Goal: Task Accomplishment & Management: Use online tool/utility

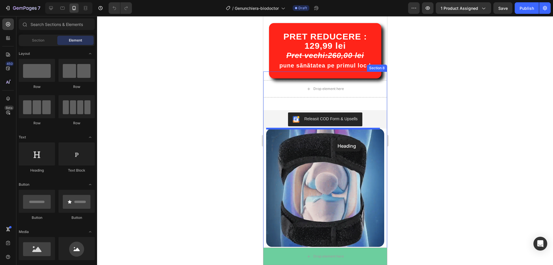
scroll to position [490, 0]
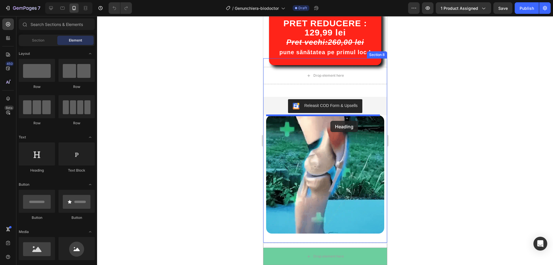
drag, startPoint x: 298, startPoint y: 175, endPoint x: 330, endPoint y: 121, distance: 63.1
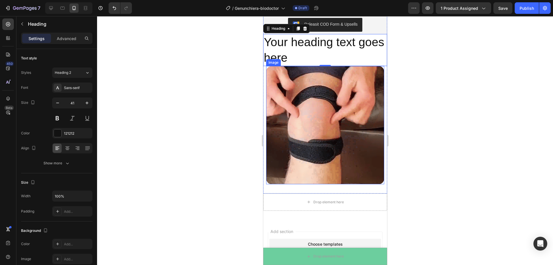
scroll to position [573, 0]
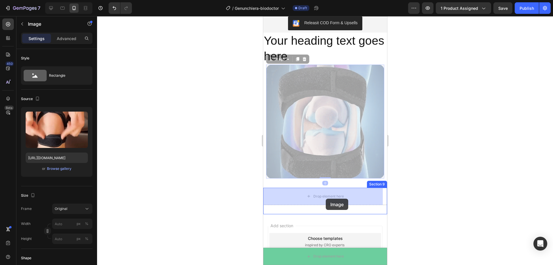
drag, startPoint x: 328, startPoint y: 124, endPoint x: 326, endPoint y: 199, distance: 74.1
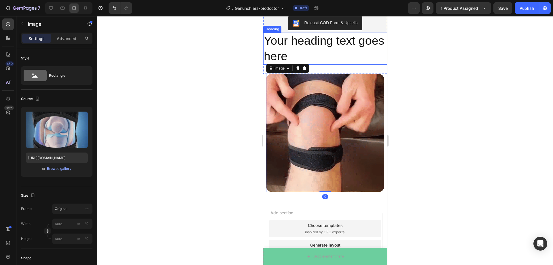
scroll to position [544, 0]
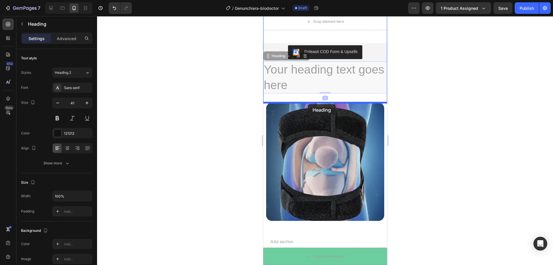
drag, startPoint x: 302, startPoint y: 71, endPoint x: 308, endPoint y: 104, distance: 33.0
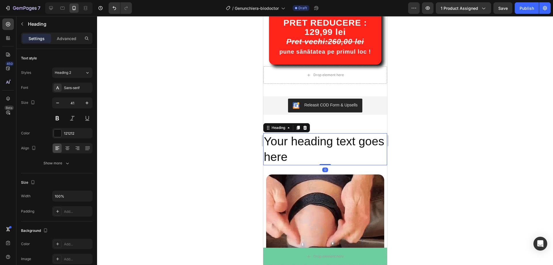
scroll to position [486, 0]
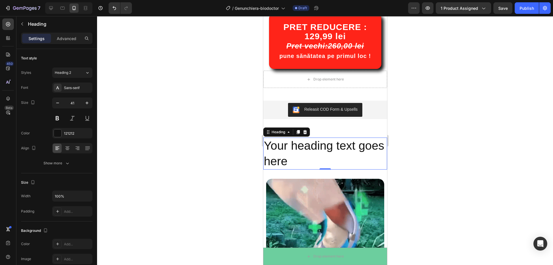
click at [468, 135] on div at bounding box center [325, 140] width 456 height 249
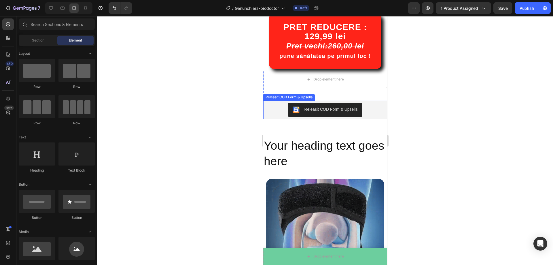
click at [332, 154] on h2 "Your heading text goes here" at bounding box center [325, 153] width 124 height 32
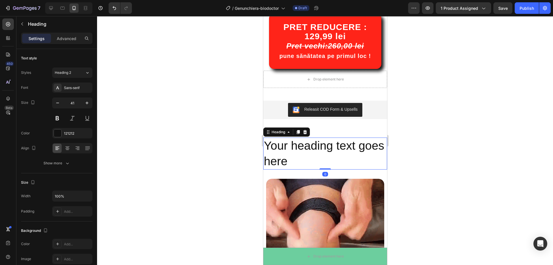
click at [318, 161] on h2 "Your heading text goes here" at bounding box center [325, 153] width 124 height 32
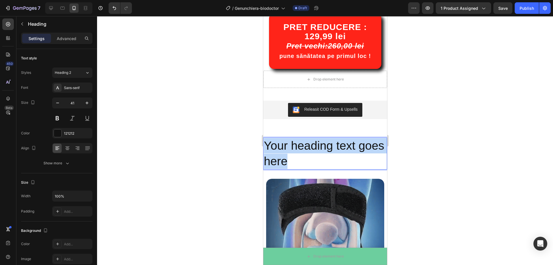
drag, startPoint x: 318, startPoint y: 161, endPoint x: 267, endPoint y: 143, distance: 54.7
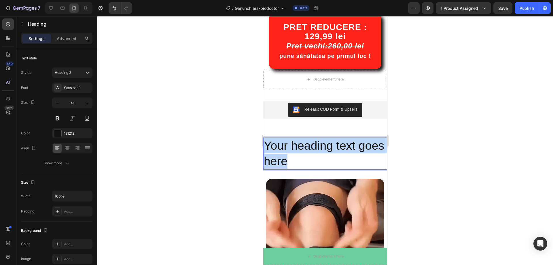
click at [267, 143] on p "Your heading text goes here" at bounding box center [325, 153] width 123 height 31
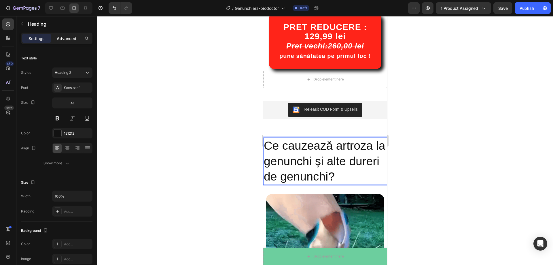
click at [63, 41] on div "Advanced" at bounding box center [66, 38] width 29 height 9
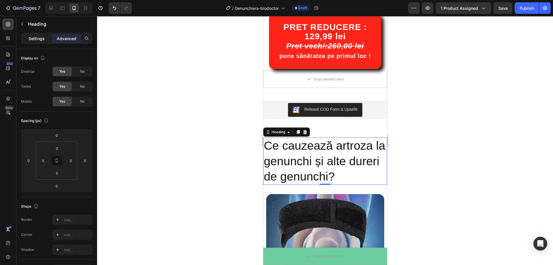
click at [36, 40] on p "Settings" at bounding box center [37, 38] width 16 height 6
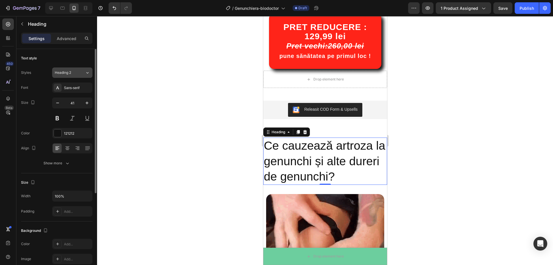
click at [79, 72] on div "Heading 2" at bounding box center [70, 72] width 30 height 5
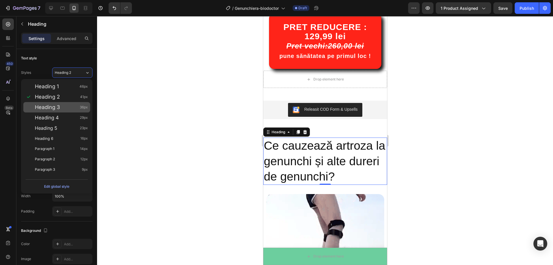
click at [73, 107] on div "Heading 3 36px" at bounding box center [61, 107] width 53 height 6
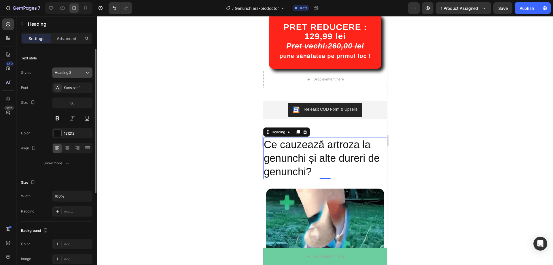
click at [73, 74] on div "Heading 3" at bounding box center [66, 72] width 23 height 5
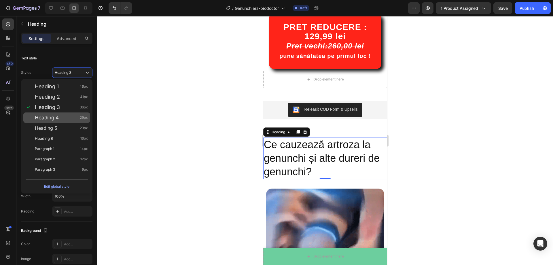
click at [69, 120] on div "Heading 4 29px" at bounding box center [61, 118] width 53 height 6
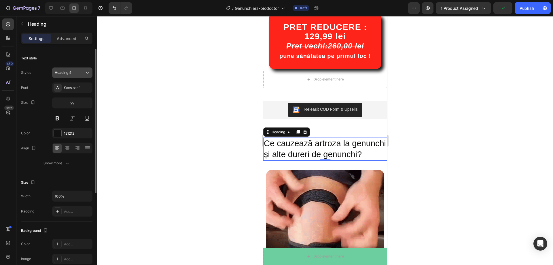
click at [70, 74] on span "Heading 4" at bounding box center [63, 72] width 17 height 5
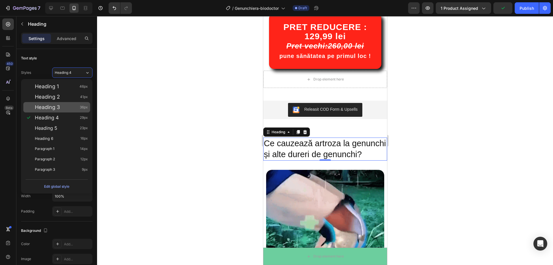
click at [68, 107] on div "Heading 3 36px" at bounding box center [61, 107] width 53 height 6
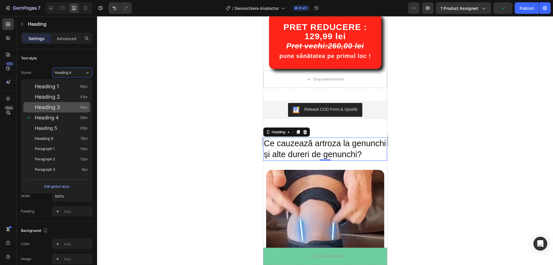
type input "36"
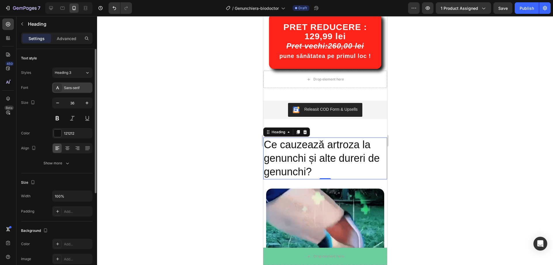
click at [63, 89] on div "Sans-serif" at bounding box center [72, 87] width 40 height 10
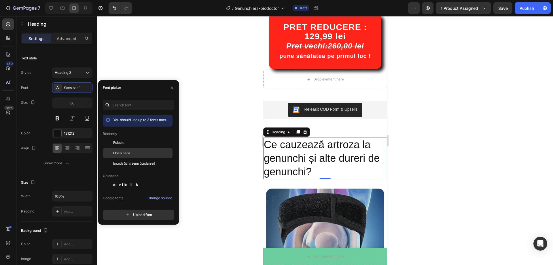
click at [140, 152] on div "Open Sans" at bounding box center [142, 152] width 58 height 5
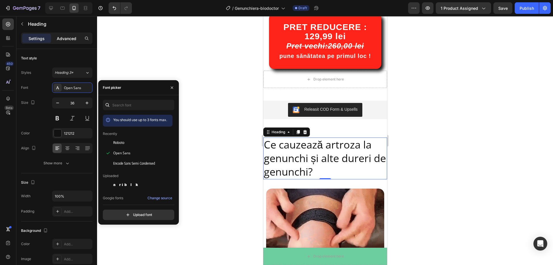
click at [71, 38] on p "Advanced" at bounding box center [67, 38] width 20 height 6
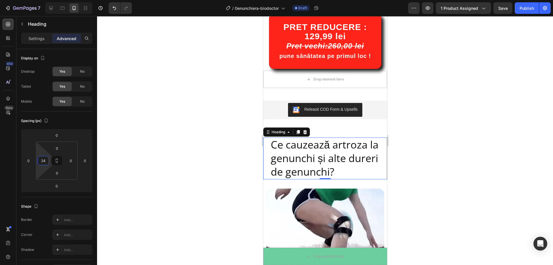
drag, startPoint x: 40, startPoint y: 154, endPoint x: 40, endPoint y: 151, distance: 3.5
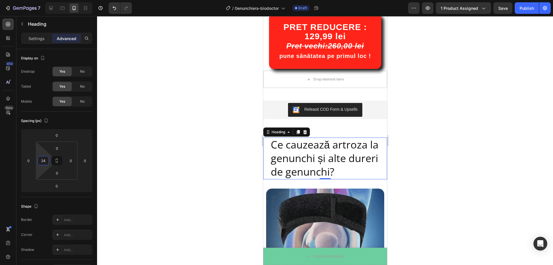
click at [40, 0] on html "7 Version history / Genunchiera-biodoctor Draft Preview 1 product assigned Save…" at bounding box center [276, 0] width 553 height 0
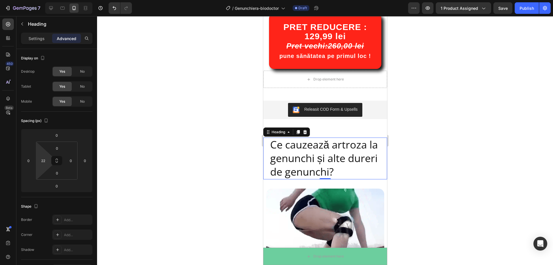
type input "20"
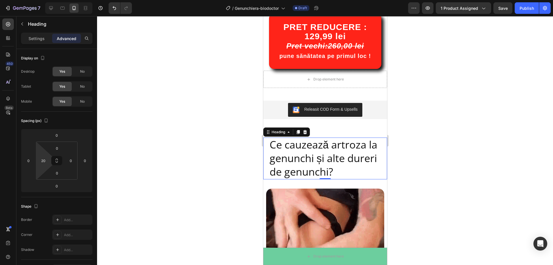
click at [44, 0] on html "7 Version history / Genunchiera-biodoctor Draft Preview 1 product assigned Save…" at bounding box center [276, 0] width 553 height 0
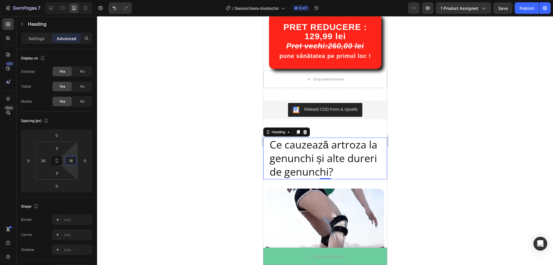
type input "20"
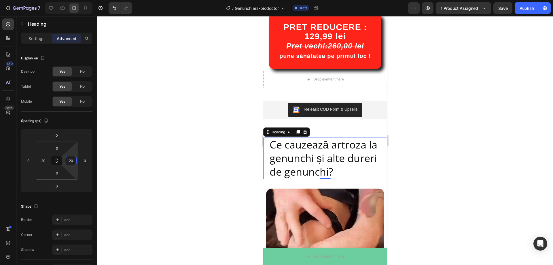
drag, startPoint x: 69, startPoint y: 154, endPoint x: 69, endPoint y: 151, distance: 2.9
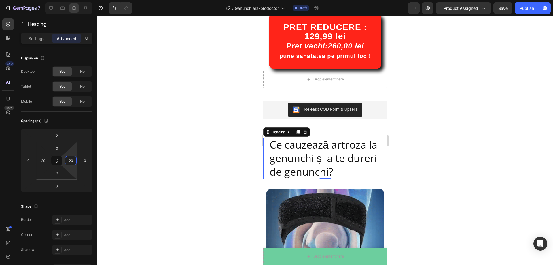
click at [69, 0] on html "7 Version history / Genunchiera-biodoctor Draft Preview 1 product assigned Save…" at bounding box center [276, 0] width 553 height 0
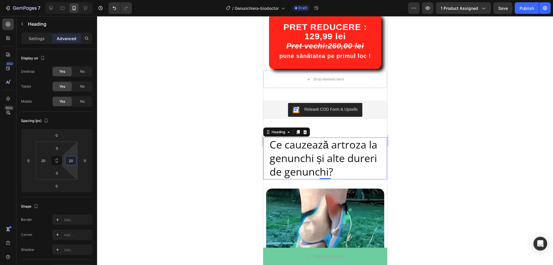
click at [210, 146] on div at bounding box center [325, 140] width 456 height 249
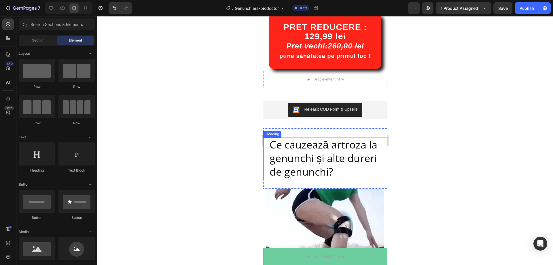
click at [293, 159] on p "Ce cauzează artroza la genunchi și alte dureri de genunchi?" at bounding box center [324, 158] width 111 height 40
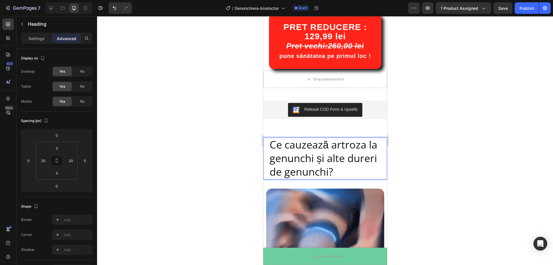
click at [272, 175] on p "Ce cauzează artroza la genunchi și alte dureri de genunchi?" at bounding box center [324, 158] width 111 height 40
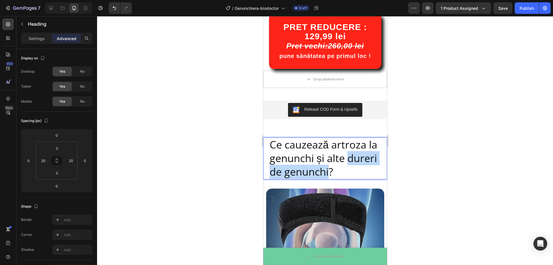
drag, startPoint x: 269, startPoint y: 174, endPoint x: 360, endPoint y: 173, distance: 90.8
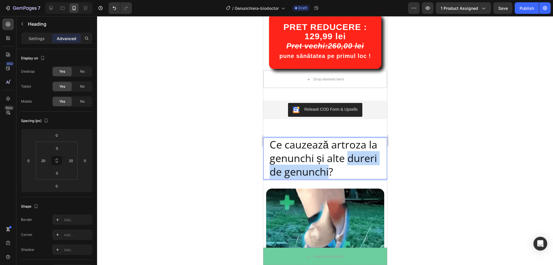
click at [360, 173] on p "Ce cauzează artroza la genunchi și alte dureri de genunchi?" at bounding box center [324, 158] width 111 height 40
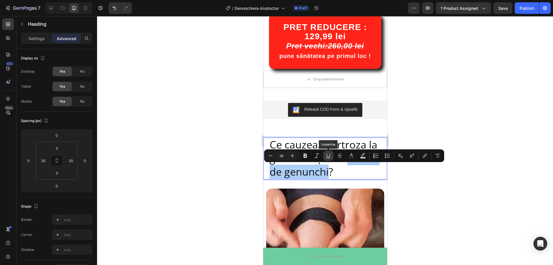
click at [328, 156] on icon "Editor contextual toolbar" at bounding box center [329, 156] width 6 height 6
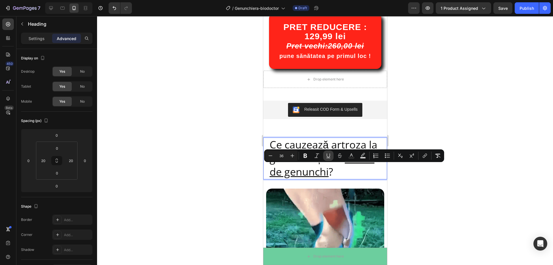
click at [328, 156] on icon "Editor contextual toolbar" at bounding box center [329, 156] width 6 height 6
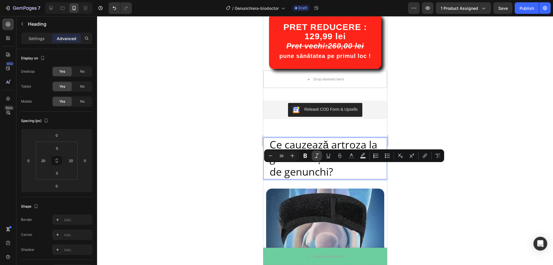
click at [322, 154] on button "Italic" at bounding box center [317, 155] width 10 height 10
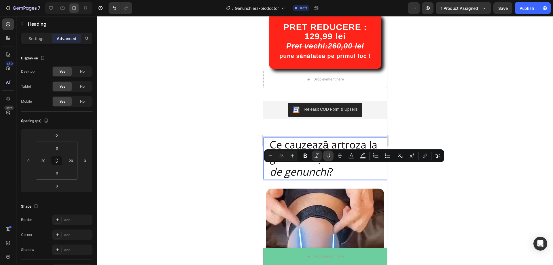
click at [328, 155] on icon "Editor contextual toolbar" at bounding box center [329, 156] width 6 height 6
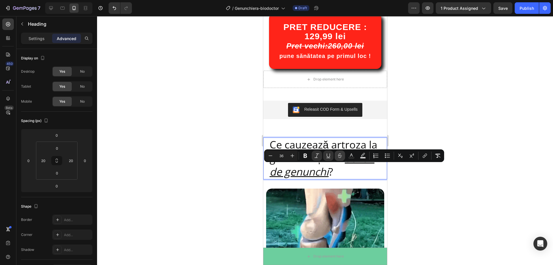
click at [341, 156] on icon "Editor contextual toolbar" at bounding box center [340, 157] width 3 height 2
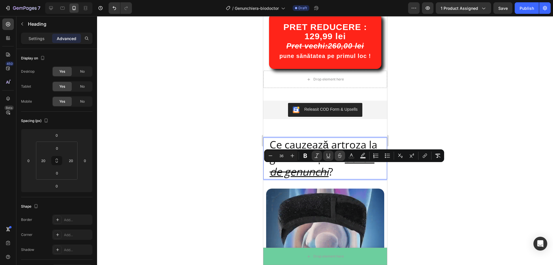
click at [341, 156] on icon "Editor contextual toolbar" at bounding box center [340, 157] width 3 height 2
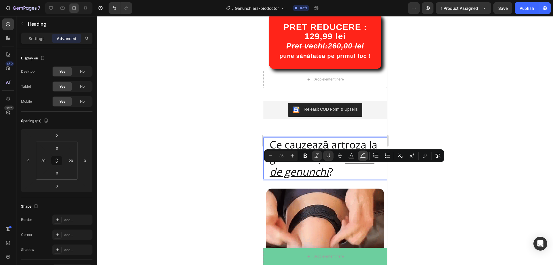
click at [362, 157] on rect "Editor contextual toolbar" at bounding box center [362, 157] width 5 height 1
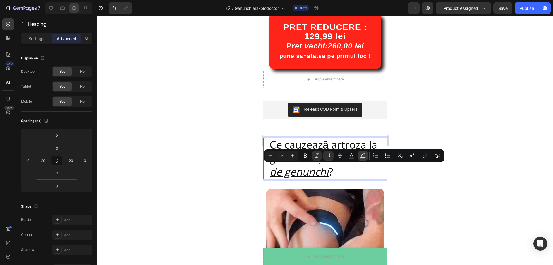
type input "000000"
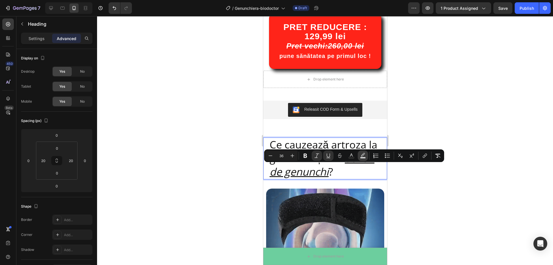
type input "77"
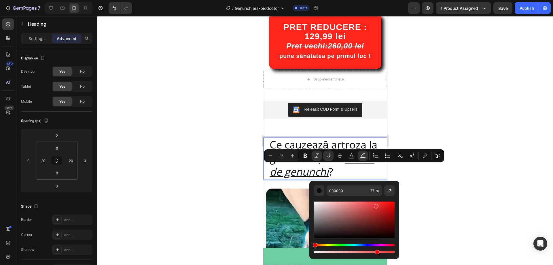
drag, startPoint x: 360, startPoint y: 212, endPoint x: 386, endPoint y: 201, distance: 28.5
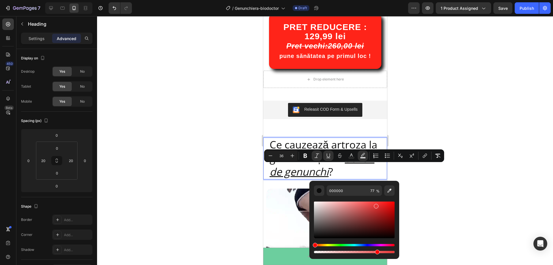
click at [386, 201] on div "Editor contextual toolbar" at bounding box center [354, 219] width 81 height 37
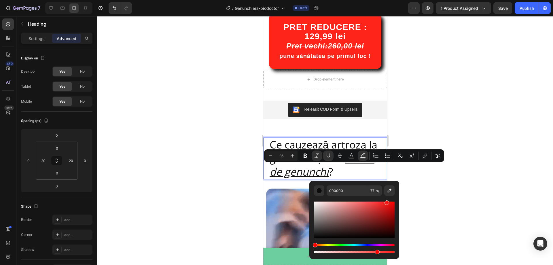
type input "FF1C1C"
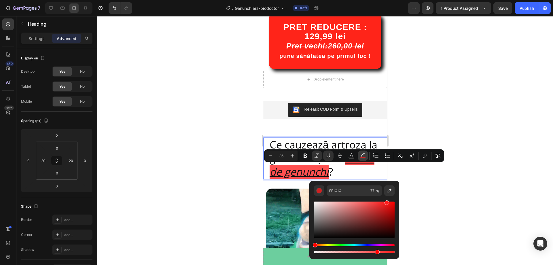
click at [360, 156] on icon "Editor contextual toolbar" at bounding box center [363, 156] width 6 height 6
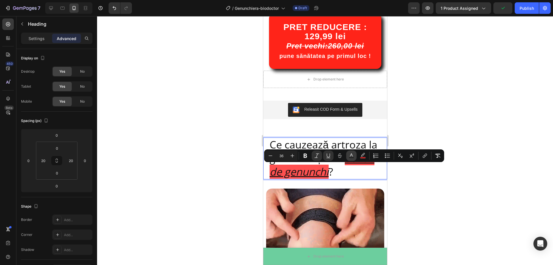
click at [354, 154] on icon "Editor contextual toolbar" at bounding box center [352, 156] width 6 height 6
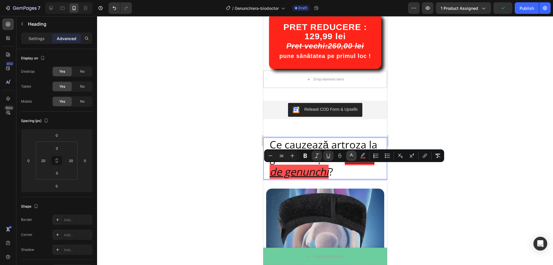
type input "121212"
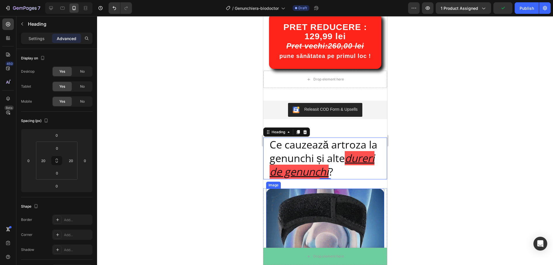
drag, startPoint x: 629, startPoint y: 214, endPoint x: 378, endPoint y: 204, distance: 251.2
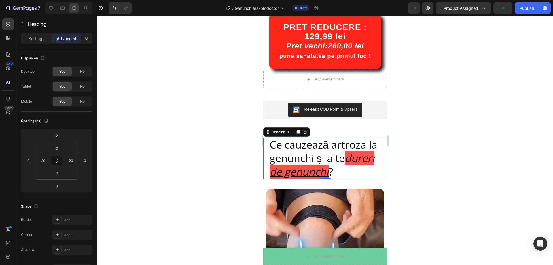
click at [340, 176] on u "dureri de genunchi" at bounding box center [321, 165] width 105 height 28
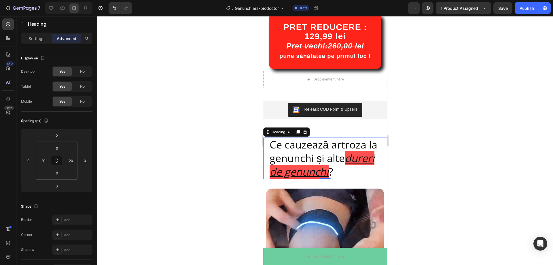
click at [432, 177] on div at bounding box center [325, 140] width 456 height 249
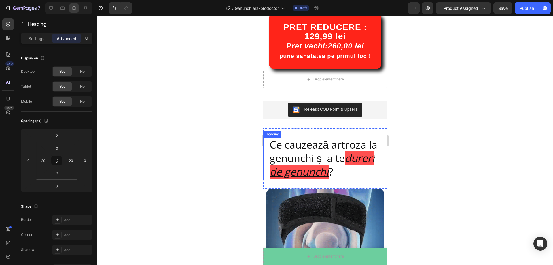
click at [364, 172] on p "Ce cauzează artroza la genunchi și alte dureri de genunchi ?" at bounding box center [324, 158] width 111 height 40
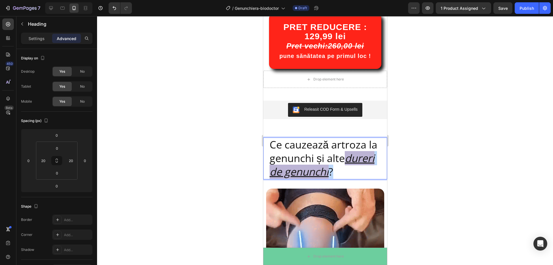
drag, startPoint x: 365, startPoint y: 172, endPoint x: 271, endPoint y: 171, distance: 93.7
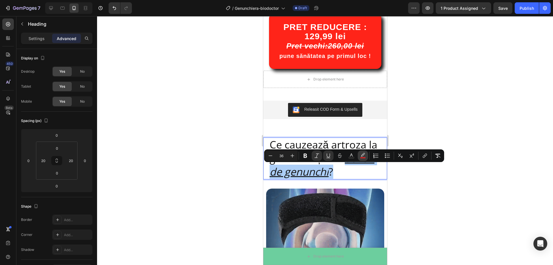
click at [365, 157] on rect "Editor contextual toolbar" at bounding box center [362, 157] width 5 height 1
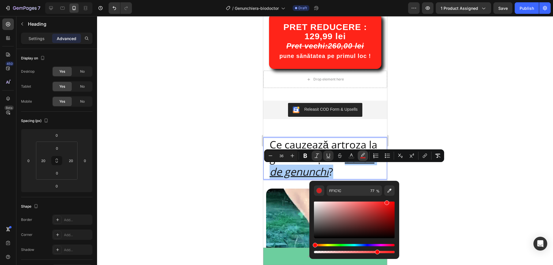
click at [365, 157] on rect "Editor contextual toolbar" at bounding box center [362, 157] width 5 height 1
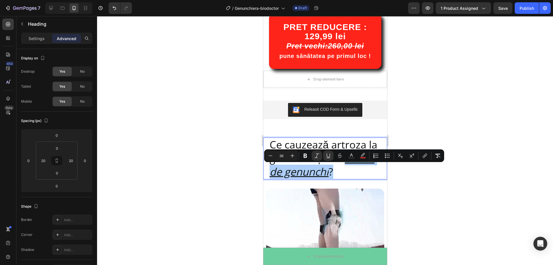
click at [393, 182] on div at bounding box center [325, 140] width 456 height 249
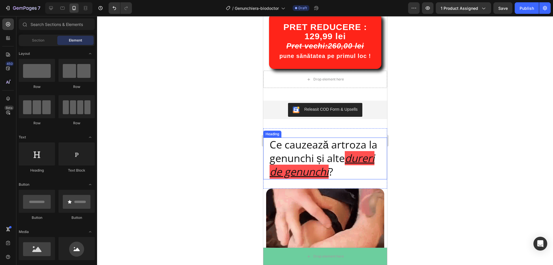
click at [336, 167] on u "dureri de genunchi" at bounding box center [321, 165] width 105 height 28
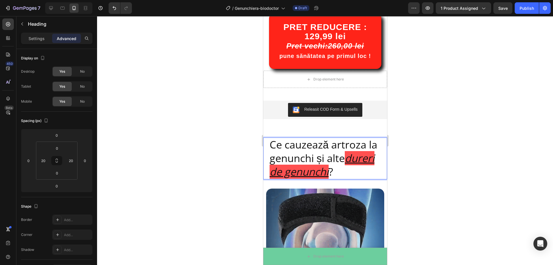
drag, startPoint x: 360, startPoint y: 172, endPoint x: 288, endPoint y: 168, distance: 71.6
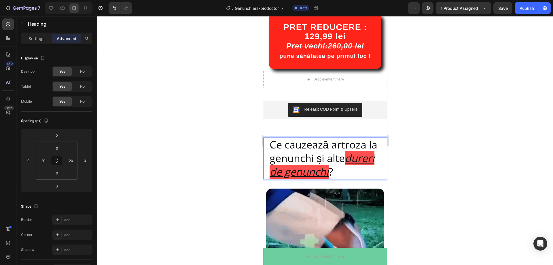
click at [270, 171] on u "dureri de genunchi" at bounding box center [321, 165] width 105 height 28
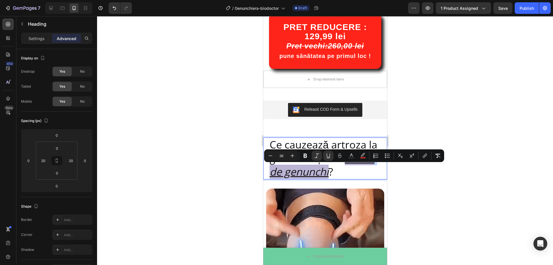
drag, startPoint x: 270, startPoint y: 171, endPoint x: 362, endPoint y: 175, distance: 92.3
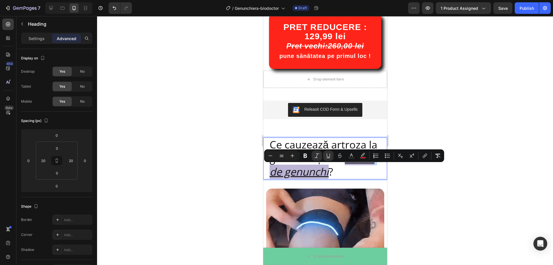
click at [362, 175] on p "Ce cauzează artroza la genunchi și alte dureri de genunchi ?" at bounding box center [324, 158] width 111 height 40
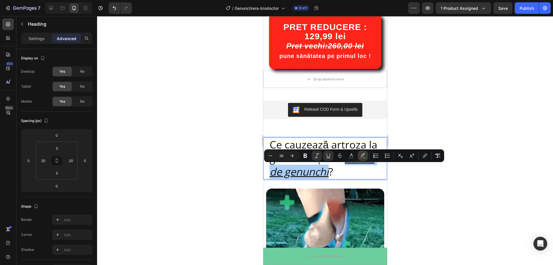
click at [361, 158] on rect "Editor contextual toolbar" at bounding box center [362, 157] width 5 height 1
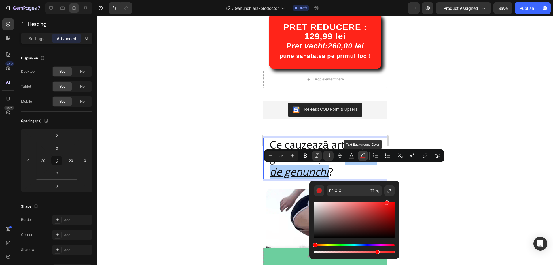
click at [361, 158] on rect "Editor contextual toolbar" at bounding box center [362, 157] width 5 height 1
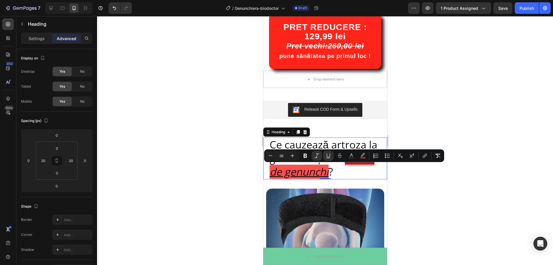
click at [374, 173] on p "Ce cauzează artroza la genunchi și alte dureri de genunchi ?" at bounding box center [324, 158] width 111 height 40
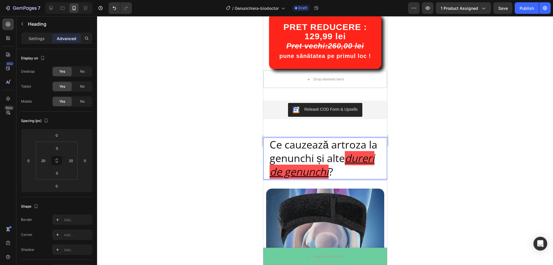
click at [374, 173] on p "Ce cauzează artroza la genunchi și alte dureri de genunchi ?" at bounding box center [324, 158] width 111 height 40
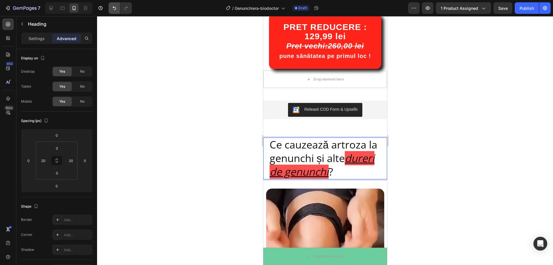
click at [113, 10] on icon "Undo/Redo" at bounding box center [115, 8] width 6 height 6
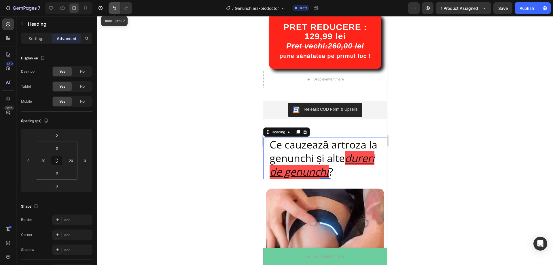
click at [113, 10] on icon "Undo/Redo" at bounding box center [115, 8] width 6 height 6
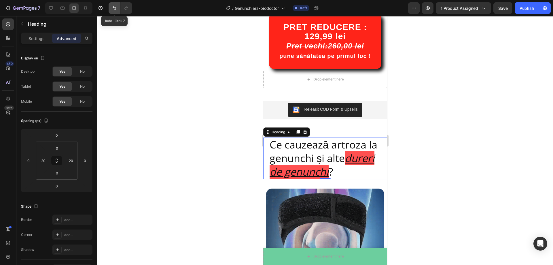
click at [113, 10] on icon "Undo/Redo" at bounding box center [115, 8] width 6 height 6
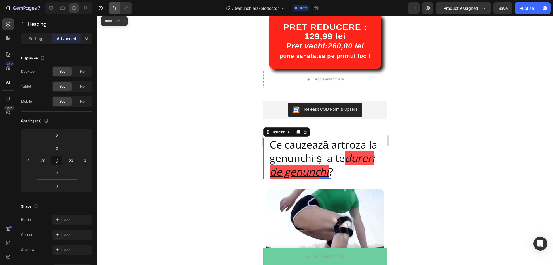
click at [115, 7] on icon "Undo/Redo" at bounding box center [114, 8] width 3 height 4
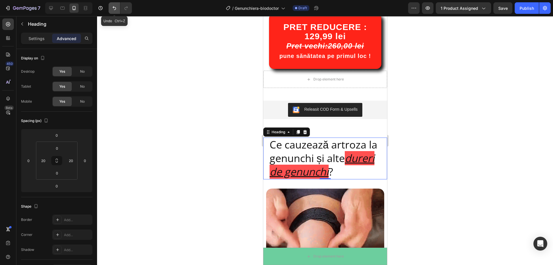
click at [115, 7] on icon "Undo/Redo" at bounding box center [114, 8] width 3 height 4
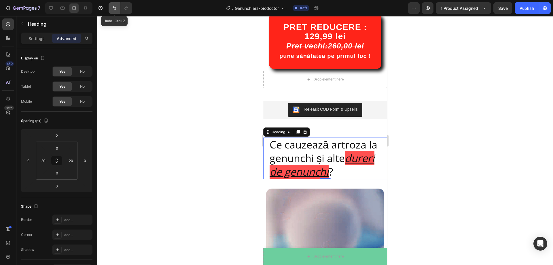
click at [115, 7] on icon "Undo/Redo" at bounding box center [114, 8] width 3 height 4
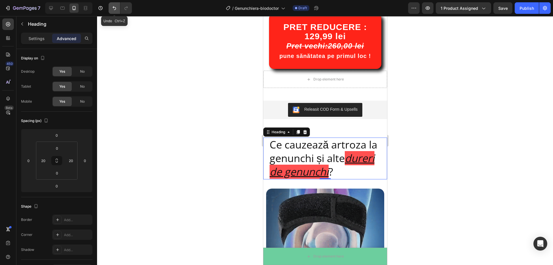
click at [115, 9] on icon "Undo/Redo" at bounding box center [115, 8] width 6 height 6
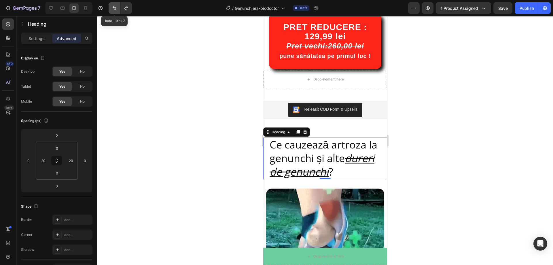
click at [115, 9] on icon "Undo/Redo" at bounding box center [115, 8] width 6 height 6
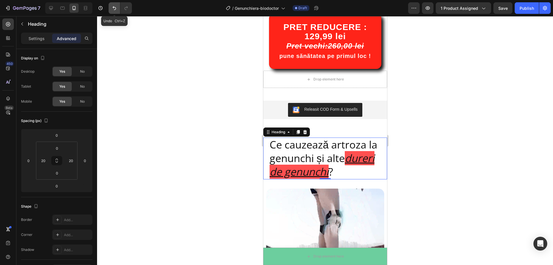
click at [115, 9] on icon "Undo/Redo" at bounding box center [115, 8] width 6 height 6
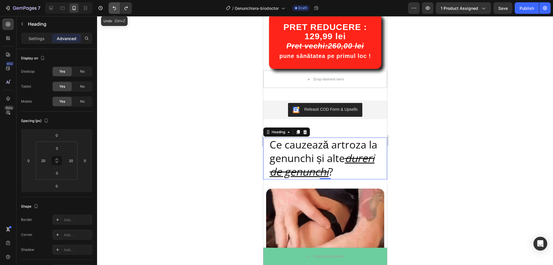
click at [115, 9] on icon "Undo/Redo" at bounding box center [115, 8] width 6 height 6
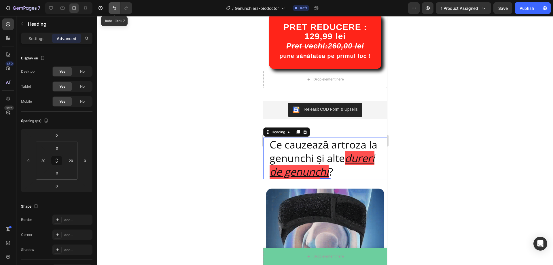
click at [115, 9] on icon "Undo/Redo" at bounding box center [115, 8] width 6 height 6
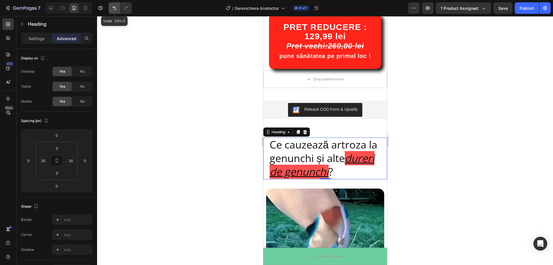
click at [115, 9] on icon "Undo/Redo" at bounding box center [115, 8] width 6 height 6
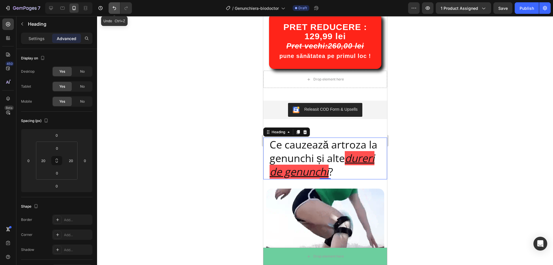
click at [115, 9] on icon "Undo/Redo" at bounding box center [115, 8] width 6 height 6
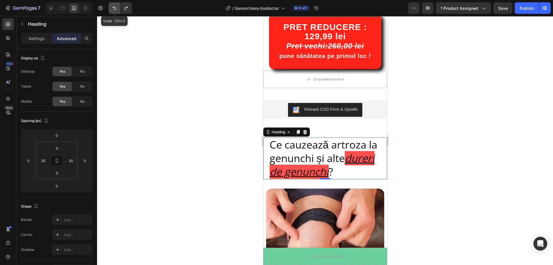
click at [115, 9] on icon "Undo/Redo" at bounding box center [115, 8] width 6 height 6
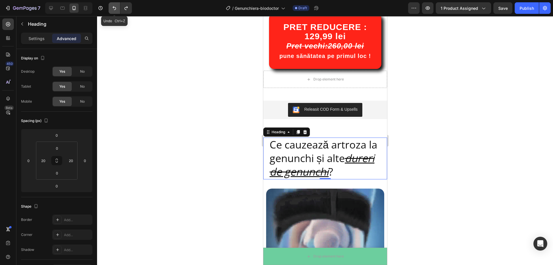
click at [115, 9] on icon "Undo/Redo" at bounding box center [115, 8] width 6 height 6
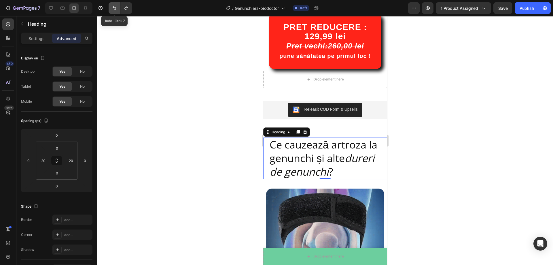
click at [115, 9] on icon "Undo/Redo" at bounding box center [115, 8] width 6 height 6
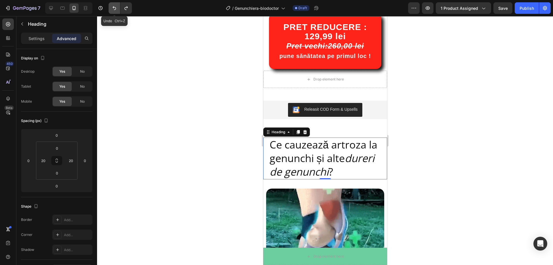
click at [115, 9] on icon "Undo/Redo" at bounding box center [115, 8] width 6 height 6
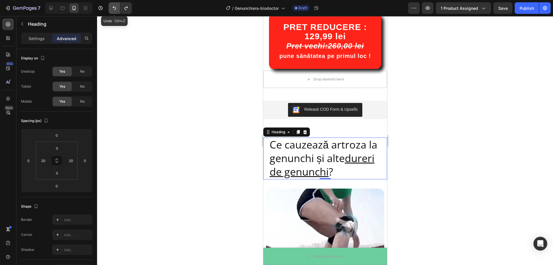
click at [115, 9] on icon "Undo/Redo" at bounding box center [115, 8] width 6 height 6
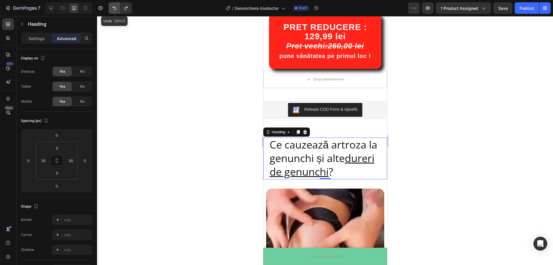
click at [115, 9] on icon "Undo/Redo" at bounding box center [115, 8] width 6 height 6
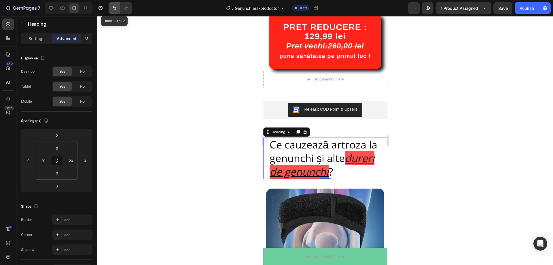
click at [115, 9] on icon "Undo/Redo" at bounding box center [115, 8] width 6 height 6
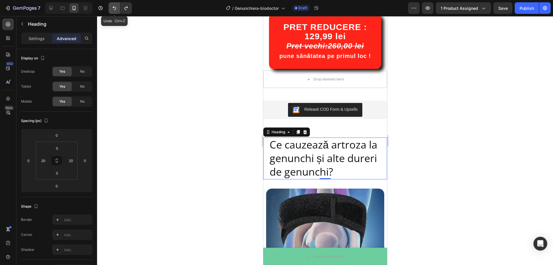
click at [115, 9] on icon "Undo/Redo" at bounding box center [115, 8] width 6 height 6
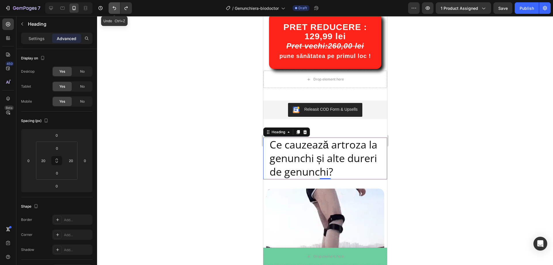
type input "0"
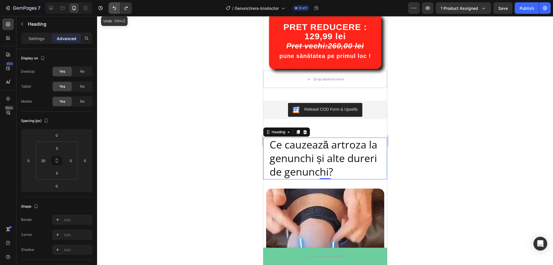
click at [115, 9] on icon "Undo/Redo" at bounding box center [115, 8] width 6 height 6
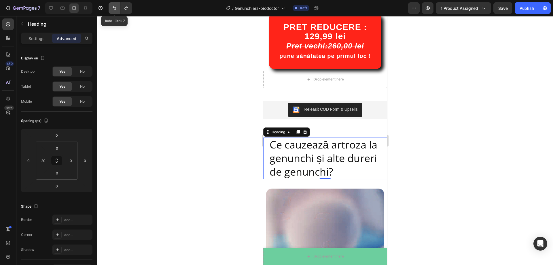
click at [115, 9] on icon "Undo/Redo" at bounding box center [115, 8] width 6 height 6
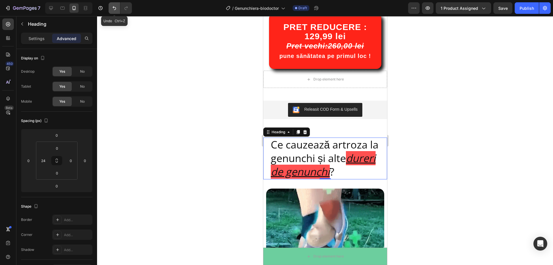
click at [114, 10] on icon "Undo/Redo" at bounding box center [115, 8] width 6 height 6
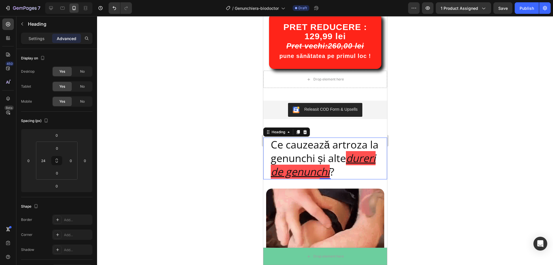
click at [331, 175] on h2 "Ce cauzează artroza la genunchi și alte dureri de genunchi ?" at bounding box center [328, 157] width 117 height 41
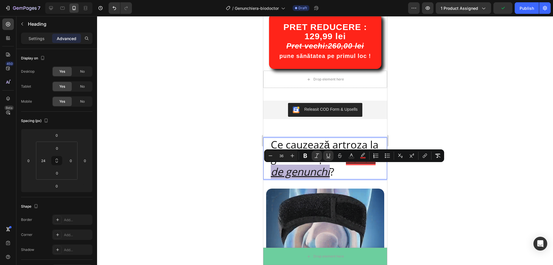
drag, startPoint x: 329, startPoint y: 173, endPoint x: 272, endPoint y: 172, distance: 57.1
click at [272, 172] on u "dureri de genunchi" at bounding box center [323, 165] width 105 height 28
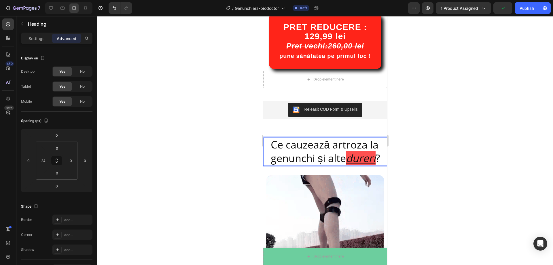
click at [375, 160] on u "dureri" at bounding box center [361, 158] width 30 height 14
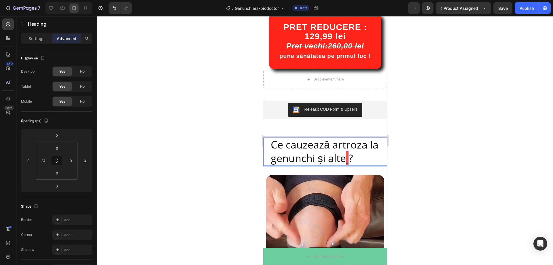
click at [351, 160] on p "Ce cauzează artroza la genunchi și alte ?" at bounding box center [329, 151] width 116 height 27
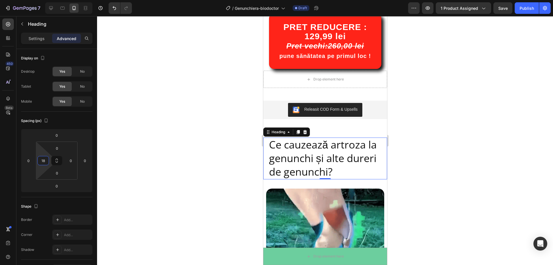
type input "20"
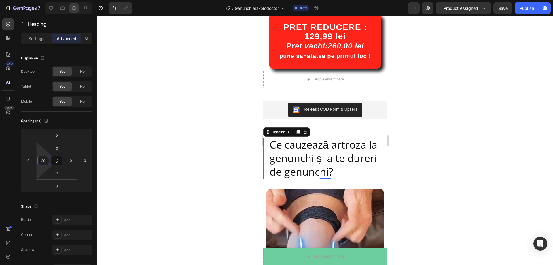
click at [41, 0] on html "7 Version history / Genunchiera-biodoctor Draft Preview 1 product assigned Save…" at bounding box center [276, 0] width 553 height 0
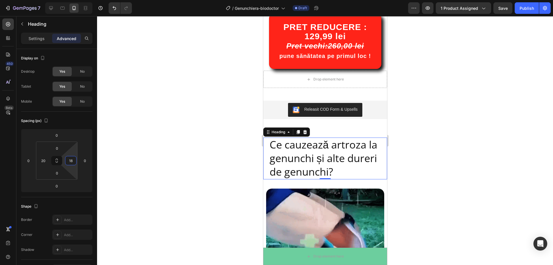
type input "20"
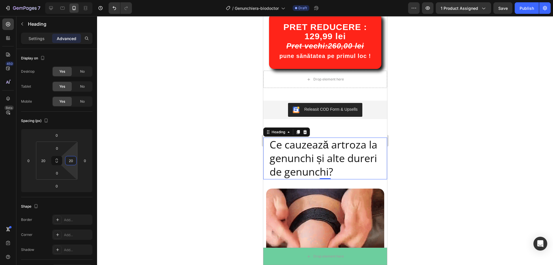
drag, startPoint x: 74, startPoint y: 152, endPoint x: 74, endPoint y: 149, distance: 2.9
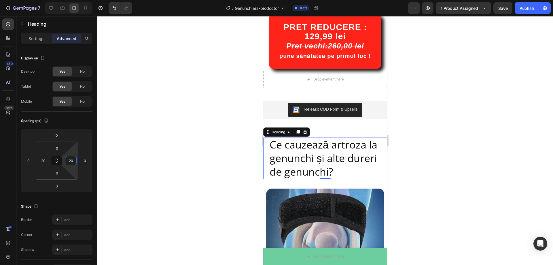
click at [74, 0] on html "7 Version history / Genunchiera-biodoctor Draft Preview 1 product assigned Save…" at bounding box center [276, 0] width 553 height 0
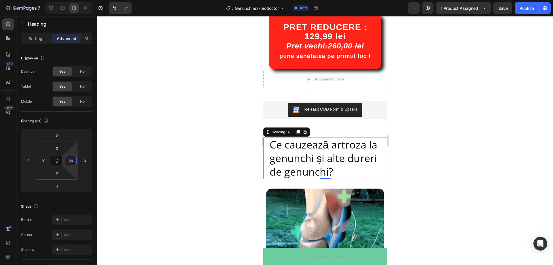
click at [458, 129] on div at bounding box center [325, 140] width 456 height 249
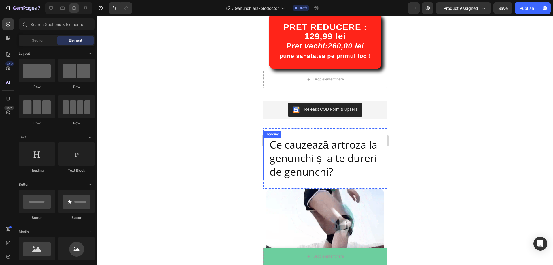
click at [338, 150] on p "Ce cauzează artroza la genunchi și alte dureri de genunchi?" at bounding box center [324, 158] width 111 height 40
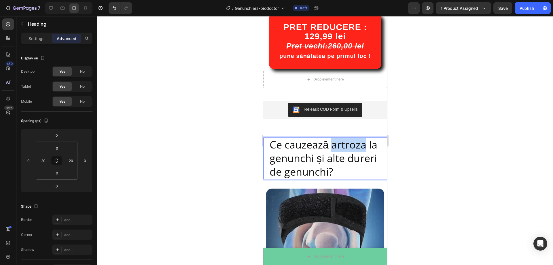
drag, startPoint x: 333, startPoint y: 148, endPoint x: 364, endPoint y: 148, distance: 31.7
click at [364, 148] on p "Ce cauzează artroza la genunchi și alte dureri de genunchi?" at bounding box center [324, 158] width 111 height 40
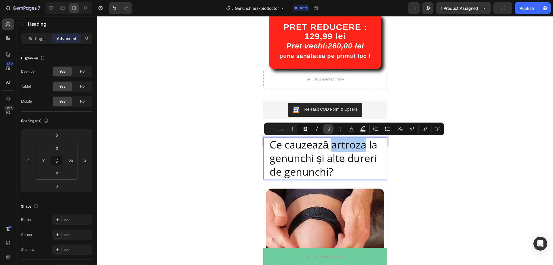
click at [327, 131] on icon "Editor contextual toolbar" at bounding box center [329, 129] width 6 height 6
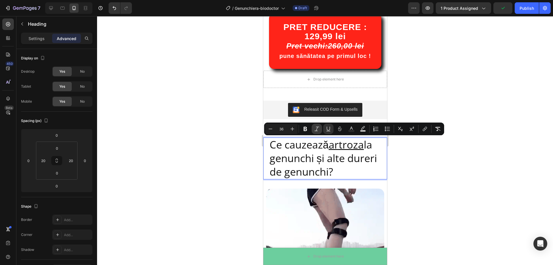
click at [316, 131] on icon "Editor contextual toolbar" at bounding box center [317, 128] width 5 height 4
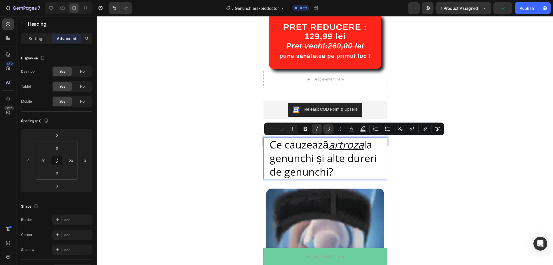
click at [341, 172] on p "Ce cauzează artroza la genunchi și alte dureri de genunchi?" at bounding box center [324, 158] width 111 height 40
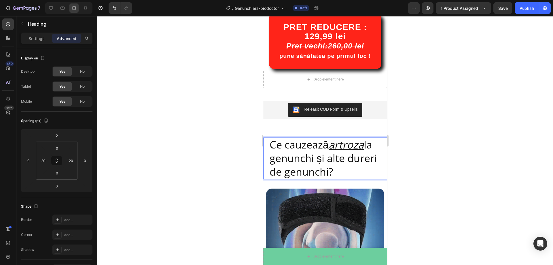
click at [269, 173] on p "Ce cauzează artroza la genunchi și alte dureri de genunchi?" at bounding box center [324, 158] width 111 height 40
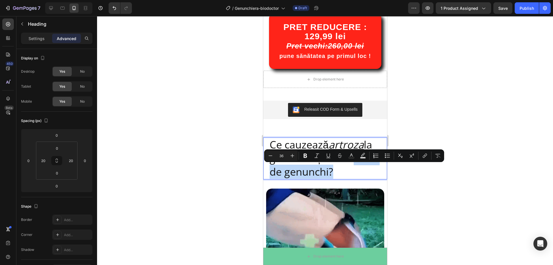
drag, startPoint x: 269, startPoint y: 173, endPoint x: 361, endPoint y: 174, distance: 91.4
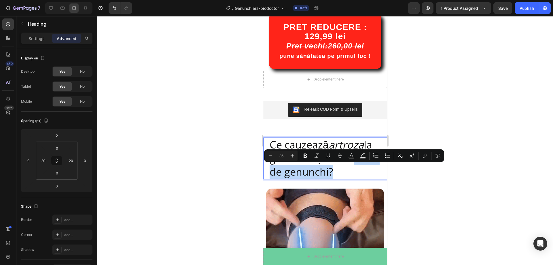
click at [361, 174] on p "Ce cauzează artroza la genunchi și alte dureri de genunchi?" at bounding box center [324, 158] width 111 height 40
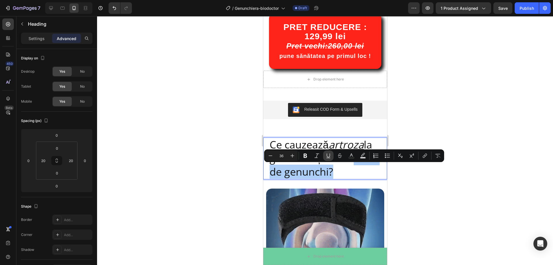
click at [331, 156] on icon "Editor contextual toolbar" at bounding box center [329, 156] width 6 height 6
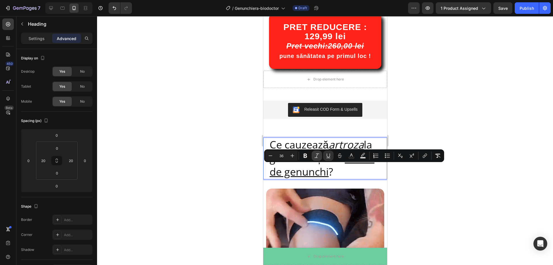
click at [317, 156] on icon "Editor contextual toolbar" at bounding box center [317, 156] width 6 height 6
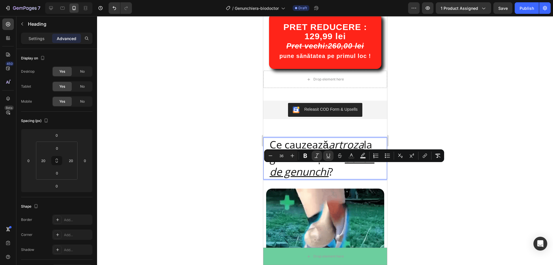
click at [449, 193] on div at bounding box center [325, 140] width 456 height 249
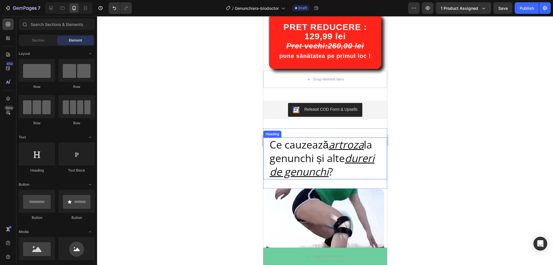
click at [356, 176] on u "dureri de genunchi" at bounding box center [321, 165] width 105 height 28
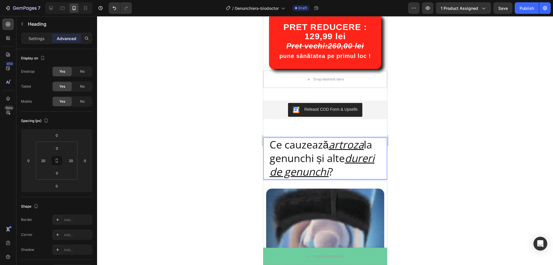
click at [317, 175] on u "dureri de genunchi" at bounding box center [321, 165] width 105 height 28
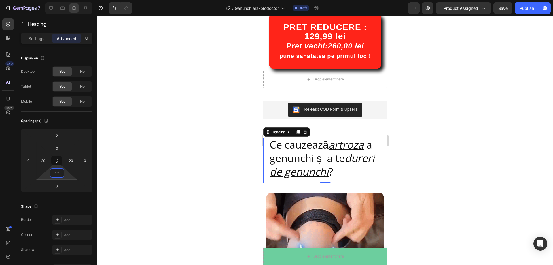
type input "10"
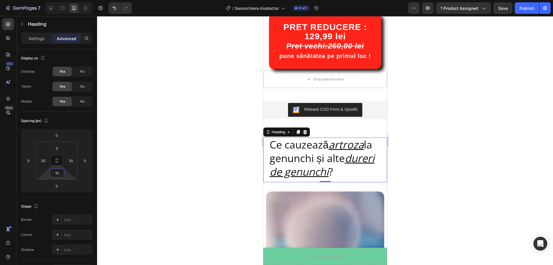
click at [65, 0] on html "7 Version history / Genunchiera-biodoctor Draft Preview 1 product assigned Save…" at bounding box center [276, 0] width 553 height 0
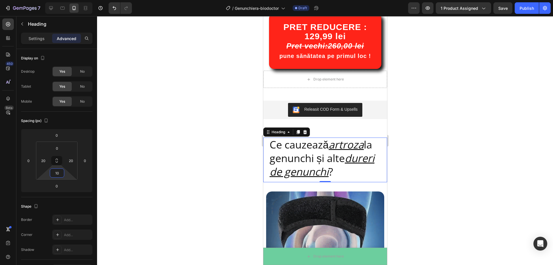
click at [254, 165] on div at bounding box center [325, 140] width 456 height 249
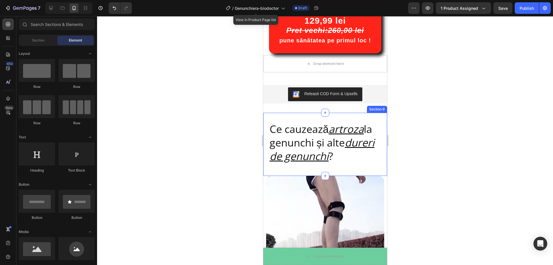
scroll to position [515, 0]
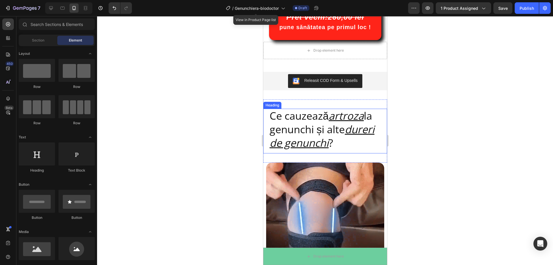
click at [374, 148] on p "Ce cauzează artroza la genunchi și alte dureri de genunchi ?" at bounding box center [324, 129] width 111 height 40
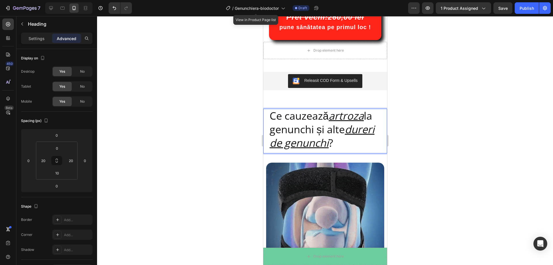
click at [447, 132] on div at bounding box center [325, 140] width 456 height 249
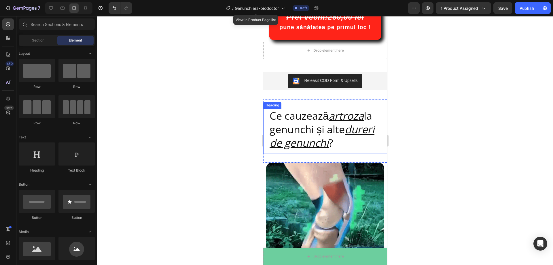
click at [376, 139] on h2 "Ce cauzează artroza la genunchi și alte dureri de genunchi ?" at bounding box center [325, 129] width 112 height 41
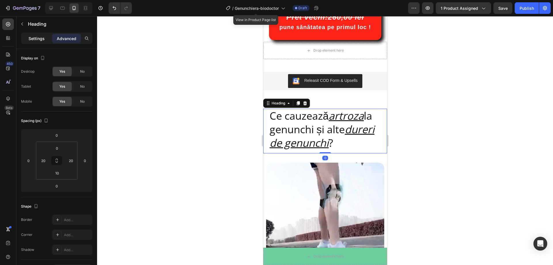
click at [31, 37] on p "Settings" at bounding box center [37, 38] width 16 height 6
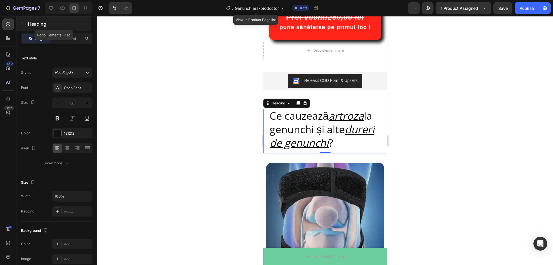
click at [26, 26] on button "button" at bounding box center [22, 23] width 9 height 9
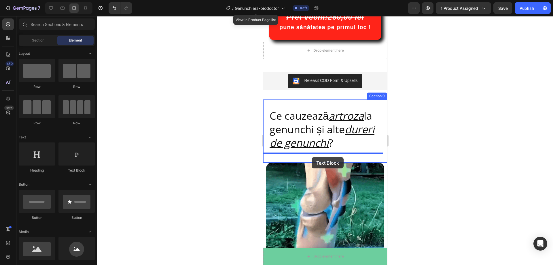
drag, startPoint x: 334, startPoint y: 175, endPoint x: 311, endPoint y: 157, distance: 28.5
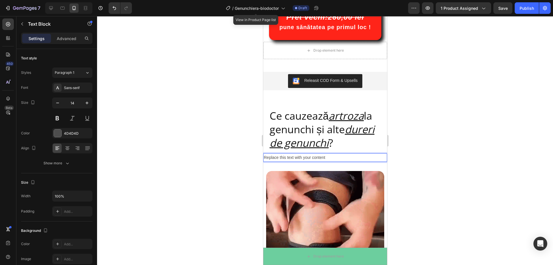
click at [325, 157] on div "Replace this text with your content" at bounding box center [325, 157] width 124 height 8
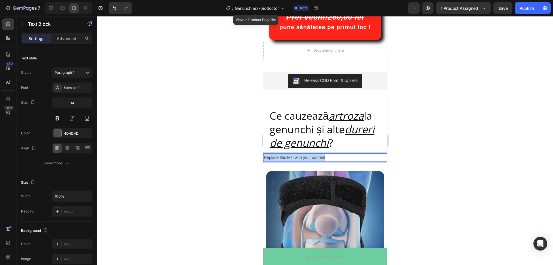
drag, startPoint x: 326, startPoint y: 157, endPoint x: 265, endPoint y: 156, distance: 61.4
click at [265, 156] on p "Replace this text with your content" at bounding box center [325, 157] width 123 height 7
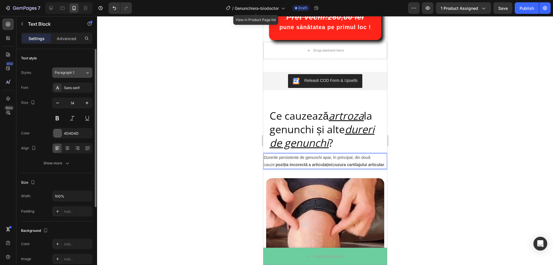
click at [82, 74] on div "Paragraph 1" at bounding box center [70, 72] width 30 height 5
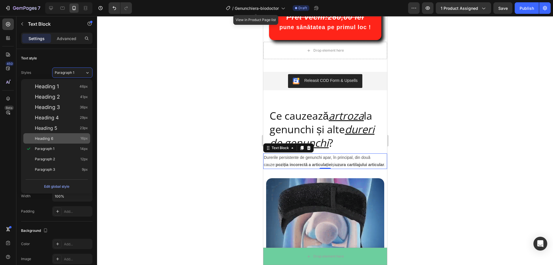
click at [61, 140] on div "Heading 6 16px" at bounding box center [61, 138] width 53 height 6
type input "16"
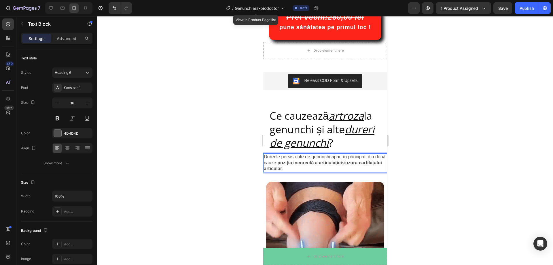
click at [291, 164] on strong "poziția incorectă a articulației" at bounding box center [309, 162] width 65 height 5
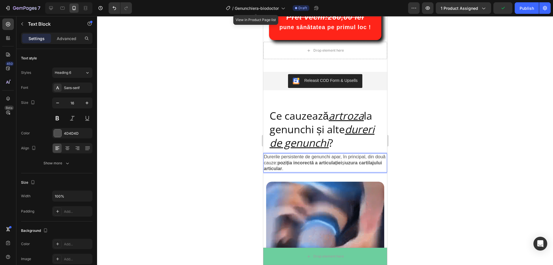
click at [302, 168] on strong "uzura cartilajului articular" at bounding box center [323, 165] width 118 height 11
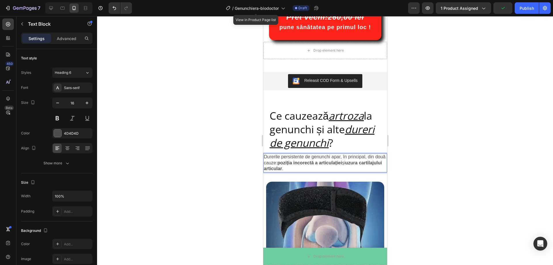
click at [308, 169] on p "Durerile persistente de genunchi apar, în principal, din două cauze: poziția in…" at bounding box center [325, 163] width 123 height 18
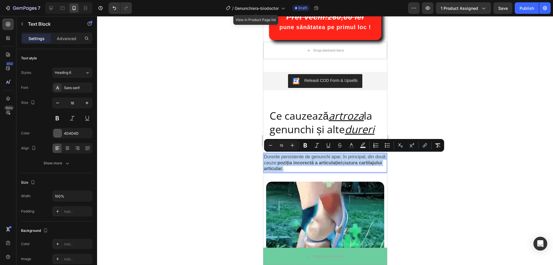
drag, startPoint x: 308, startPoint y: 169, endPoint x: 526, endPoint y: 173, distance: 217.9
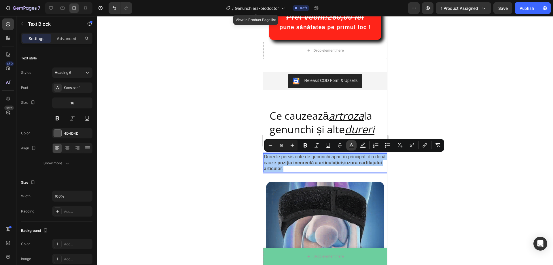
click at [350, 148] on rect "Editor contextual toolbar" at bounding box center [351, 147] width 5 height 1
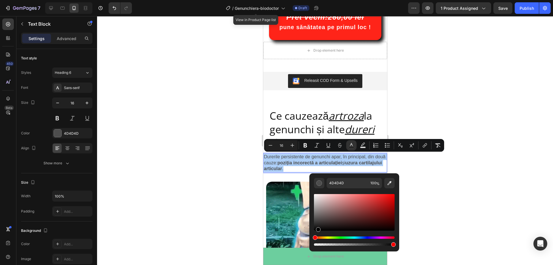
drag, startPoint x: 316, startPoint y: 220, endPoint x: 318, endPoint y: 241, distance: 21.1
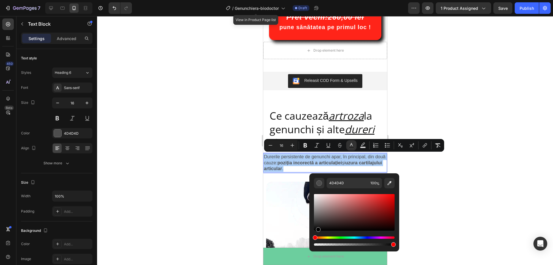
click at [318, 241] on div "Editor contextual toolbar" at bounding box center [354, 220] width 81 height 54
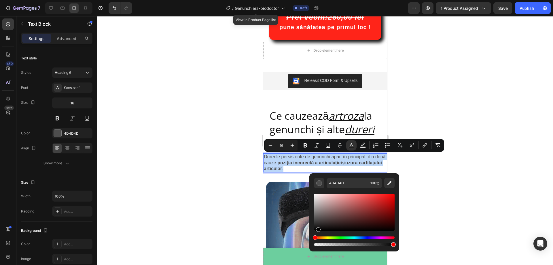
type input "000000"
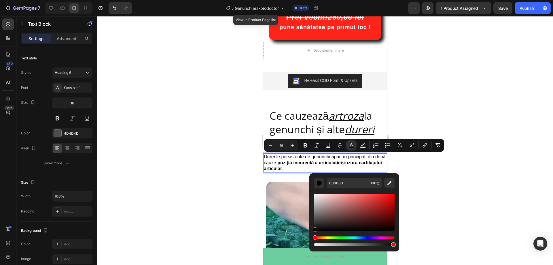
drag, startPoint x: 579, startPoint y: 246, endPoint x: 308, endPoint y: 234, distance: 271.1
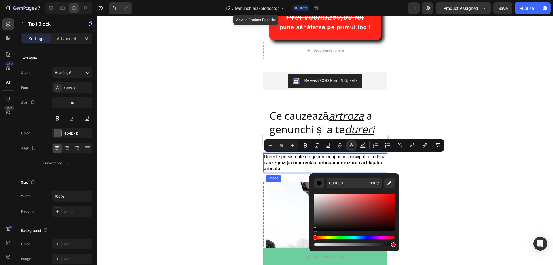
click at [218, 199] on div at bounding box center [325, 140] width 456 height 249
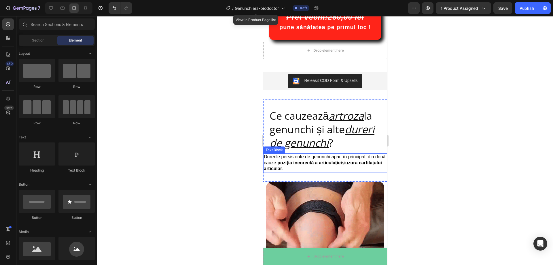
click at [306, 169] on strong "uzura cartilajului articular" at bounding box center [323, 165] width 118 height 11
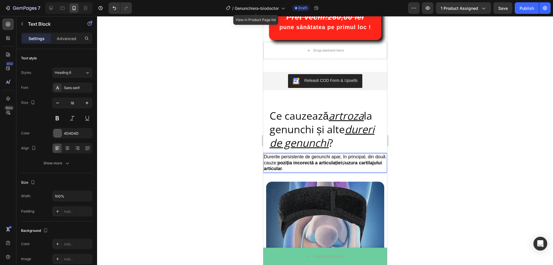
click at [290, 163] on strong "poziția incorectă a articulației" at bounding box center [309, 162] width 65 height 5
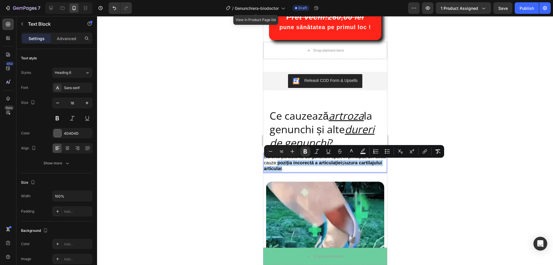
drag, startPoint x: 290, startPoint y: 163, endPoint x: 306, endPoint y: 169, distance: 17.2
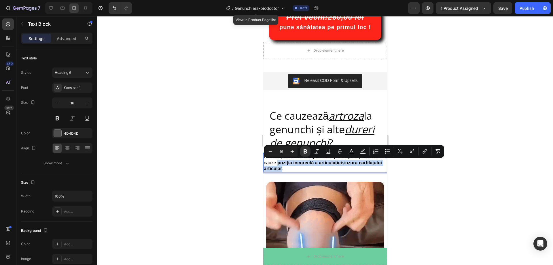
click at [306, 169] on span "Durerile persistente de genunchi apar, în principal, din două cauze: poziția in…" at bounding box center [325, 162] width 122 height 17
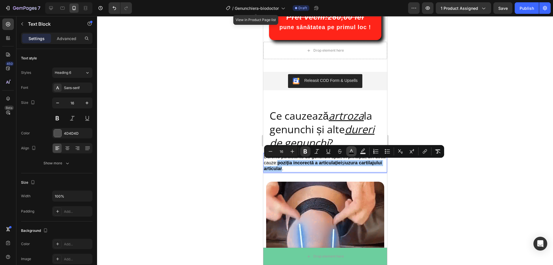
click at [354, 152] on icon "Editor contextual toolbar" at bounding box center [352, 151] width 6 height 6
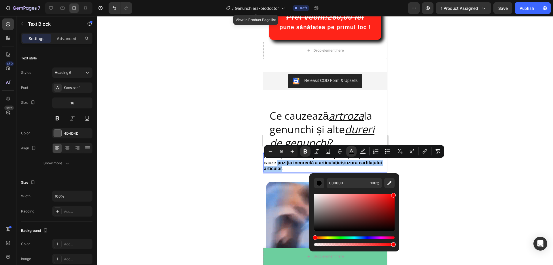
drag, startPoint x: 387, startPoint y: 199, endPoint x: 396, endPoint y: 192, distance: 10.8
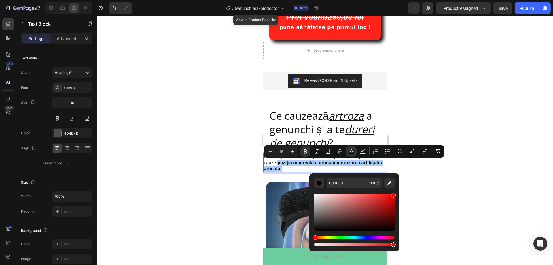
click at [396, 192] on div "000000 100 %" at bounding box center [354, 209] width 90 height 73
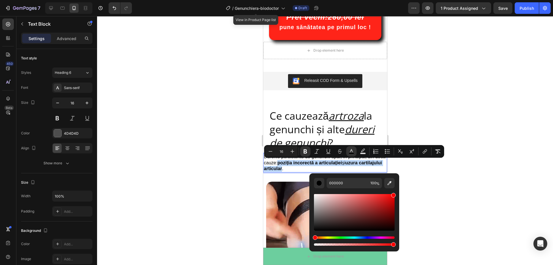
type input "FF0000"
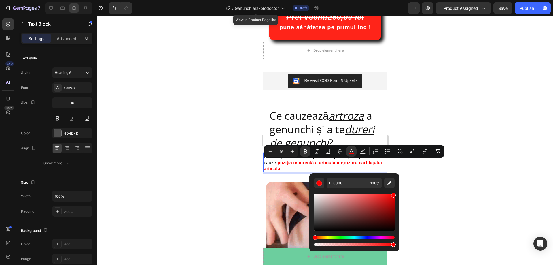
click at [445, 183] on div at bounding box center [325, 140] width 456 height 249
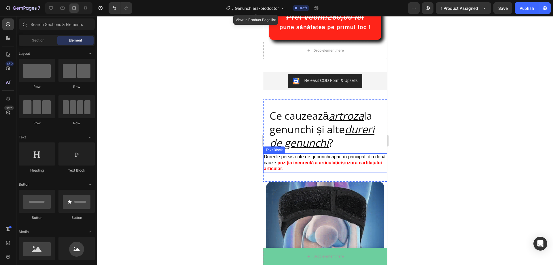
click at [327, 165] on strong "poziția incorectă a articulației" at bounding box center [309, 162] width 65 height 5
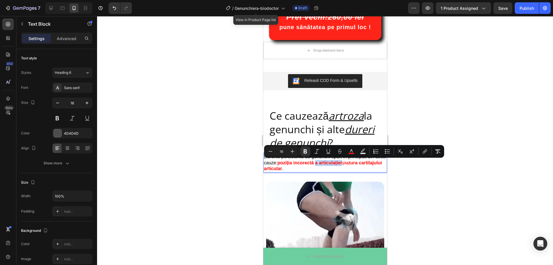
drag, startPoint x: 327, startPoint y: 163, endPoint x: 355, endPoint y: 164, distance: 28.0
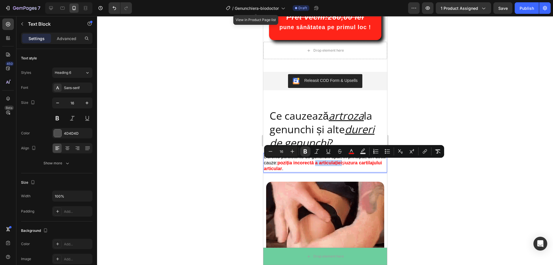
click at [355, 164] on span "poziția incorectă a articulației și uzura cartilajului articular" at bounding box center [323, 165] width 118 height 11
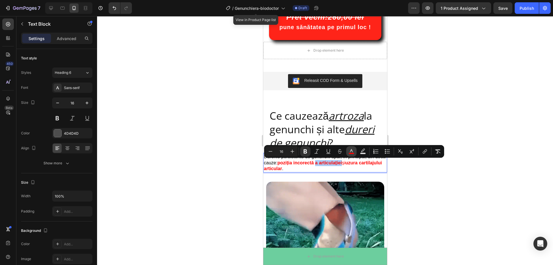
click at [350, 153] on rect "Editor contextual toolbar" at bounding box center [351, 153] width 5 height 1
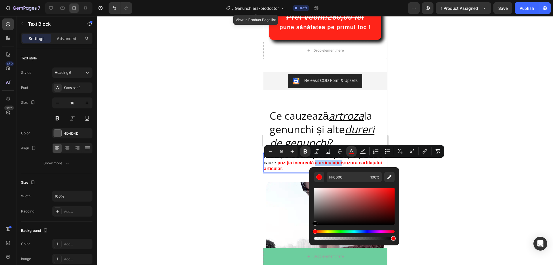
drag, startPoint x: 328, startPoint y: 194, endPoint x: 313, endPoint y: 227, distance: 36.3
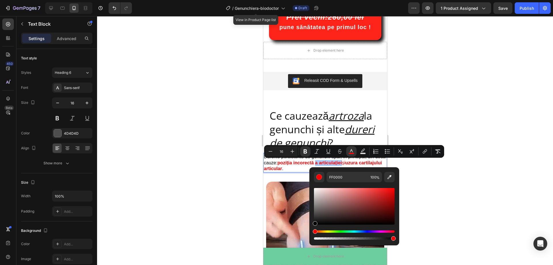
click at [313, 227] on div "FF0000 100 %" at bounding box center [354, 203] width 90 height 73
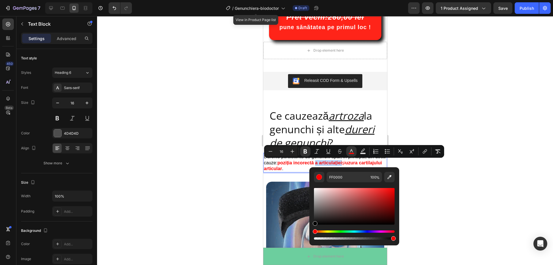
type input "000000"
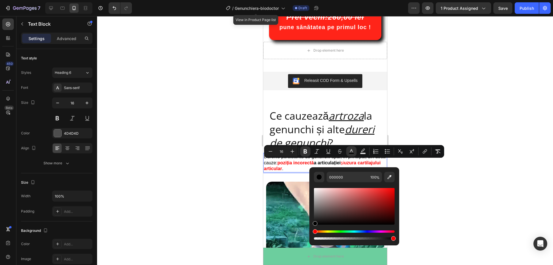
click at [481, 180] on div at bounding box center [325, 140] width 456 height 249
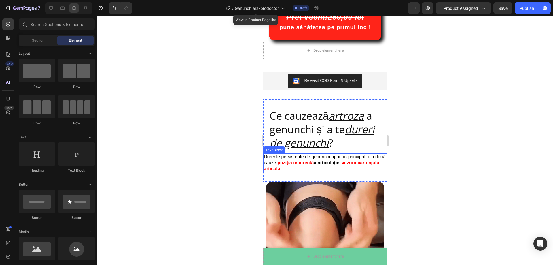
click at [356, 164] on span "și uzura cartilajului articular" at bounding box center [322, 165] width 117 height 11
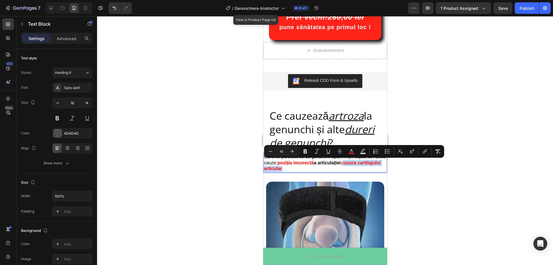
drag, startPoint x: 356, startPoint y: 164, endPoint x: 306, endPoint y: 169, distance: 50.4
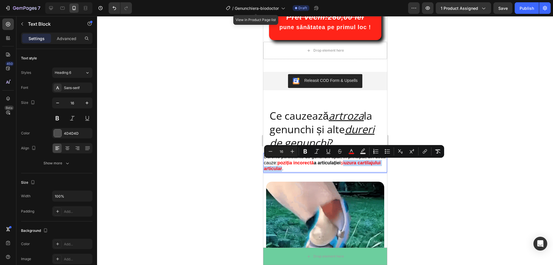
click at [306, 169] on span "și uzura cartilajului articular" at bounding box center [322, 165] width 117 height 11
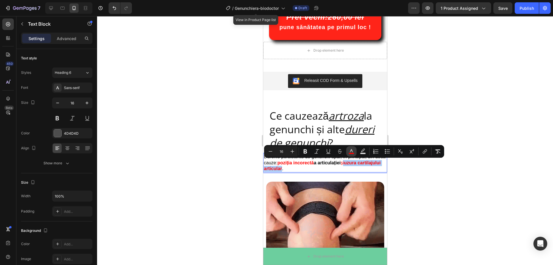
click at [353, 153] on rect "Editor contextual toolbar" at bounding box center [351, 153] width 5 height 1
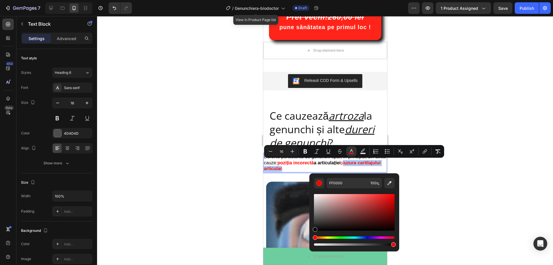
drag, startPoint x: 321, startPoint y: 194, endPoint x: 313, endPoint y: 235, distance: 41.3
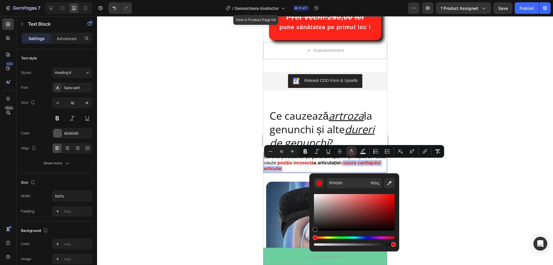
click at [313, 235] on div "FF0000 100 %" at bounding box center [354, 209] width 90 height 73
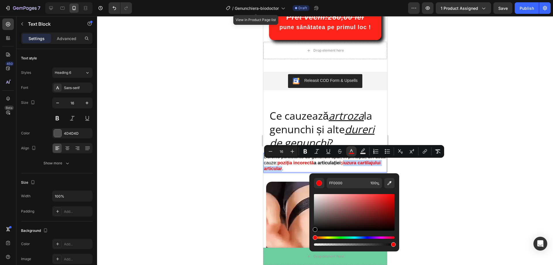
type input "000000"
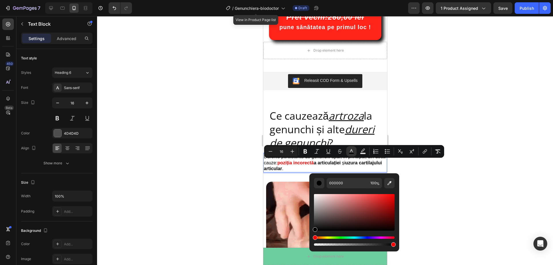
click at [469, 195] on div at bounding box center [325, 140] width 456 height 249
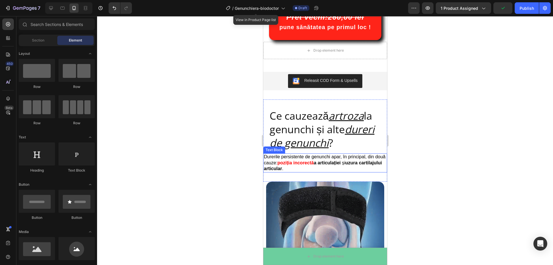
click at [354, 157] on span "Durerile persistente de genunchi apar, în principal, din două cauze:" at bounding box center [325, 159] width 122 height 11
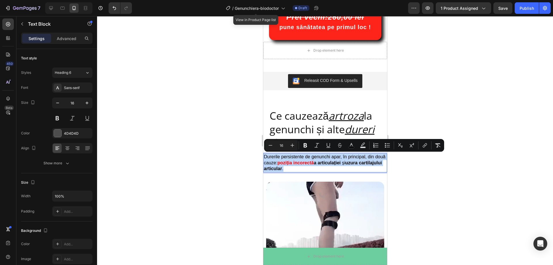
drag, startPoint x: 308, startPoint y: 170, endPoint x: 526, endPoint y: 174, distance: 218.2
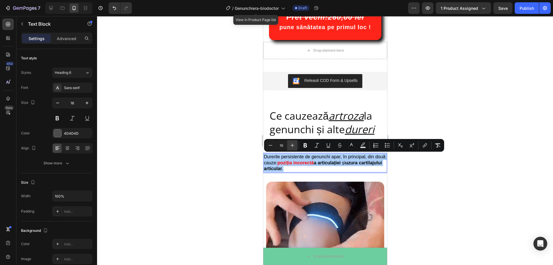
click at [292, 147] on icon "Editor contextual toolbar" at bounding box center [293, 145] width 6 height 6
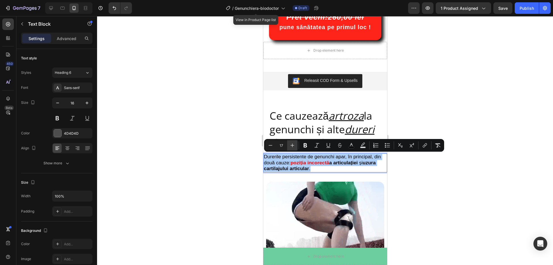
click at [292, 147] on icon "Editor contextual toolbar" at bounding box center [293, 145] width 6 height 6
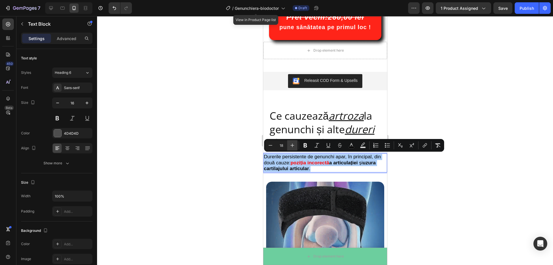
click at [292, 147] on icon "Editor contextual toolbar" at bounding box center [293, 145] width 6 height 6
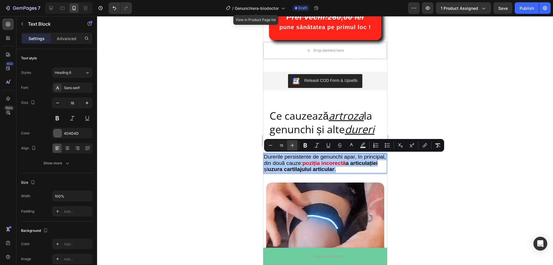
click at [292, 147] on icon "Editor contextual toolbar" at bounding box center [293, 145] width 6 height 6
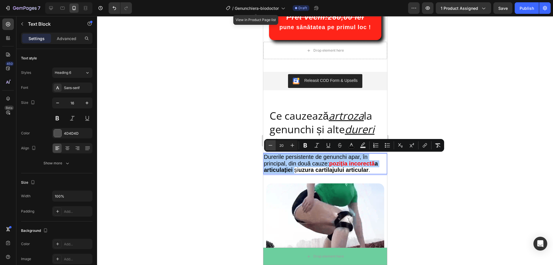
click at [272, 145] on icon "Editor contextual toolbar" at bounding box center [271, 145] width 4 height 0
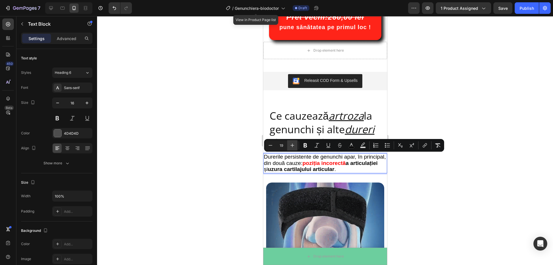
click at [289, 143] on button "Plus" at bounding box center [292, 145] width 10 height 10
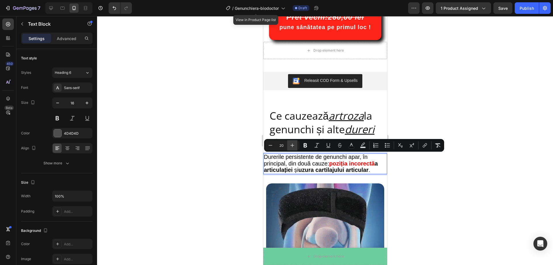
click at [289, 143] on button "Plus" at bounding box center [292, 145] width 10 height 10
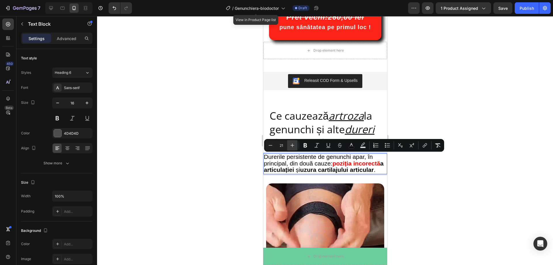
click at [289, 143] on button "Plus" at bounding box center [292, 145] width 10 height 10
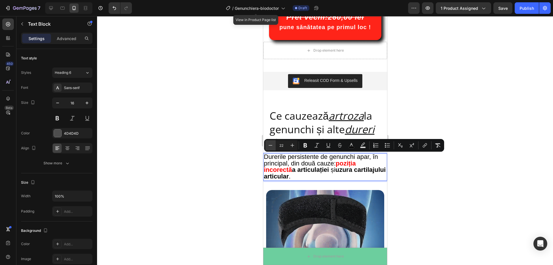
click at [272, 144] on icon "Editor contextual toolbar" at bounding box center [271, 145] width 6 height 6
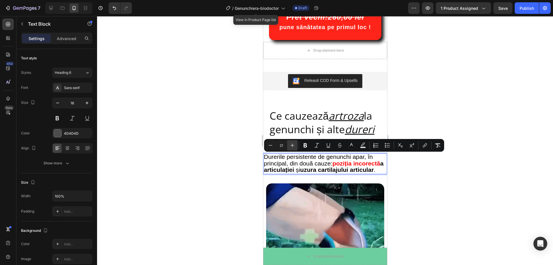
click at [290, 145] on icon "Editor contextual toolbar" at bounding box center [293, 145] width 6 height 6
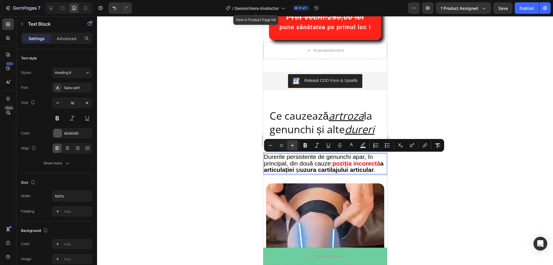
type input "22"
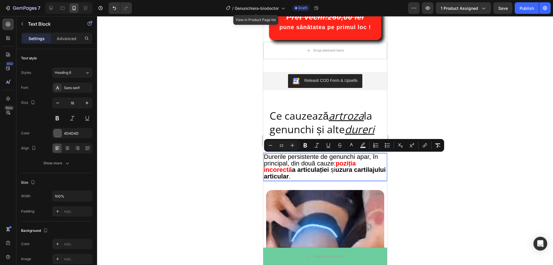
click at [474, 160] on div at bounding box center [325, 140] width 456 height 249
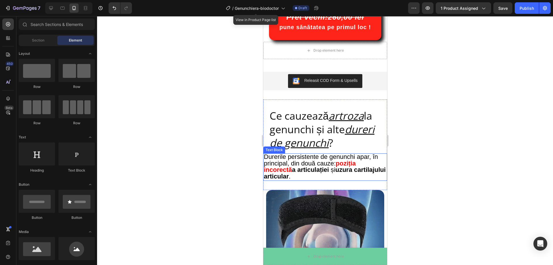
click at [308, 168] on strong "a articulației" at bounding box center [310, 169] width 37 height 7
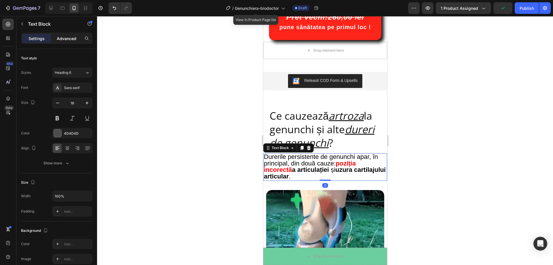
click at [76, 40] on p "Advanced" at bounding box center [67, 38] width 20 height 6
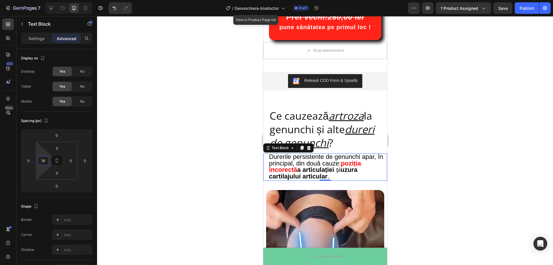
type input "16"
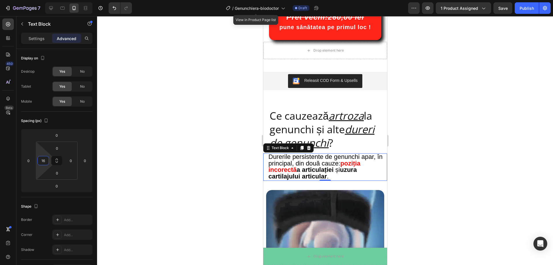
click at [44, 0] on html "7 Version history / Genunchiera-biodoctor View in Product Page list Draft Previ…" at bounding box center [276, 0] width 553 height 0
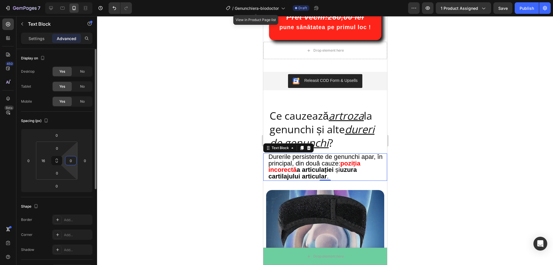
click at [70, 157] on input "0" at bounding box center [71, 160] width 9 height 9
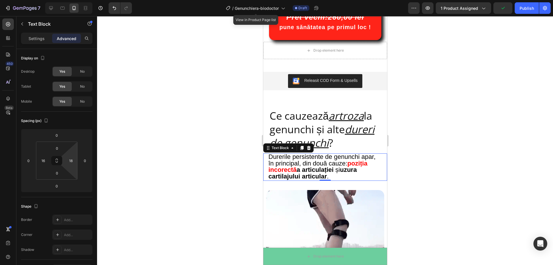
type input "20"
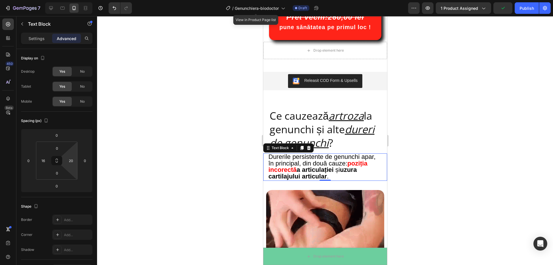
drag, startPoint x: 71, startPoint y: 155, endPoint x: 71, endPoint y: 152, distance: 2.9
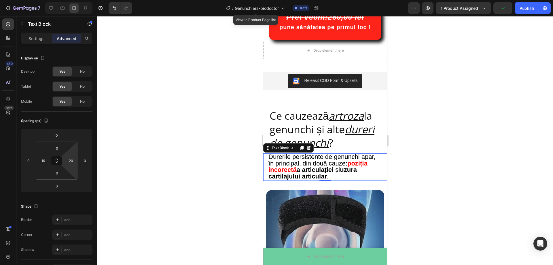
click at [71, 0] on html "7 Version history / Genunchiera-biodoctor View in Product Page list Draft Previ…" at bounding box center [276, 0] width 553 height 0
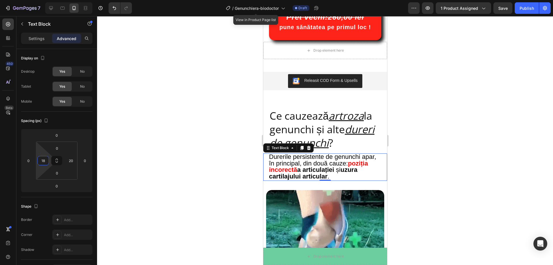
type input "20"
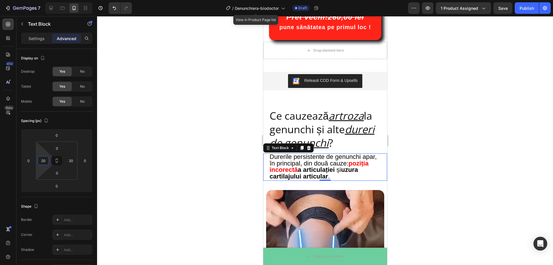
click at [48, 0] on html "7 Version history / Genunchiera-biodoctor View in Product Page list Draft Previ…" at bounding box center [276, 0] width 553 height 0
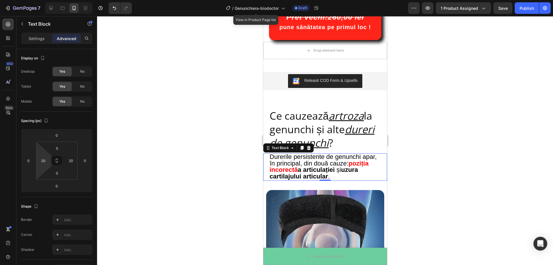
click at [188, 144] on div at bounding box center [325, 140] width 456 height 249
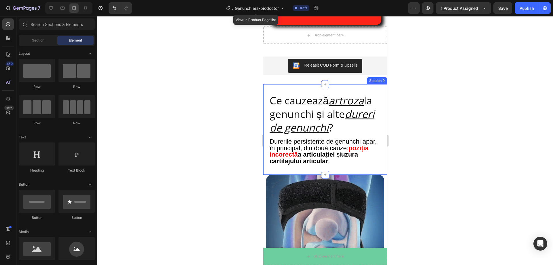
scroll to position [544, 0]
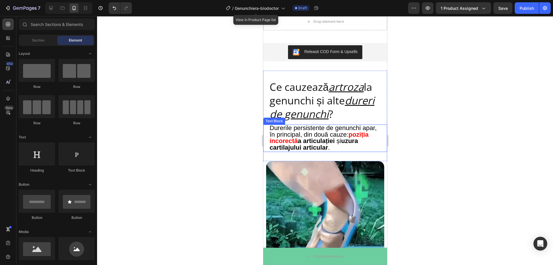
click at [300, 129] on span "Durerile persistente de genunchi apar, în principal, din două cauze:" at bounding box center [322, 131] width 107 height 14
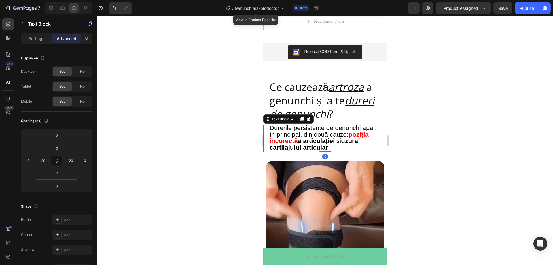
click at [434, 140] on div at bounding box center [325, 140] width 456 height 249
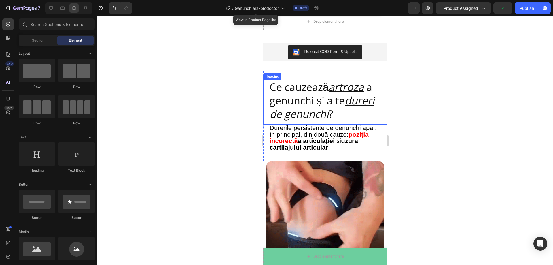
click at [351, 118] on u "dureri de genunchi" at bounding box center [321, 107] width 105 height 28
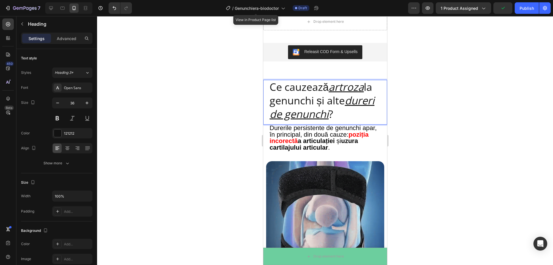
click at [359, 117] on u "dureri de genunchi" at bounding box center [321, 107] width 105 height 28
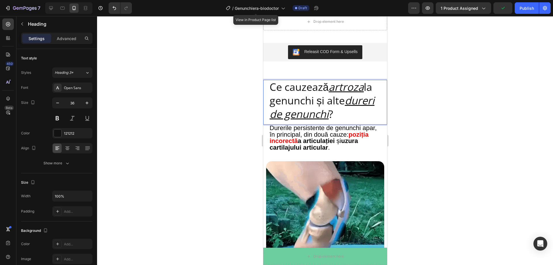
click at [361, 117] on p "Ce cauzează artroza la genunchi și alte dureri de genunchi ?" at bounding box center [324, 100] width 111 height 40
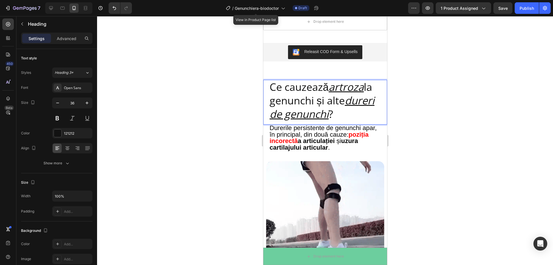
drag, startPoint x: 363, startPoint y: 117, endPoint x: 270, endPoint y: 118, distance: 93.1
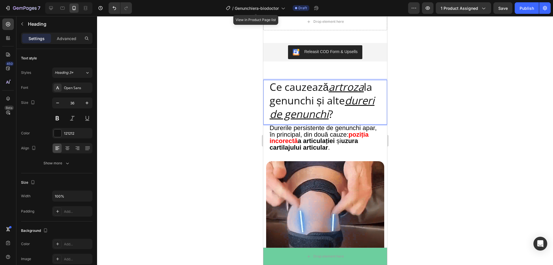
click at [270, 118] on u "dureri de genunchi" at bounding box center [321, 107] width 105 height 28
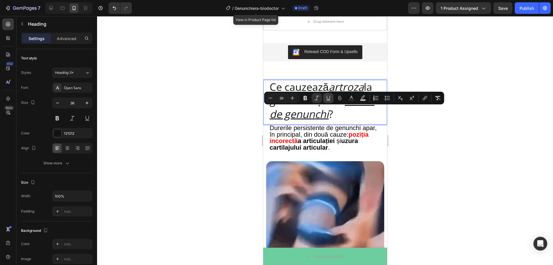
click at [328, 97] on icon "Editor contextual toolbar" at bounding box center [329, 98] width 6 height 6
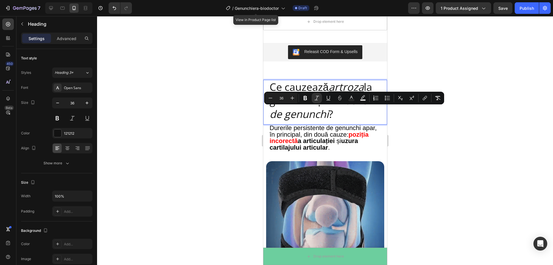
click at [434, 126] on div at bounding box center [325, 140] width 456 height 249
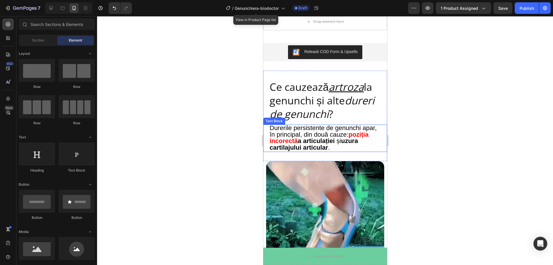
click at [275, 130] on span "Durerile persistente de genunchi apar, în principal, din două cauze:" at bounding box center [322, 131] width 107 height 14
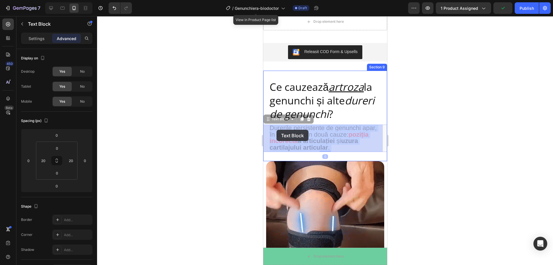
drag, startPoint x: 269, startPoint y: 129, endPoint x: 274, endPoint y: 130, distance: 5.5
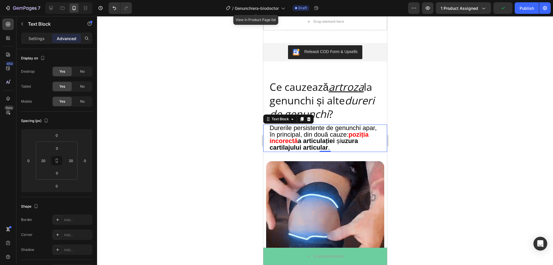
click at [453, 141] on div at bounding box center [325, 140] width 456 height 249
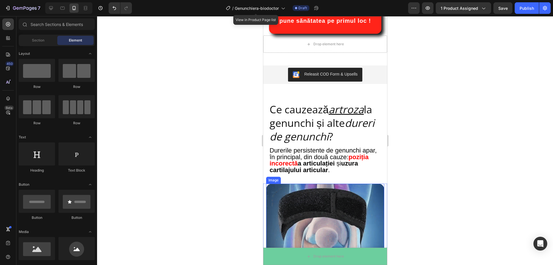
scroll to position [515, 0]
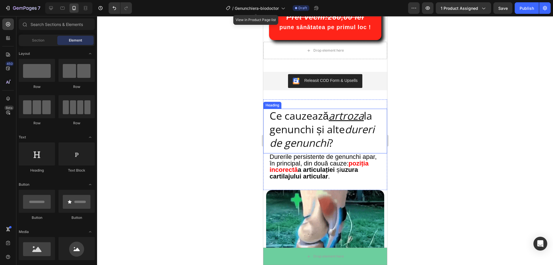
click at [365, 138] on p "Ce cauzează artroza la genunchi și alte dureri de genunchi ?" at bounding box center [324, 129] width 111 height 40
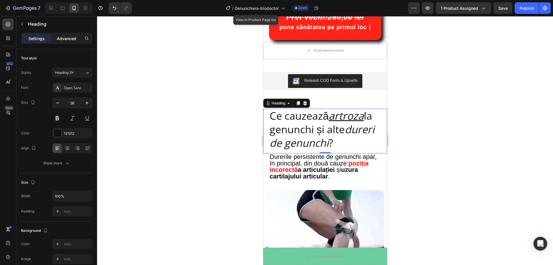
click at [60, 39] on p "Advanced" at bounding box center [67, 38] width 20 height 6
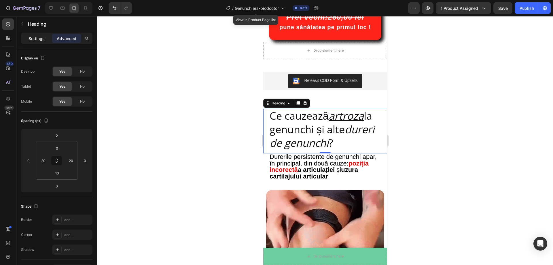
click at [34, 37] on p "Settings" at bounding box center [37, 38] width 16 height 6
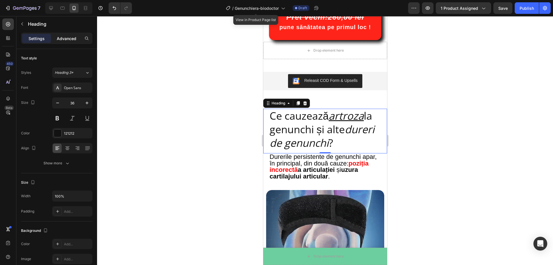
click at [78, 39] on div "Advanced" at bounding box center [66, 38] width 29 height 9
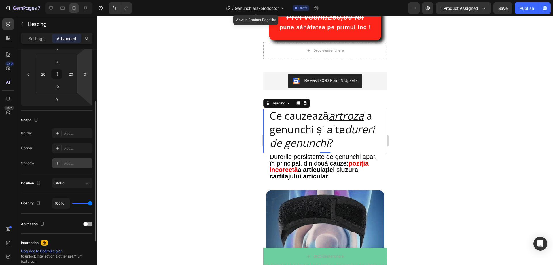
scroll to position [144, 0]
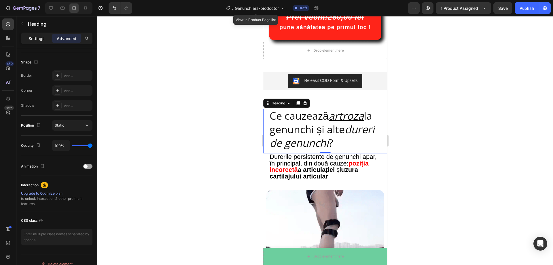
click at [38, 39] on p "Settings" at bounding box center [37, 38] width 16 height 6
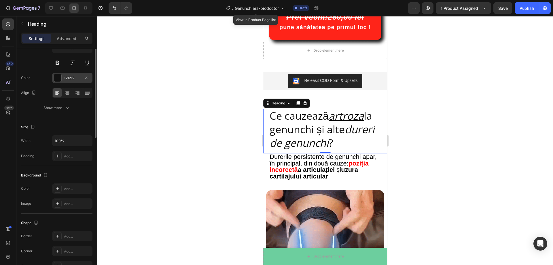
scroll to position [0, 0]
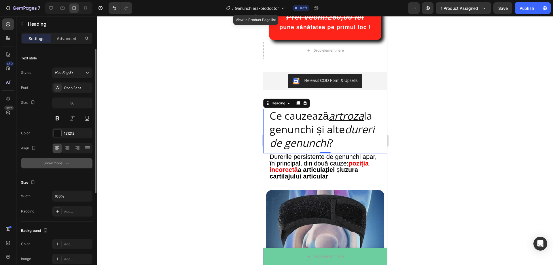
click at [62, 161] on div "Show more" at bounding box center [57, 163] width 27 height 6
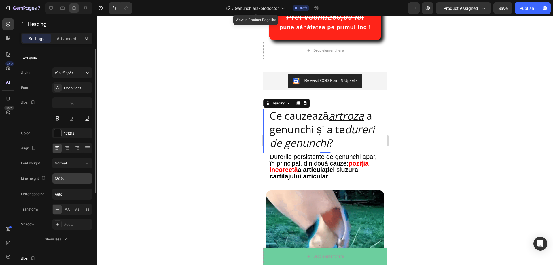
scroll to position [29, 0]
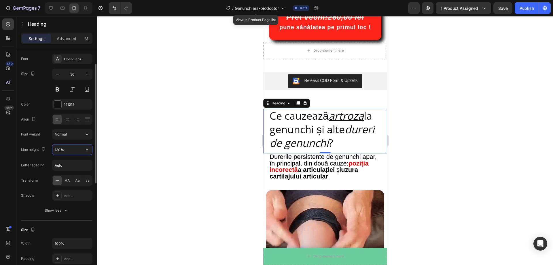
click at [78, 154] on input "130%" at bounding box center [72, 149] width 40 height 10
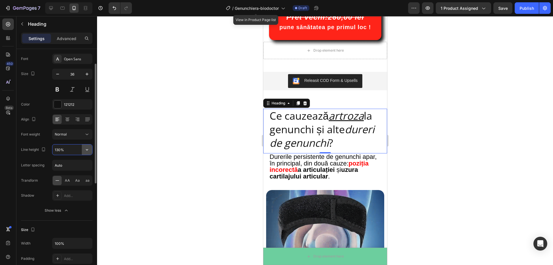
click at [89, 151] on icon "button" at bounding box center [87, 150] width 6 height 6
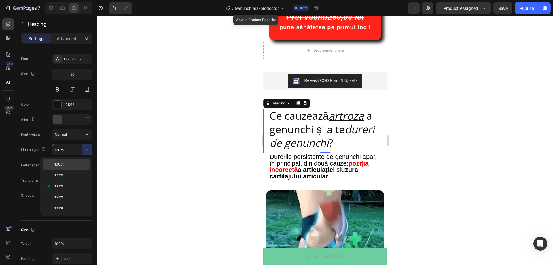
click at [74, 164] on p "100%" at bounding box center [70, 164] width 33 height 5
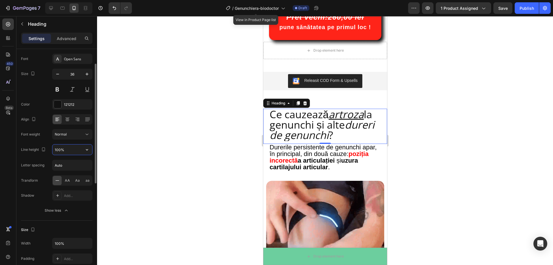
click at [82, 147] on input "100%" at bounding box center [72, 149] width 40 height 10
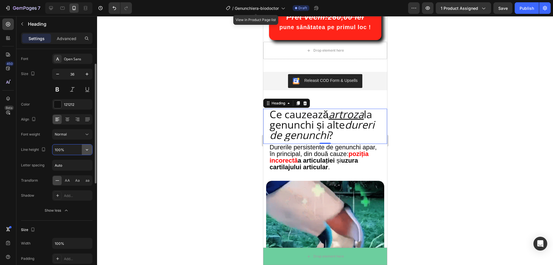
click at [84, 151] on icon "button" at bounding box center [87, 150] width 6 height 6
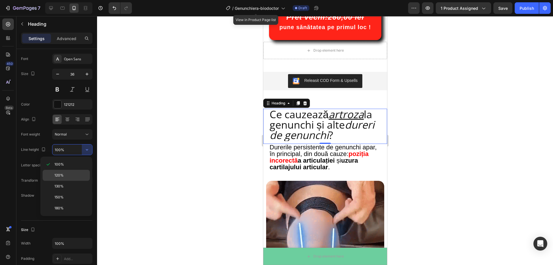
click at [70, 181] on div "120%" at bounding box center [66, 186] width 47 height 11
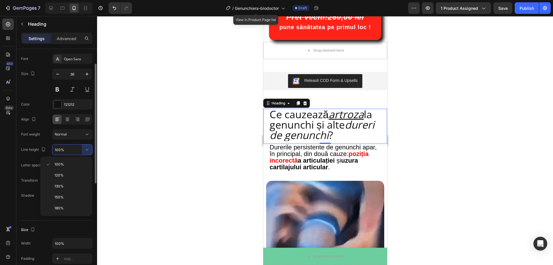
type input "120%"
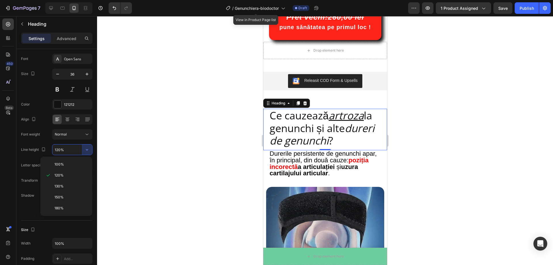
click at [162, 144] on div at bounding box center [325, 140] width 456 height 249
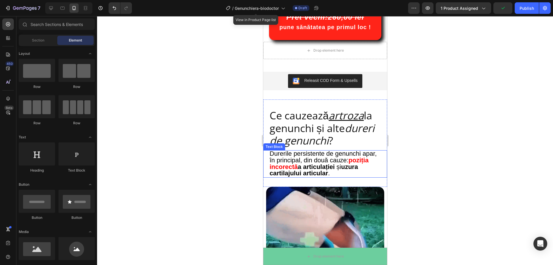
click at [335, 168] on strong "a articulației" at bounding box center [316, 166] width 37 height 7
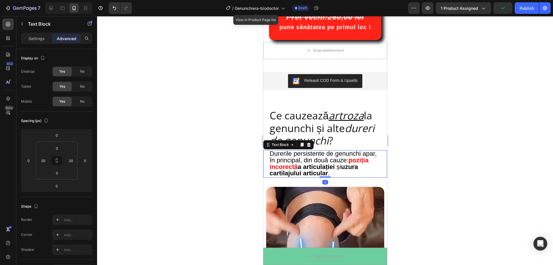
click at [467, 155] on div at bounding box center [325, 140] width 456 height 249
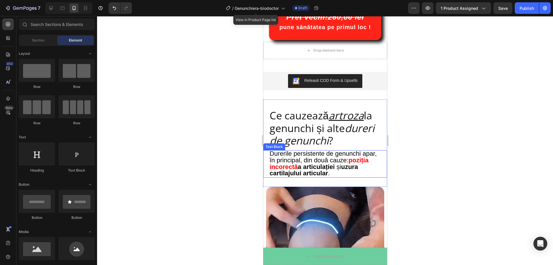
click at [370, 166] on p "Durerile persistente de genunchi apar, în principal, din două cauze: poziția in…" at bounding box center [324, 164] width 111 height 26
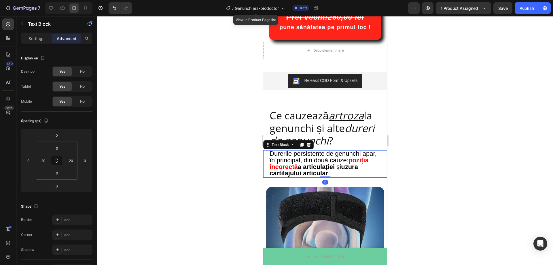
click at [425, 147] on div at bounding box center [325, 140] width 456 height 249
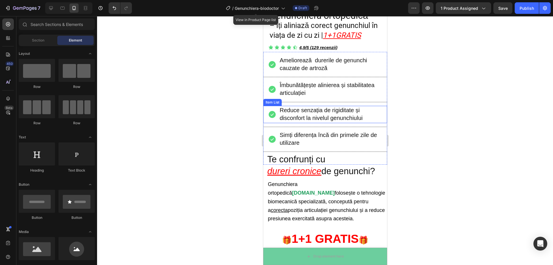
scroll to position [231, 0]
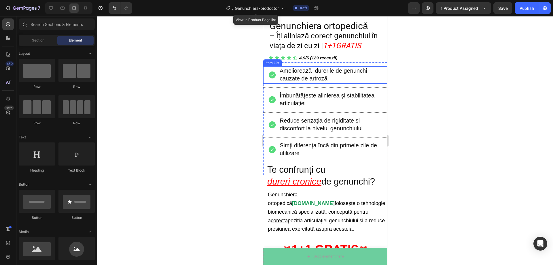
click at [328, 72] on span "Ameliorează durerile de genunchi cauzate de artroză" at bounding box center [323, 74] width 88 height 14
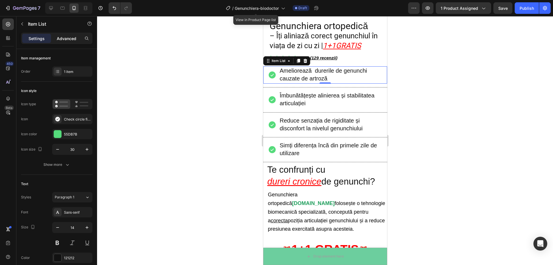
click at [68, 38] on p "Advanced" at bounding box center [67, 38] width 20 height 6
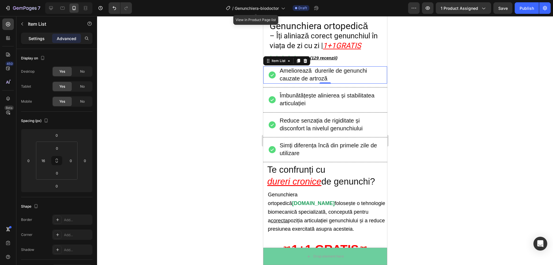
click at [40, 39] on p "Settings" at bounding box center [37, 38] width 16 height 6
type input "8"
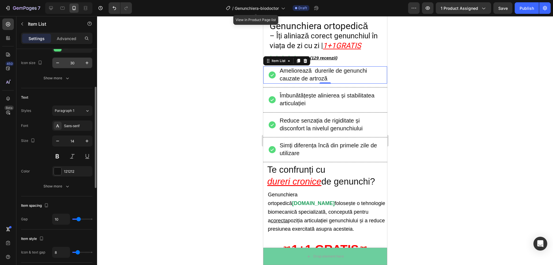
scroll to position [115, 0]
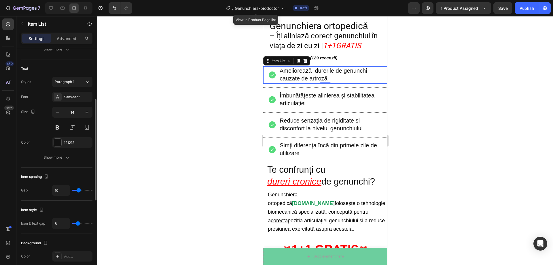
type input "9"
type input "8"
type input "7"
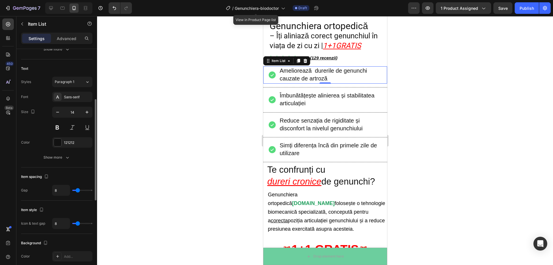
type input "7"
type input "6"
type input "5"
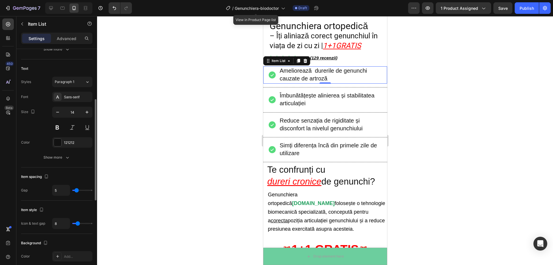
type input "4"
type input "3"
type input "2"
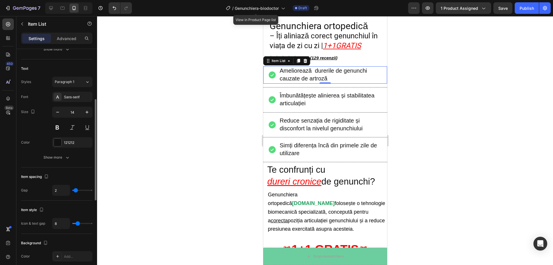
type input "2"
type input "1"
type input "0"
drag, startPoint x: 79, startPoint y: 191, endPoint x: 75, endPoint y: 191, distance: 4.0
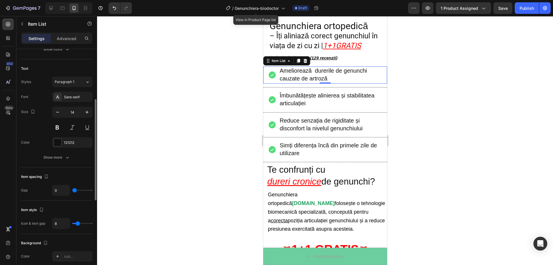
type input "0"
click at [75, 191] on input "range" at bounding box center [82, 190] width 20 height 1
type input "3"
type input "4"
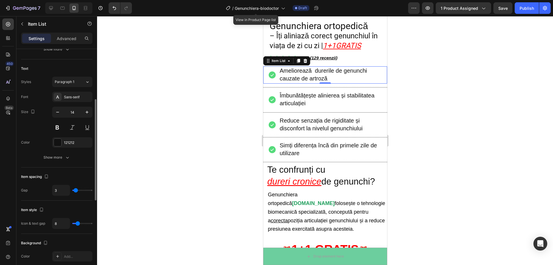
type input "4"
type input "5"
type input "6"
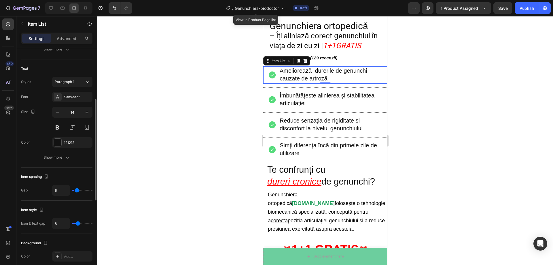
type input "7"
type input "8"
type input "9"
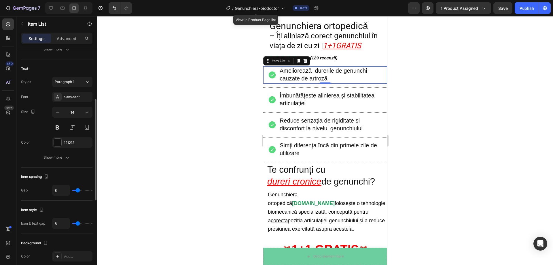
type input "9"
type input "10"
type input "11"
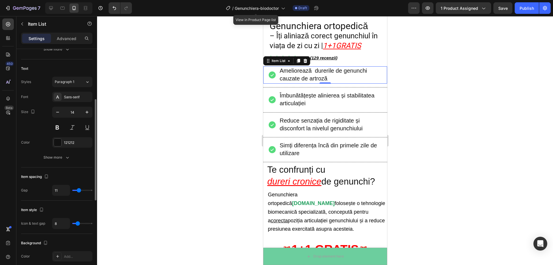
type input "13"
type input "16"
type input "18"
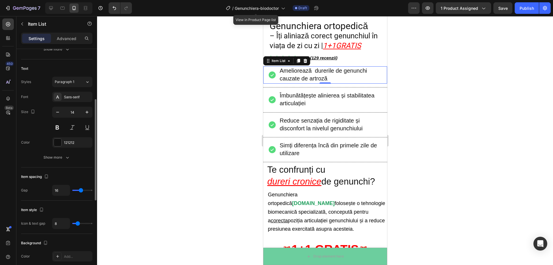
type input "18"
type input "21"
type input "23"
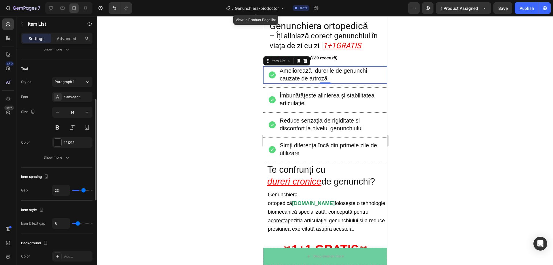
type input "24"
drag, startPoint x: 75, startPoint y: 191, endPoint x: 84, endPoint y: 190, distance: 8.4
type input "24"
click at [84, 190] on input "range" at bounding box center [82, 190] width 20 height 1
type input "23"
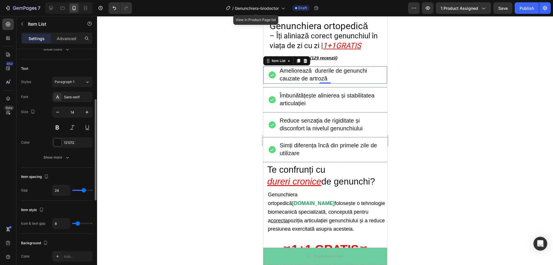
type input "23"
type input "19"
type input "15"
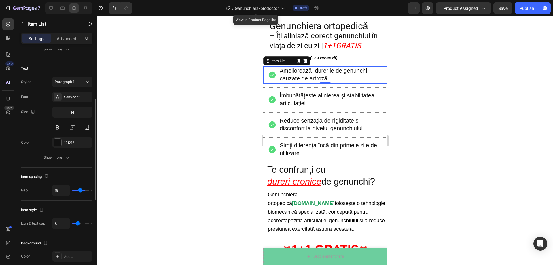
type input "10"
type input "8"
type input "5"
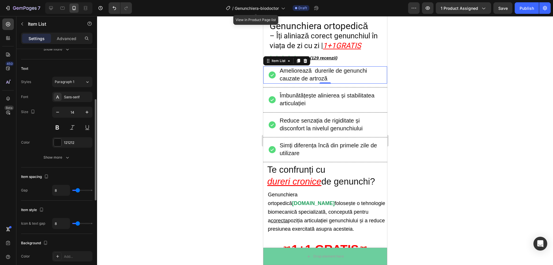
type input "5"
type input "3"
type input "1"
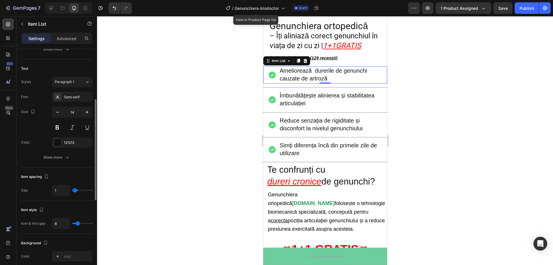
type input "0"
type input "1"
type input "2"
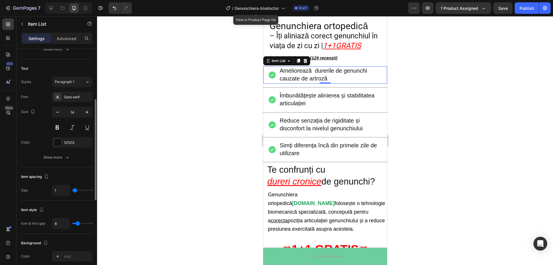
type input "2"
type input "3"
type input "4"
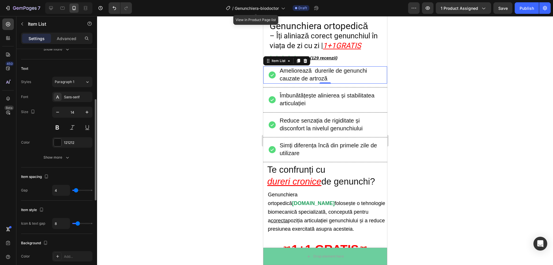
type input "5"
type input "6"
type input "7"
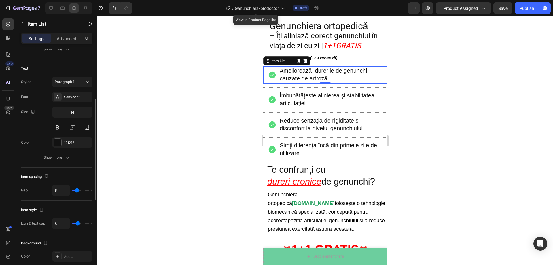
type input "7"
type input "8"
type input "9"
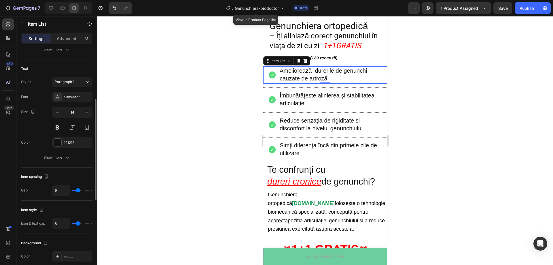
type input "10"
type input "9"
type input "8"
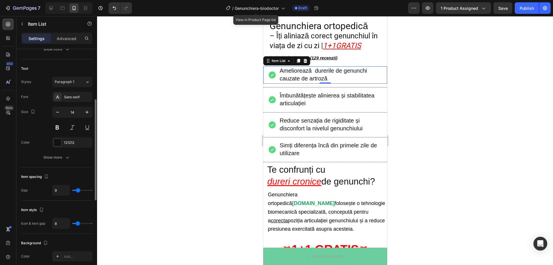
type input "8"
type input "7"
type input "9"
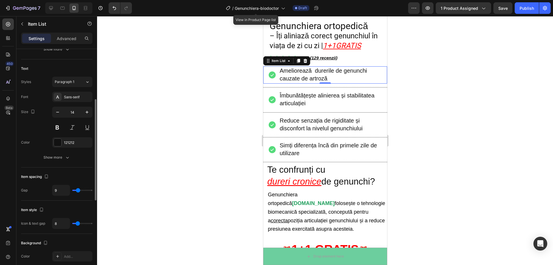
type input "13"
type input "18"
type input "22"
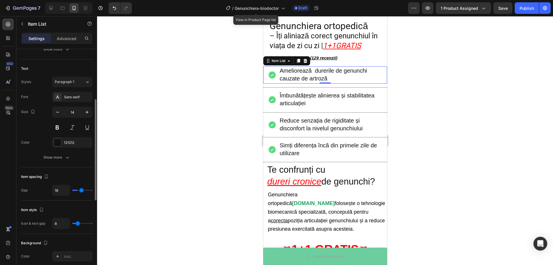
type input "22"
type input "27"
type input "30"
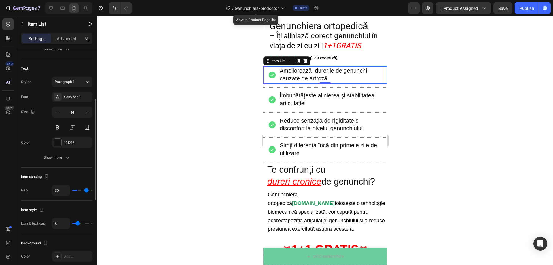
type input "32"
type input "33"
drag, startPoint x: 84, startPoint y: 190, endPoint x: 88, endPoint y: 189, distance: 4.1
type input "34"
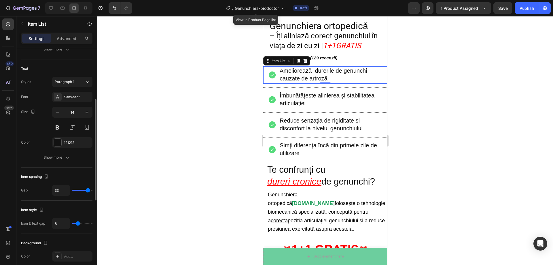
click at [88, 190] on input "range" at bounding box center [82, 190] width 20 height 1
type input "33"
type input "32"
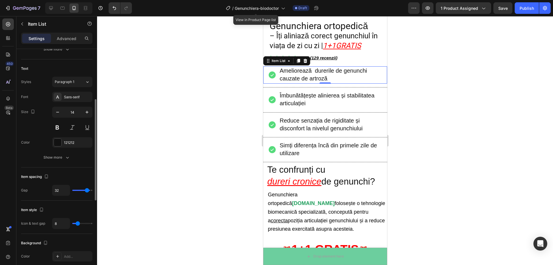
type input "30"
type input "27"
type input "23"
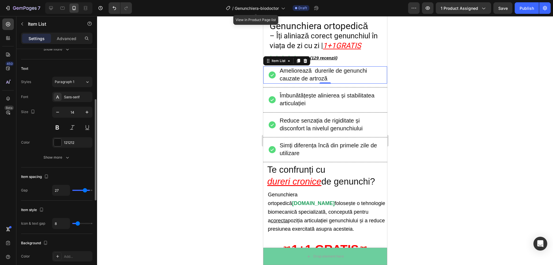
type input "23"
type input "17"
type input "12"
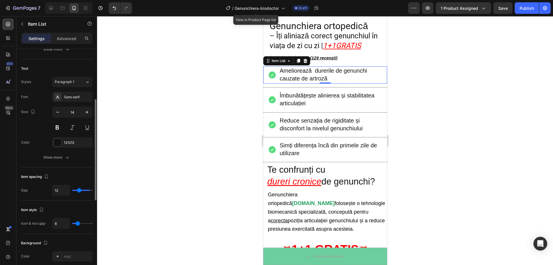
type input "8"
type input "5"
type input "1"
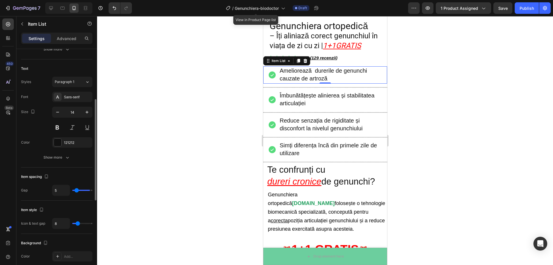
type input "1"
type input "0"
drag, startPoint x: 84, startPoint y: 189, endPoint x: 73, endPoint y: 191, distance: 10.6
type input "0"
click at [74, 191] on input "range" at bounding box center [82, 190] width 20 height 1
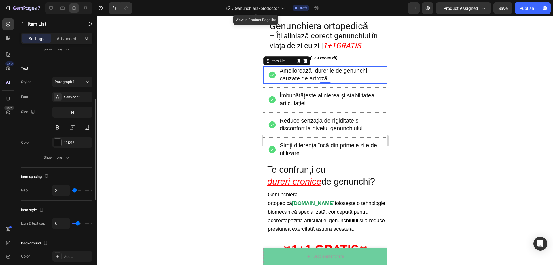
type input "2"
type input "3"
type input "4"
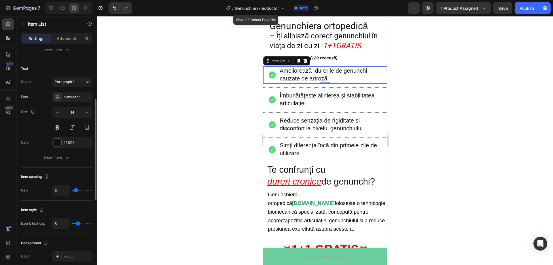
type input "4"
type input "5"
type input "6"
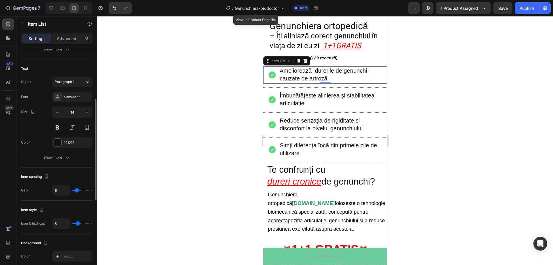
type input "7"
type input "8"
click at [78, 190] on input "range" at bounding box center [82, 190] width 20 height 1
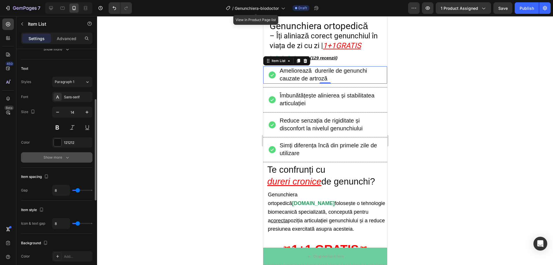
click at [57, 157] on div "Show more" at bounding box center [57, 157] width 27 height 6
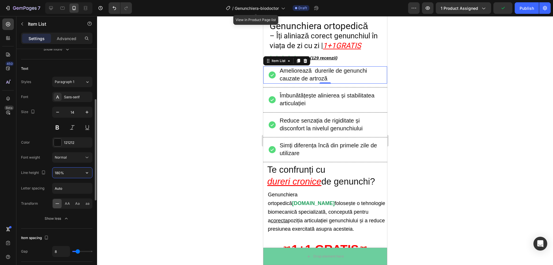
click at [71, 171] on input "180%" at bounding box center [72, 172] width 40 height 10
click at [86, 172] on icon "button" at bounding box center [87, 173] width 6 height 6
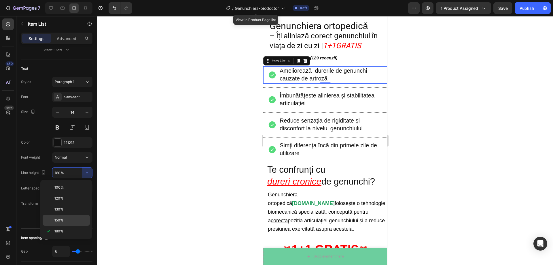
click at [71, 224] on div "150%" at bounding box center [66, 220] width 47 height 11
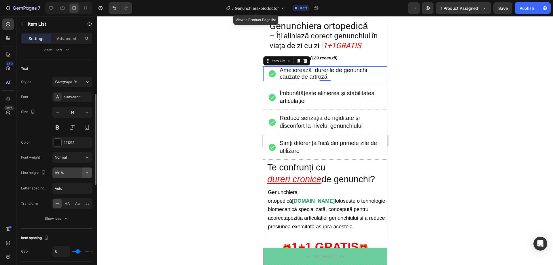
click at [87, 172] on icon "button" at bounding box center [87, 173] width 6 height 6
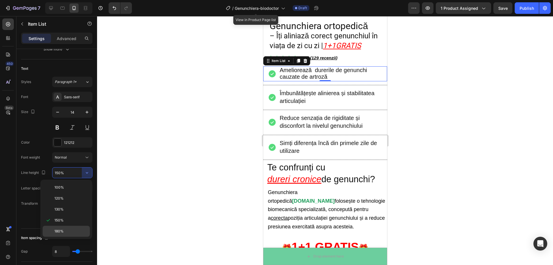
click at [70, 227] on div "180%" at bounding box center [66, 231] width 47 height 11
type input "180%"
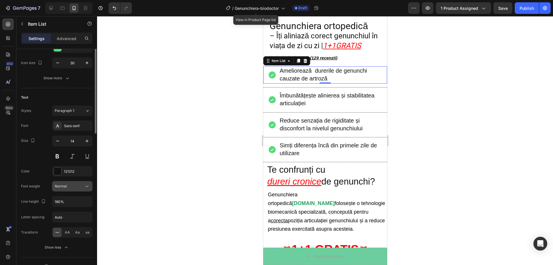
scroll to position [29, 0]
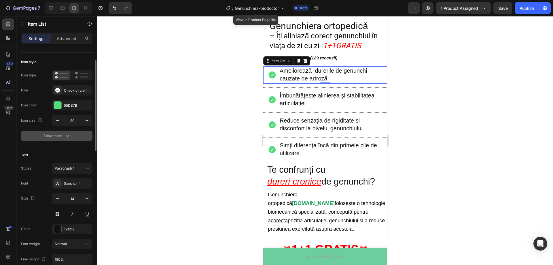
click at [63, 137] on div "Show more" at bounding box center [57, 136] width 27 height 6
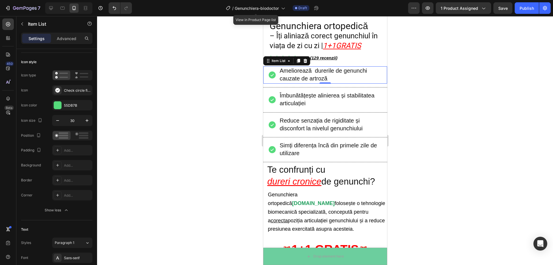
click at [488, 112] on div at bounding box center [325, 140] width 456 height 249
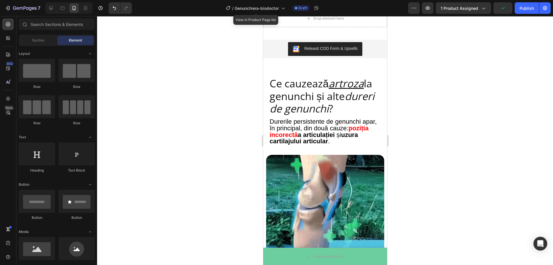
scroll to position [547, 0]
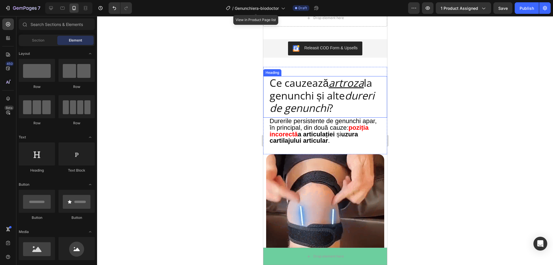
click at [358, 110] on icon "dureri de genunchi" at bounding box center [321, 101] width 105 height 27
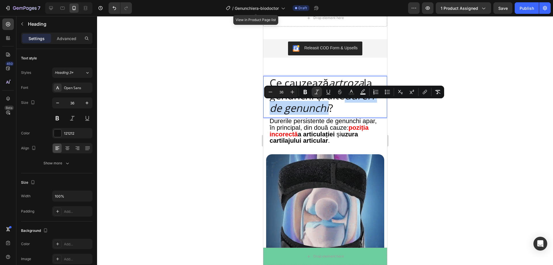
drag, startPoint x: 361, startPoint y: 109, endPoint x: 272, endPoint y: 111, distance: 89.0
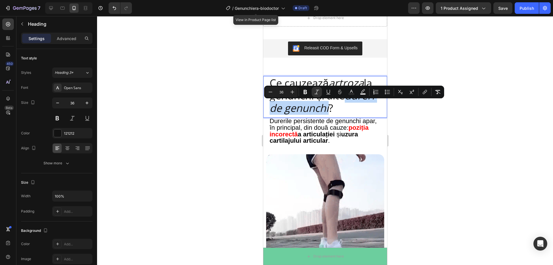
click at [272, 111] on icon "dureri de genunchi" at bounding box center [321, 101] width 105 height 27
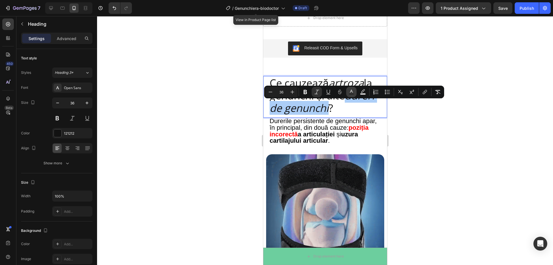
click at [350, 96] on button "Text Color" at bounding box center [351, 92] width 10 height 10
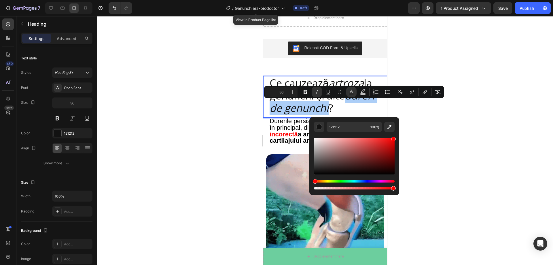
drag, startPoint x: 376, startPoint y: 157, endPoint x: 396, endPoint y: 133, distance: 30.3
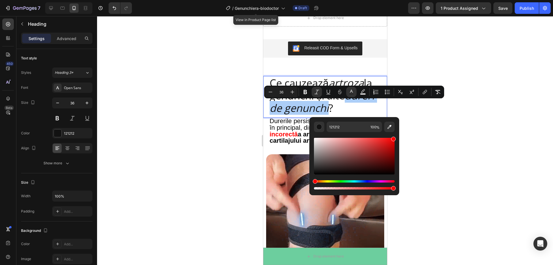
click at [396, 133] on div "121212 100 %" at bounding box center [354, 153] width 90 height 73
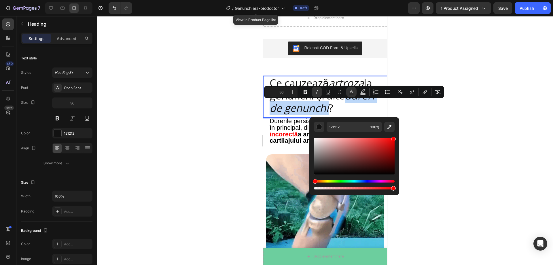
type input "FF0000"
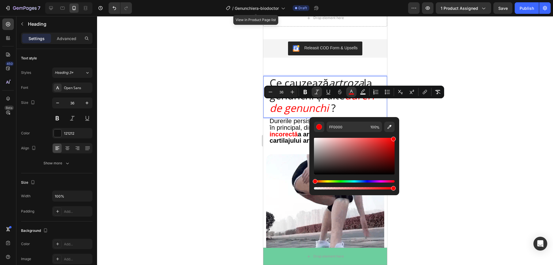
click at [445, 128] on div at bounding box center [325, 140] width 456 height 249
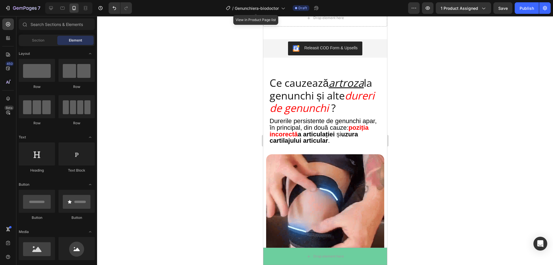
click at [455, 141] on div at bounding box center [325, 140] width 456 height 249
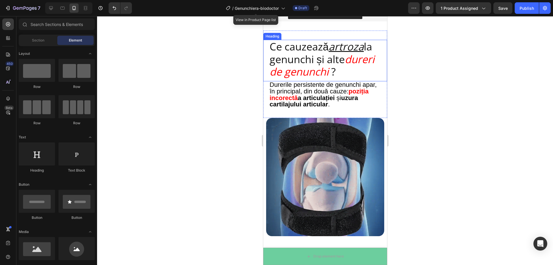
scroll to position [576, 0]
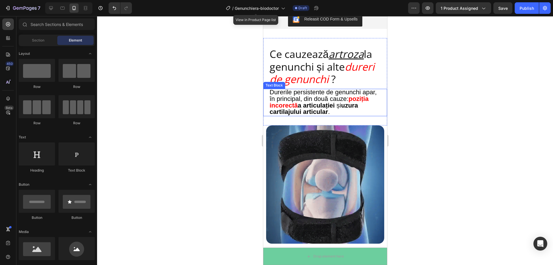
click at [369, 108] on p "Durerile persistente de genunchi apar, în principal, din două cauze: poziția in…" at bounding box center [324, 102] width 111 height 26
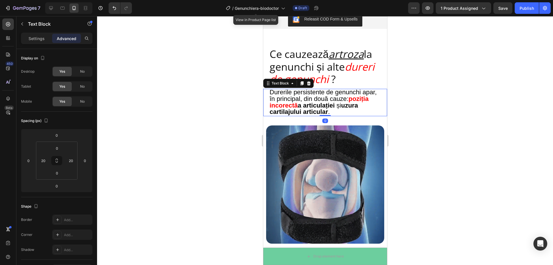
copy p "la genunchi și alte"
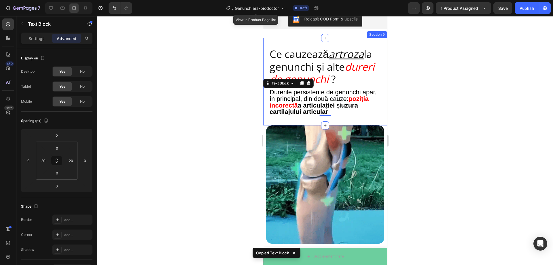
click at [335, 122] on div "Ce cauzează artroza la genunchi și alte dureri de genunchi ? Heading Durerile p…" at bounding box center [325, 81] width 124 height 87
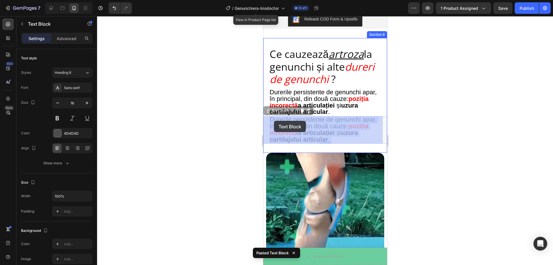
drag, startPoint x: 348, startPoint y: 137, endPoint x: 279, endPoint y: 121, distance: 70.8
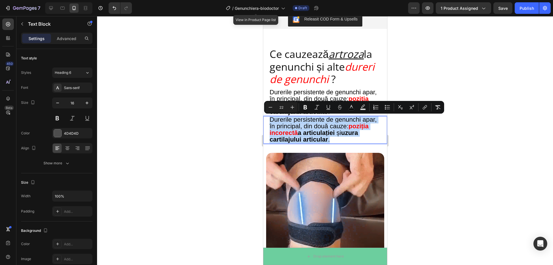
drag, startPoint x: 348, startPoint y: 140, endPoint x: 271, endPoint y: 121, distance: 79.5
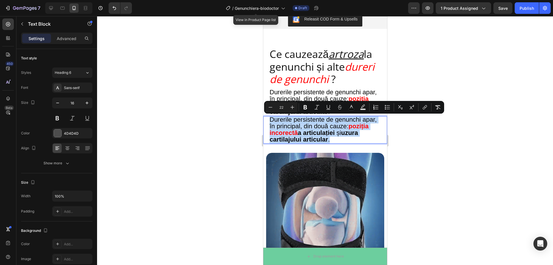
click at [271, 121] on p "Durerile persistente de genunchi apar, în principal, din două cauze: poziția in…" at bounding box center [324, 130] width 111 height 26
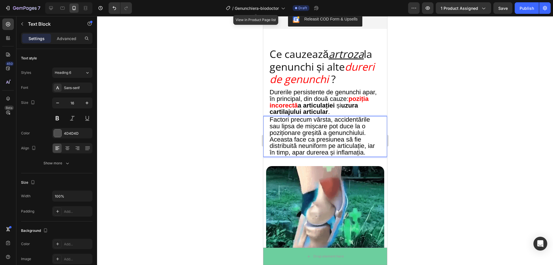
click at [371, 151] on p "Factori precum vârsta, accidentările sau lipsa de mișcare pot duce la o pozițio…" at bounding box center [324, 136] width 111 height 39
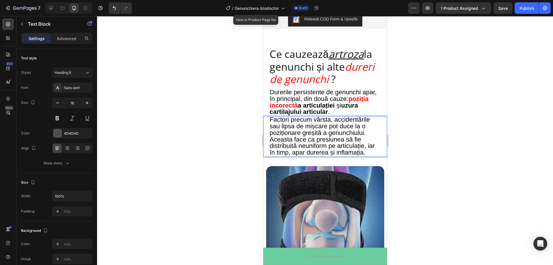
click at [314, 120] on span "Factori precum vârsta, accidentările sau lipsa de mișcare pot duce la o pozițio…" at bounding box center [321, 136] width 105 height 40
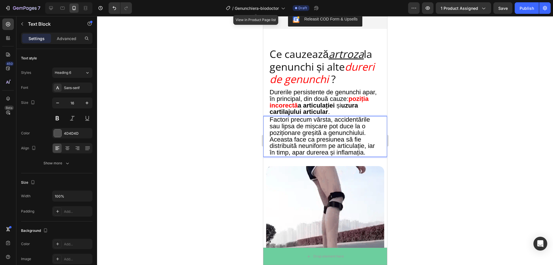
click at [368, 152] on p "Factori precum vârsta, accidentările sau lipsa de mișcare pot duce la o pozițio…" at bounding box center [324, 136] width 111 height 39
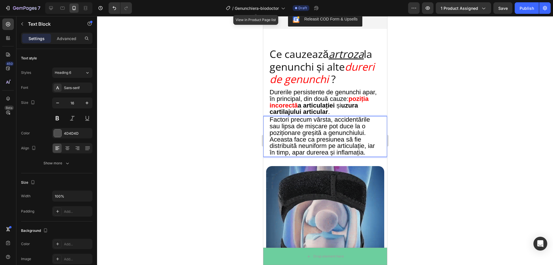
click at [314, 119] on span "Factori precum vârsta, accidentările sau lipsa de mișcare pot duce la o pozițio…" at bounding box center [321, 136] width 105 height 40
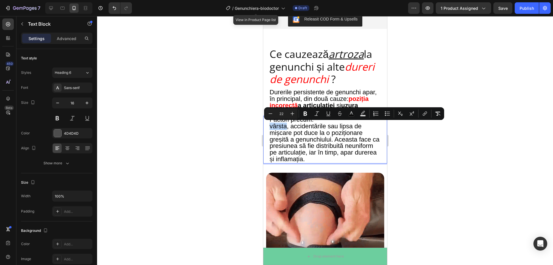
drag, startPoint x: 269, startPoint y: 127, endPoint x: 286, endPoint y: 127, distance: 16.7
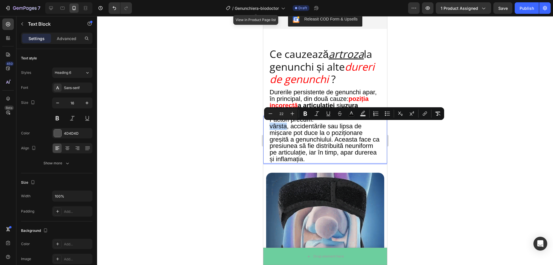
click at [286, 127] on div "Factori precum: vârsta, accidentările sau lipsa de mișcare pot duce la o poziți…" at bounding box center [325, 139] width 112 height 47
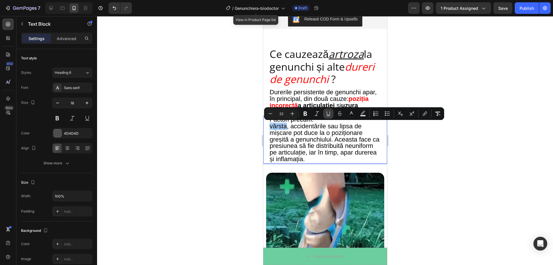
click at [325, 115] on button "Underline" at bounding box center [328, 113] width 10 height 10
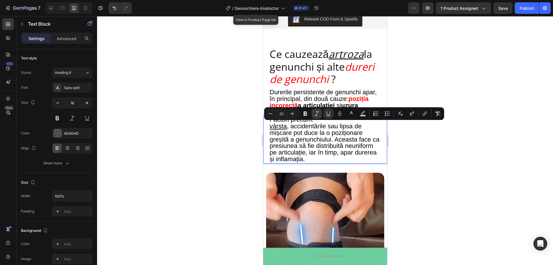
click at [315, 114] on icon "Editor contextual toolbar" at bounding box center [317, 114] width 6 height 6
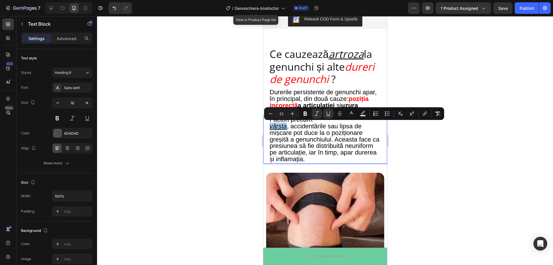
click at [420, 154] on div at bounding box center [325, 140] width 456 height 249
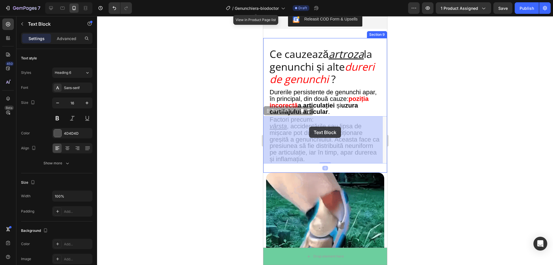
drag, startPoint x: 290, startPoint y: 127, endPoint x: 300, endPoint y: 127, distance: 10.1
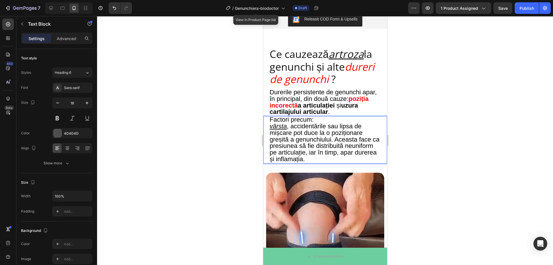
click at [290, 127] on span "vârsta , accidentările sau lipsa de mișcare pot duce la o poziționare greșită a…" at bounding box center [324, 142] width 110 height 40
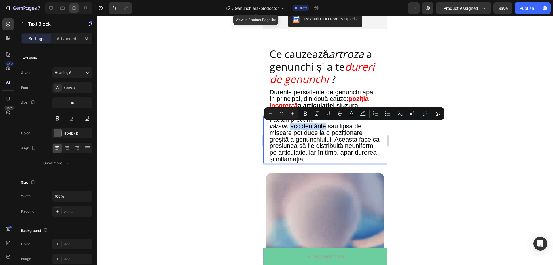
drag, startPoint x: 308, startPoint y: 127, endPoint x: 325, endPoint y: 128, distance: 17.3
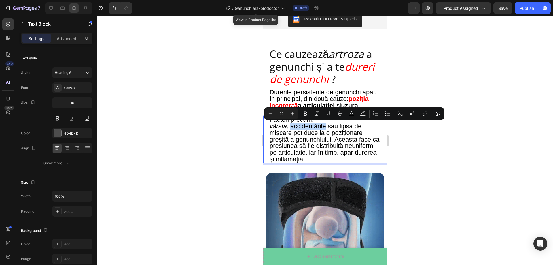
click at [325, 128] on span "vârsta , accidentările sau lipsa de mișcare pot duce la o poziționare greșită a…" at bounding box center [324, 142] width 110 height 40
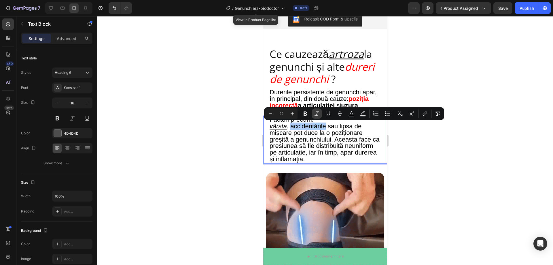
click at [318, 115] on icon "Editor contextual toolbar" at bounding box center [317, 114] width 6 height 6
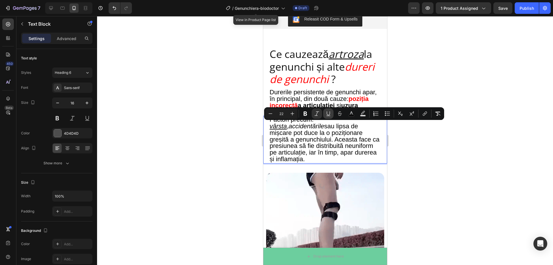
click at [327, 114] on icon "Editor contextual toolbar" at bounding box center [329, 114] width 6 height 6
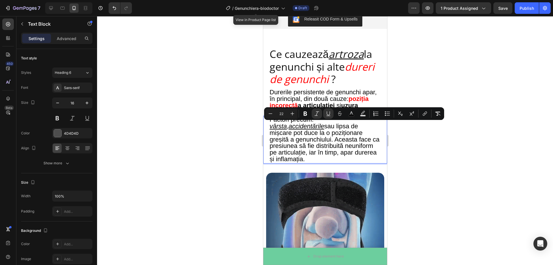
click at [424, 141] on div at bounding box center [325, 140] width 456 height 249
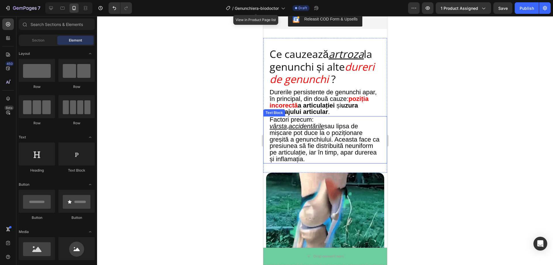
click at [340, 127] on span "vârsta , accidentările sau lipsa de mișcare pot duce la o poziționare greșită a…" at bounding box center [324, 142] width 110 height 40
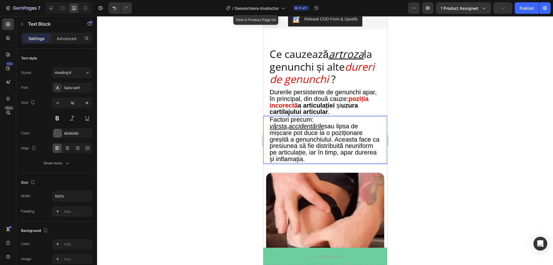
click at [376, 146] on p "vârsta , accidentările sau lipsa de mișcare pot duce la o poziționare greșită a…" at bounding box center [324, 142] width 111 height 39
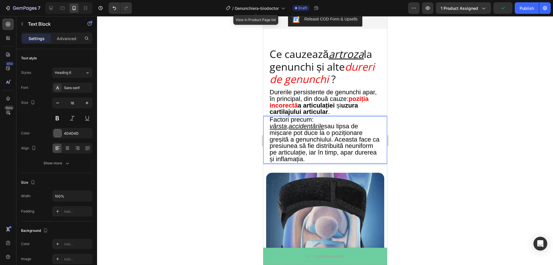
drag, startPoint x: 348, startPoint y: 160, endPoint x: 271, endPoint y: 118, distance: 88.2
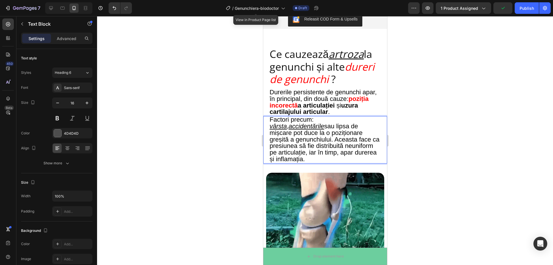
click at [271, 118] on div "Factori precum: vârsta , accidentările sau lipsa de mișcare pot duce la o poziț…" at bounding box center [325, 139] width 112 height 47
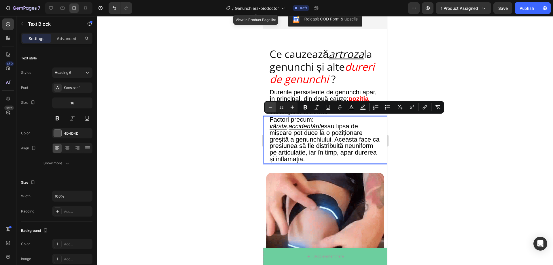
click at [271, 109] on icon "Editor contextual toolbar" at bounding box center [271, 107] width 6 height 6
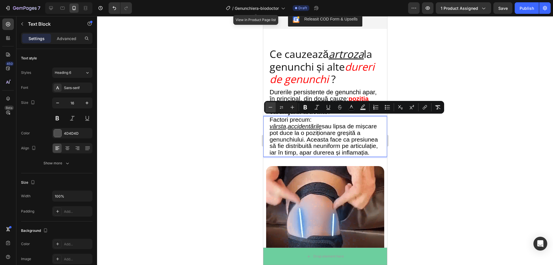
click at [271, 109] on icon "Editor contextual toolbar" at bounding box center [271, 107] width 6 height 6
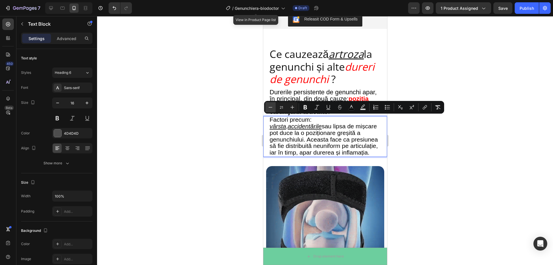
type input "20"
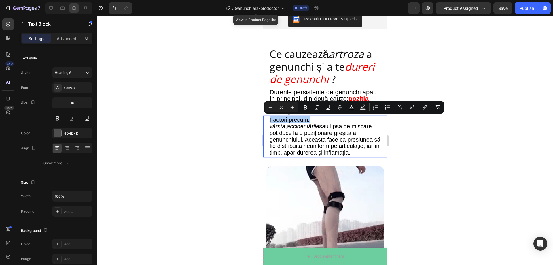
click at [451, 164] on div at bounding box center [325, 140] width 456 height 249
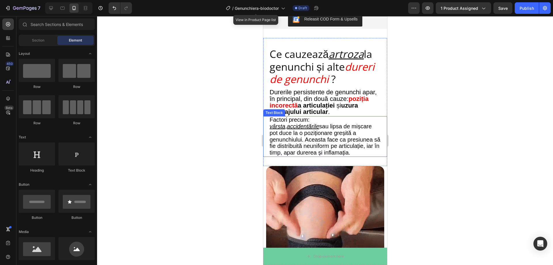
click at [339, 129] on span "vârsta , accidentările sau lipsa de mișcare pot duce la o poziționare greșită a…" at bounding box center [324, 139] width 111 height 33
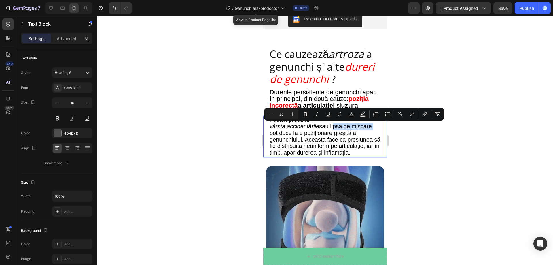
drag, startPoint x: 334, startPoint y: 126, endPoint x: 374, endPoint y: 126, distance: 39.8
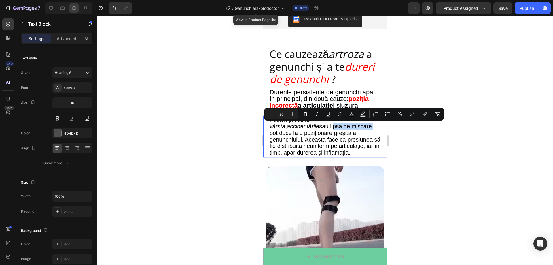
click at [374, 126] on span "vârsta , accidentările sau lipsa de mișcare pot duce la o poziționare greșită a…" at bounding box center [324, 139] width 111 height 33
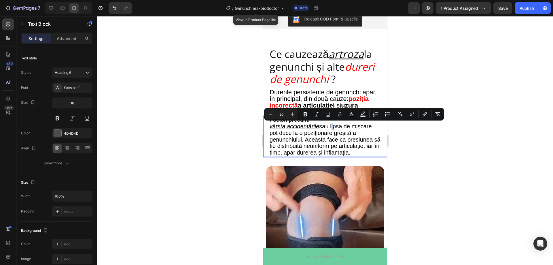
click at [334, 129] on span "vârsta , accidentările sau lipsa de mișcare pot duce la o poziționare greșită a…" at bounding box center [324, 139] width 111 height 33
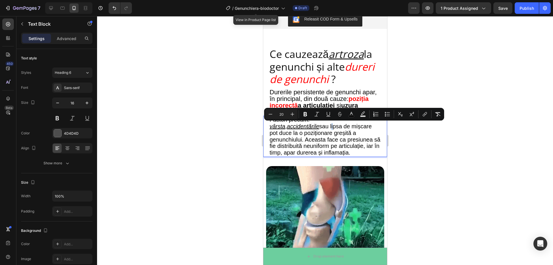
click at [335, 128] on span "vârsta , accidentările sau lipsa de mișcare pot duce la o poziționare greșită a…" at bounding box center [324, 139] width 111 height 33
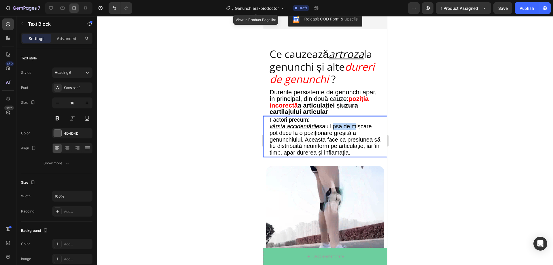
drag, startPoint x: 334, startPoint y: 127, endPoint x: 354, endPoint y: 127, distance: 20.2
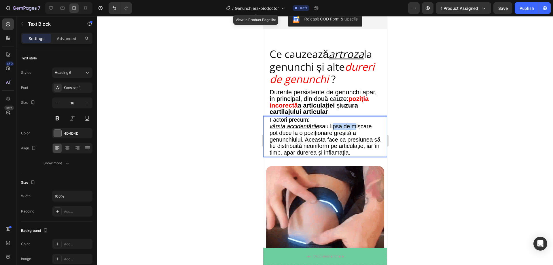
click at [354, 127] on span "vârsta , accidentările sau lipsa de mișcare pot duce la o poziționare greșită a…" at bounding box center [324, 139] width 111 height 33
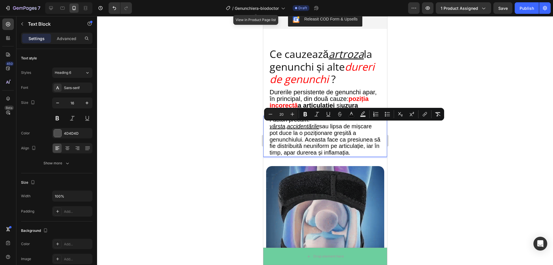
click at [331, 127] on span "vârsta , accidentările sau lipsa de mișcare pot duce la o poziționare greșită a…" at bounding box center [324, 139] width 111 height 33
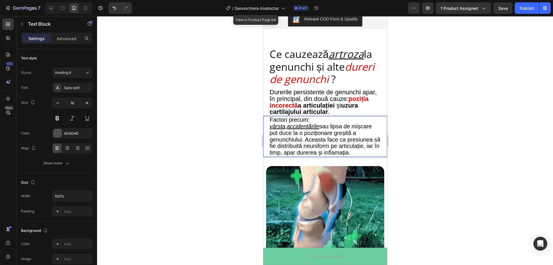
click at [334, 127] on span "vârsta , accidentările sau lipsa de mișcare pot duce la o poziționare greșită a…" at bounding box center [324, 139] width 111 height 33
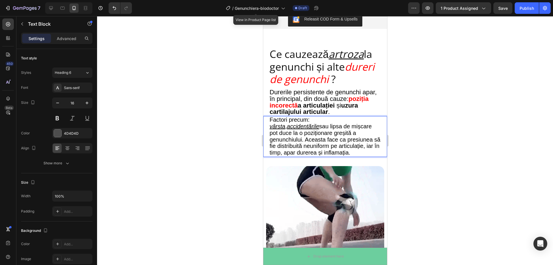
click at [334, 127] on span "vârsta , accidentările sau lipsa de mișcare pot duce la o poziționare greșită a…" at bounding box center [324, 139] width 111 height 33
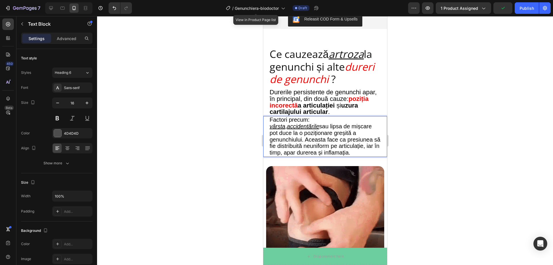
click at [333, 126] on span "vârsta , accidentările sau lipsa de mișcare pot duce la o poziționare greșită a…" at bounding box center [324, 139] width 111 height 33
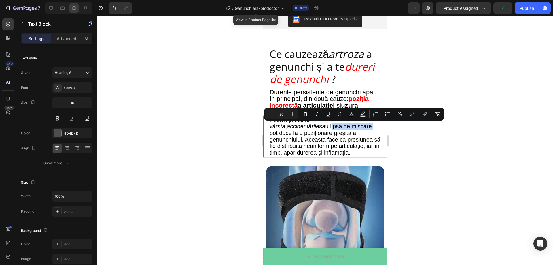
drag, startPoint x: 333, startPoint y: 126, endPoint x: 374, endPoint y: 126, distance: 40.6
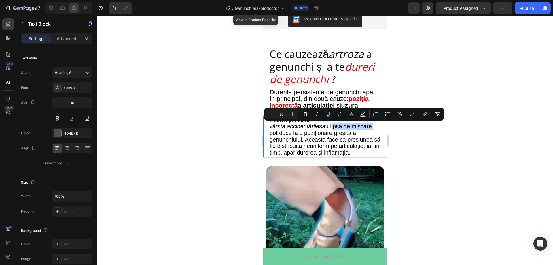
click at [374, 126] on span "vârsta , accidentările sau lipsa de mișcare pot duce la o poziționare greșită a…" at bounding box center [324, 139] width 111 height 33
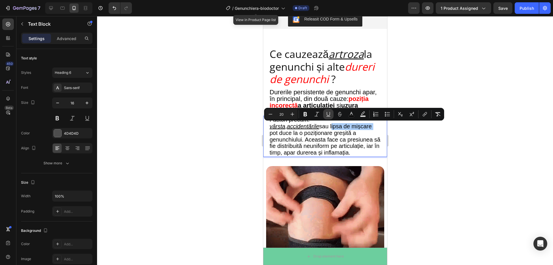
click at [326, 115] on icon "Editor contextual toolbar" at bounding box center [329, 114] width 6 height 6
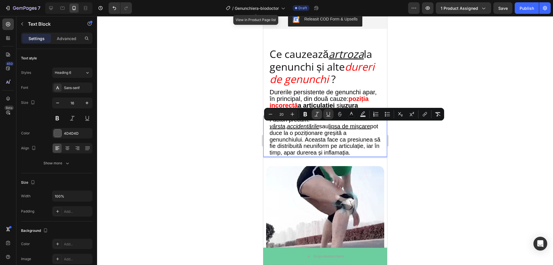
click at [317, 115] on icon "Editor contextual toolbar" at bounding box center [317, 114] width 6 height 6
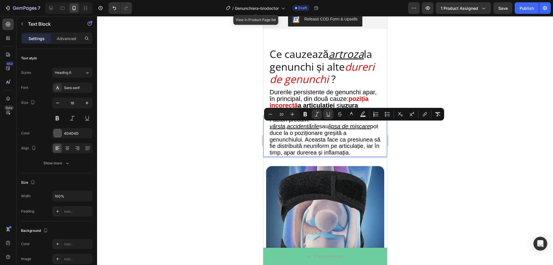
click at [442, 148] on div at bounding box center [325, 140] width 456 height 249
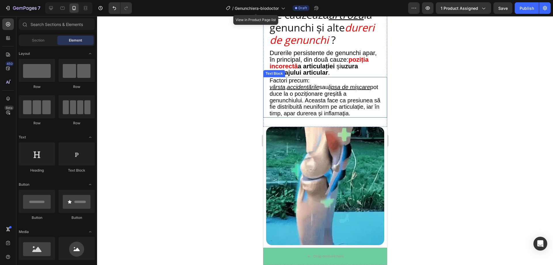
scroll to position [605, 0]
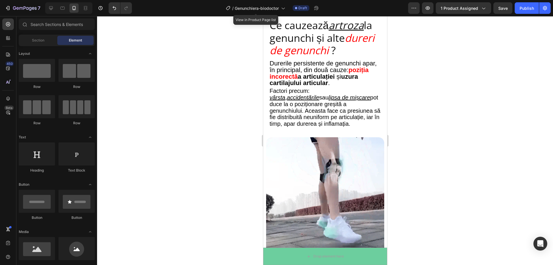
click at [443, 114] on div at bounding box center [325, 140] width 456 height 249
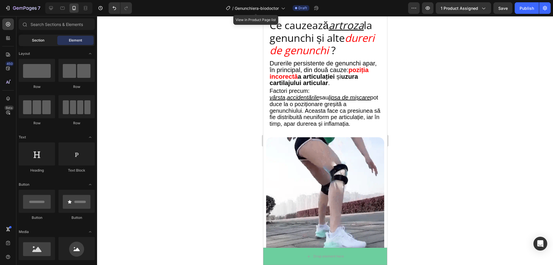
click at [43, 40] on span "Section" at bounding box center [38, 40] width 12 height 5
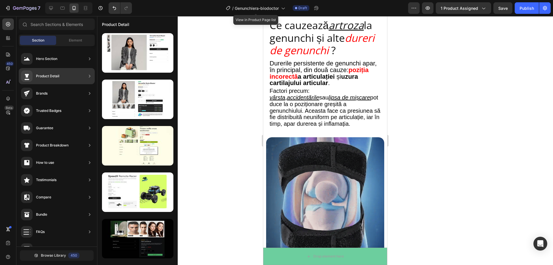
click at [80, 103] on div "Brands" at bounding box center [57, 111] width 76 height 16
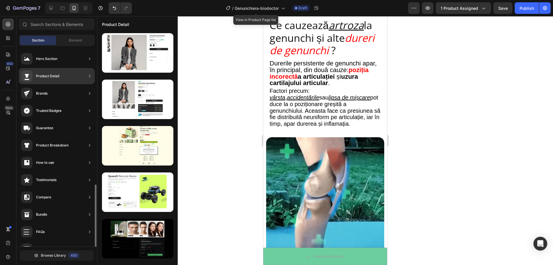
scroll to position [86, 0]
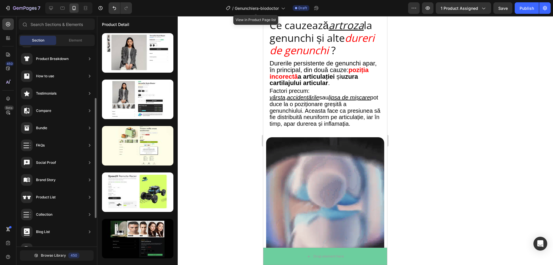
click at [45, 93] on div "Testimonials" at bounding box center [46, 93] width 20 height 6
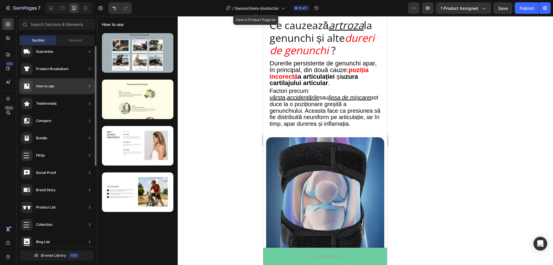
scroll to position [19, 0]
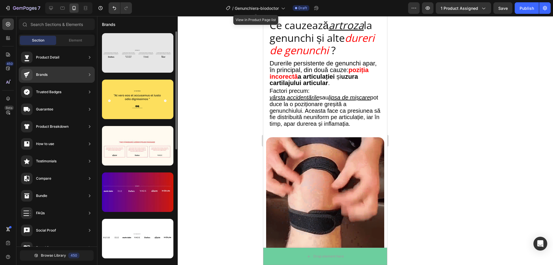
click at [126, 57] on div at bounding box center [137, 52] width 71 height 39
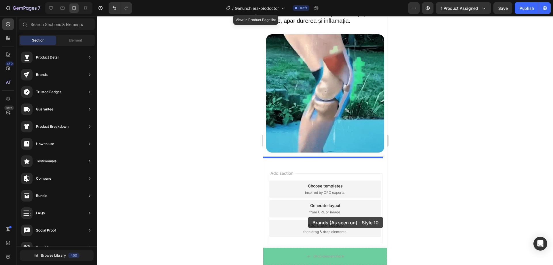
scroll to position [711, 0]
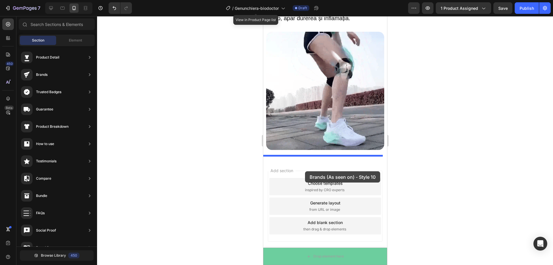
drag, startPoint x: 395, startPoint y: 135, endPoint x: 305, endPoint y: 171, distance: 97.6
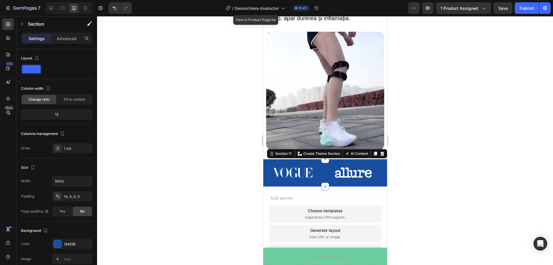
click at [299, 159] on div "Image Image Image Image Image Image Carousel Section 11 You can create reusable…" at bounding box center [325, 172] width 124 height 27
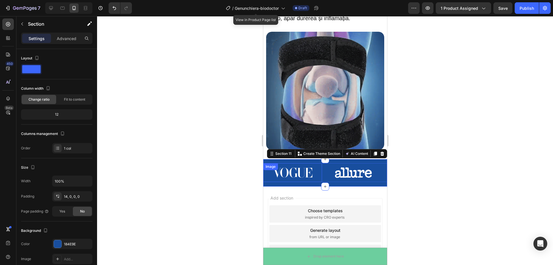
click at [305, 163] on img at bounding box center [292, 172] width 59 height 19
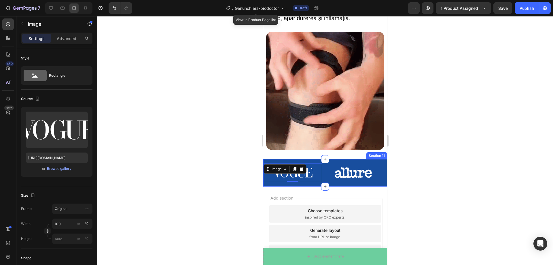
click at [298, 159] on div "Image 0 Image Image Image Image Image Carousel Section 11" at bounding box center [325, 172] width 124 height 27
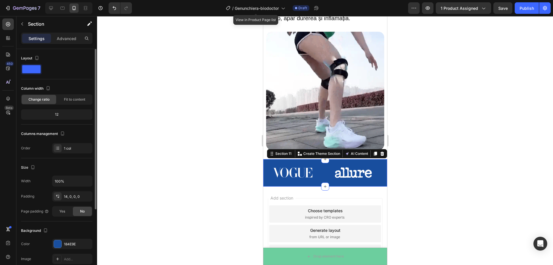
click at [22, 67] on span at bounding box center [31, 69] width 18 height 8
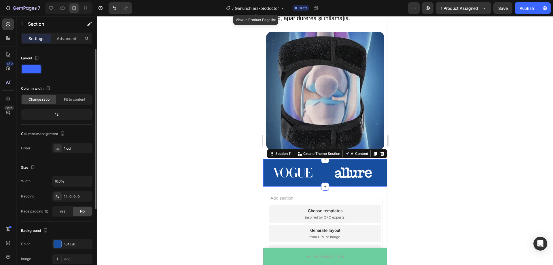
click at [32, 70] on span at bounding box center [31, 69] width 18 height 8
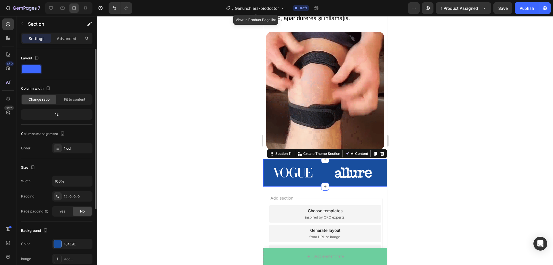
click at [32, 70] on span at bounding box center [31, 69] width 18 height 8
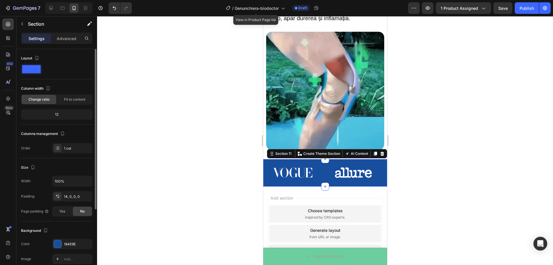
click at [32, 70] on span at bounding box center [31, 69] width 18 height 8
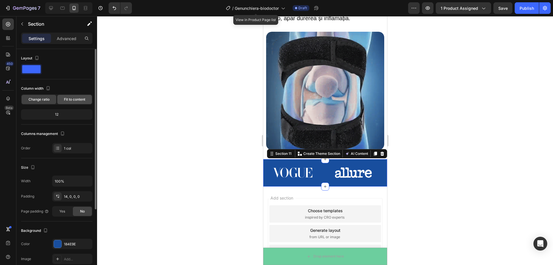
click at [71, 100] on span "Fit to content" at bounding box center [74, 99] width 21 height 5
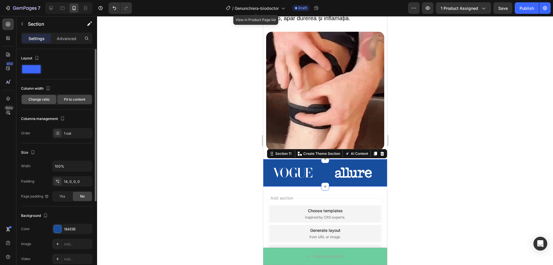
click at [49, 101] on span "Change ratio" at bounding box center [39, 99] width 21 height 5
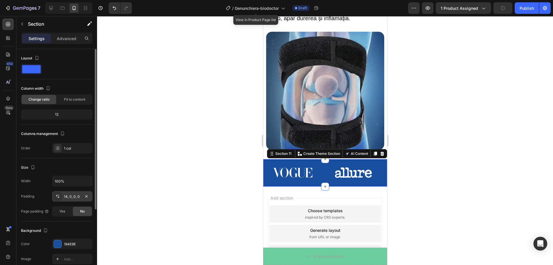
scroll to position [58, 0]
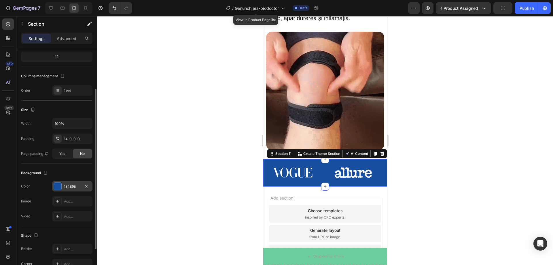
click at [61, 186] on div at bounding box center [57, 185] width 7 height 7
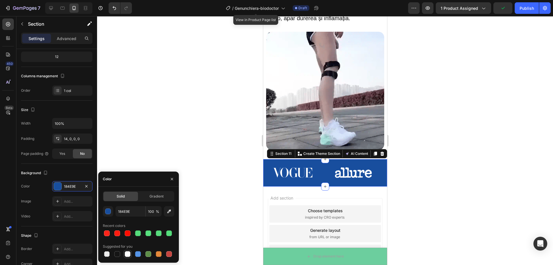
click at [125, 256] on div at bounding box center [128, 254] width 6 height 6
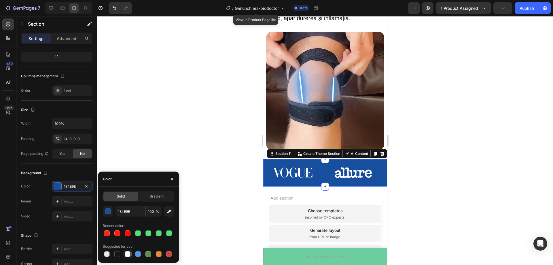
type input "FFFFFF"
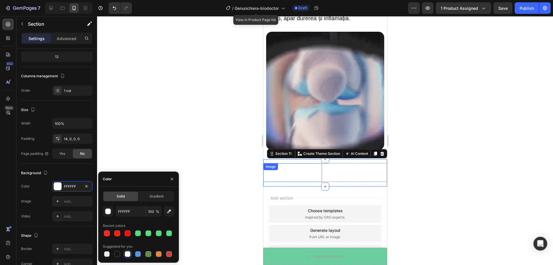
click at [298, 170] on img at bounding box center [292, 172] width 59 height 19
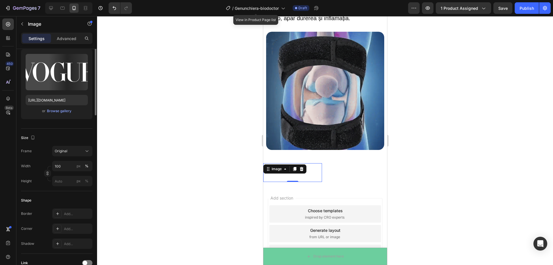
scroll to position [0, 0]
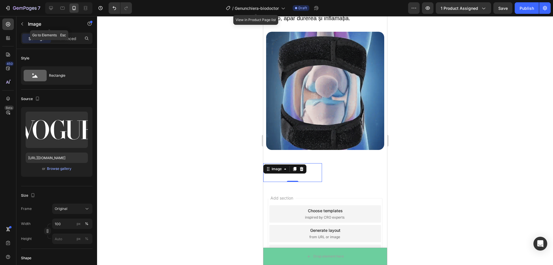
click at [22, 22] on icon "button" at bounding box center [22, 24] width 5 height 5
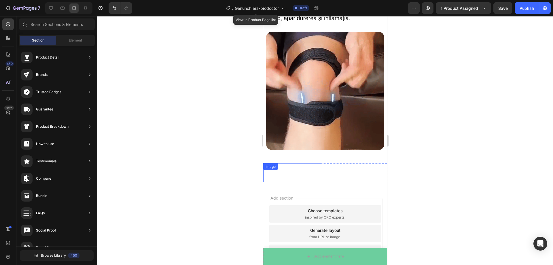
click at [305, 167] on div "Image" at bounding box center [292, 172] width 59 height 19
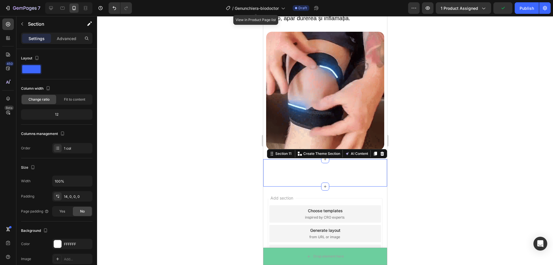
click at [287, 159] on div "Image Image Image Image Image Image Carousel Section 11 You can create reusable…" at bounding box center [325, 172] width 124 height 27
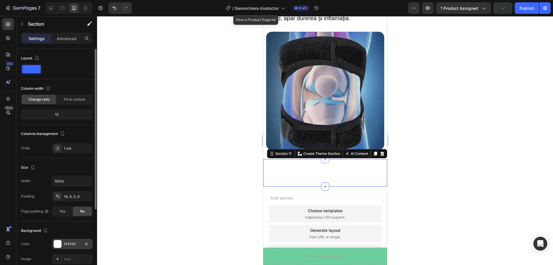
click at [61, 245] on div at bounding box center [57, 243] width 7 height 7
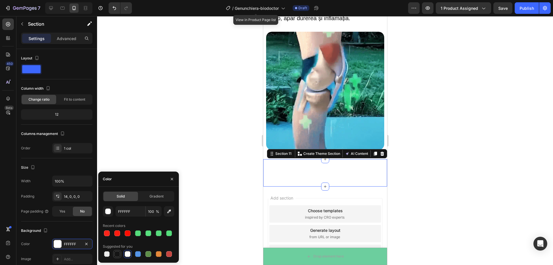
click at [117, 254] on div at bounding box center [117, 254] width 6 height 6
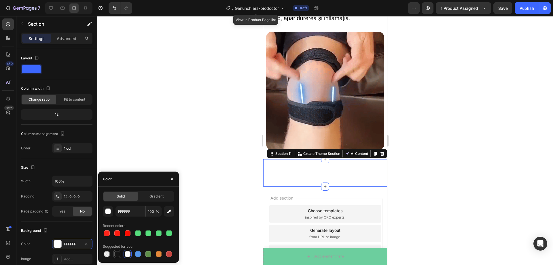
type input "151515"
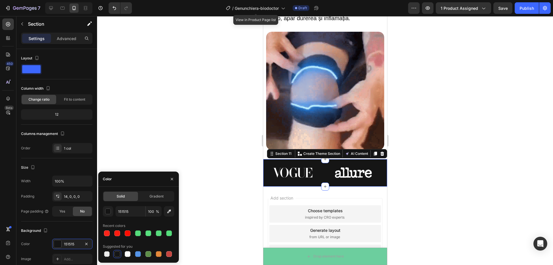
click at [166, 158] on div at bounding box center [325, 140] width 456 height 249
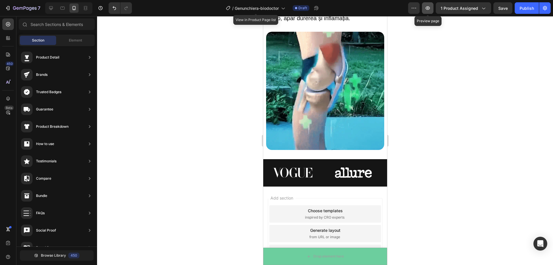
click at [431, 12] on button "button" at bounding box center [428, 8] width 12 height 12
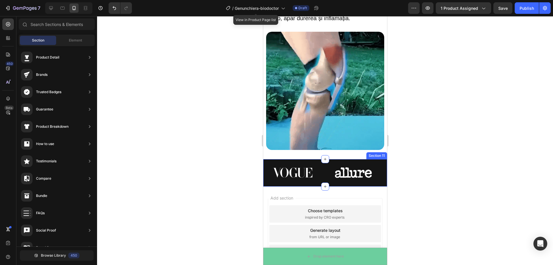
click at [286, 159] on div "Image Image Image Image Image Image Carousel Section 11" at bounding box center [325, 172] width 124 height 27
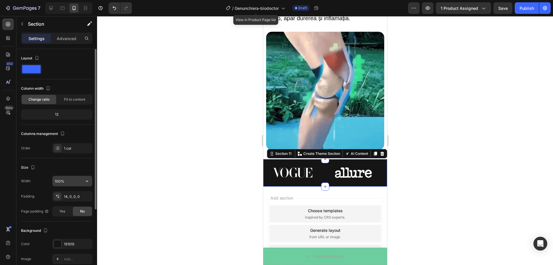
click at [65, 181] on input "100%" at bounding box center [72, 181] width 40 height 10
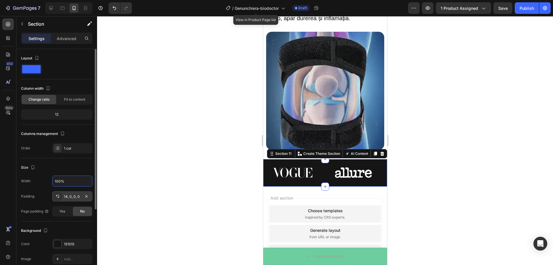
click at [70, 201] on div "14, 0, 0, 0" at bounding box center [72, 196] width 40 height 10
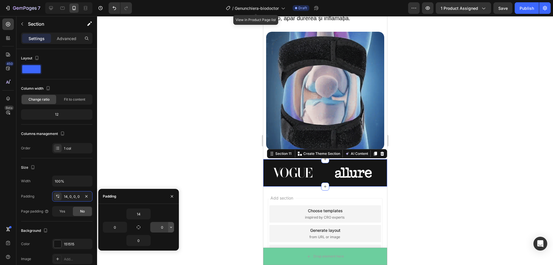
click at [172, 228] on icon "button" at bounding box center [171, 227] width 5 height 5
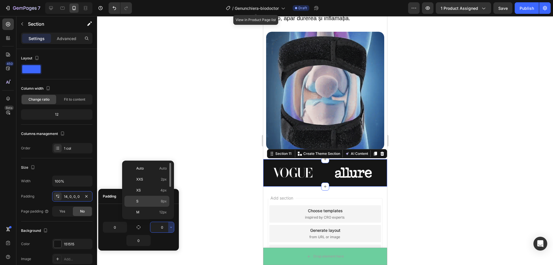
click at [153, 199] on p "S 8px" at bounding box center [151, 201] width 31 height 5
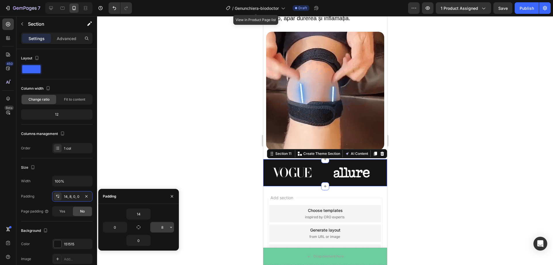
click at [169, 228] on icon "button" at bounding box center [171, 227] width 5 height 5
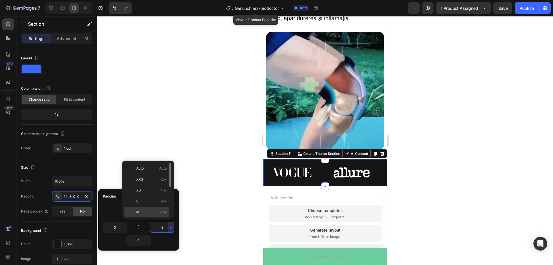
click at [152, 218] on div "M 12px" at bounding box center [146, 223] width 45 height 11
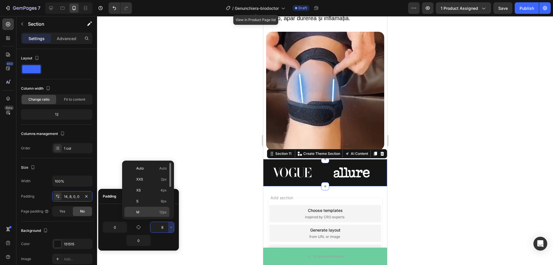
type input "12"
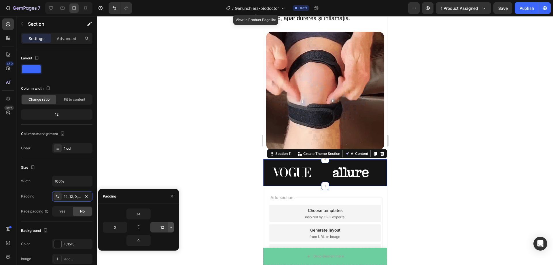
click at [174, 227] on button "button" at bounding box center [171, 227] width 6 height 10
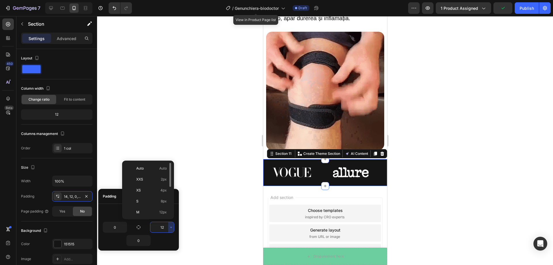
click at [114, 214] on div "14" at bounding box center [138, 213] width 71 height 11
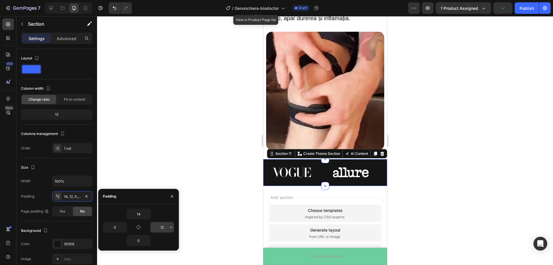
click at [167, 225] on input "12" at bounding box center [162, 227] width 24 height 10
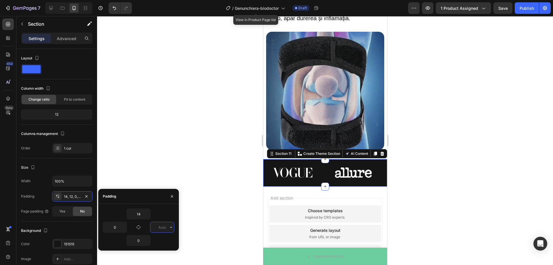
type input "3"
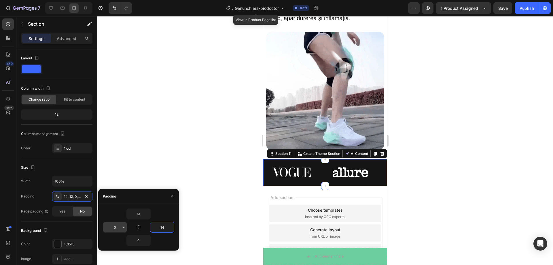
type input "14"
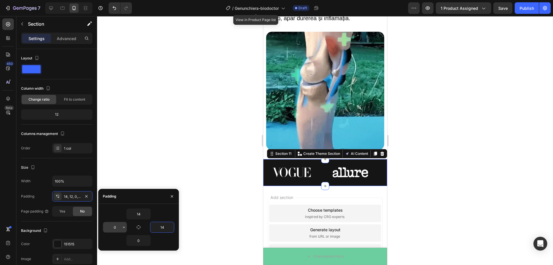
click at [119, 228] on input "0" at bounding box center [115, 227] width 24 height 10
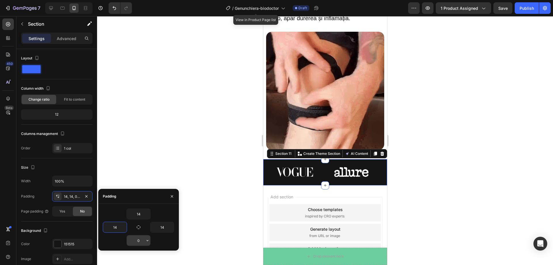
type input "14"
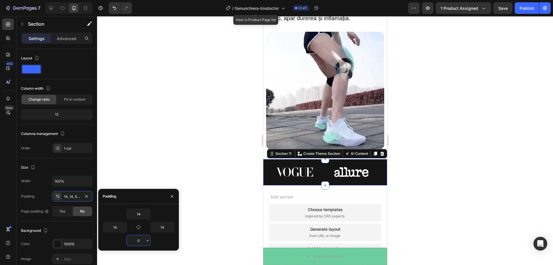
click at [144, 241] on input "0" at bounding box center [139, 240] width 24 height 10
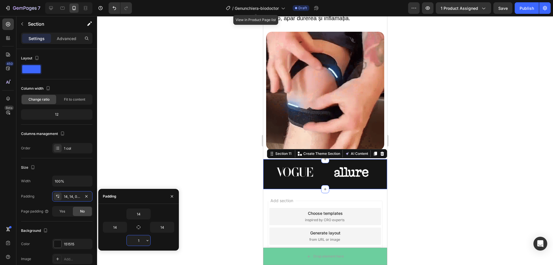
type input "14"
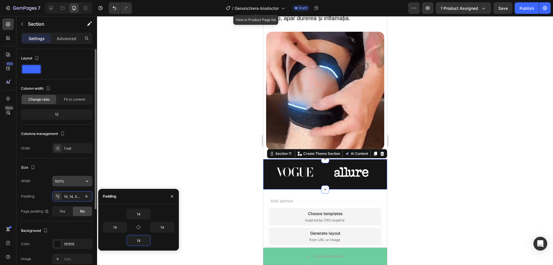
click at [73, 180] on input "100%" at bounding box center [72, 181] width 40 height 10
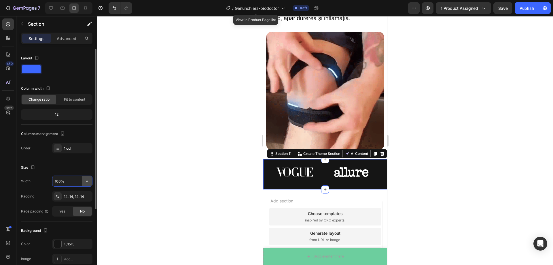
click at [87, 182] on icon "button" at bounding box center [87, 181] width 6 height 6
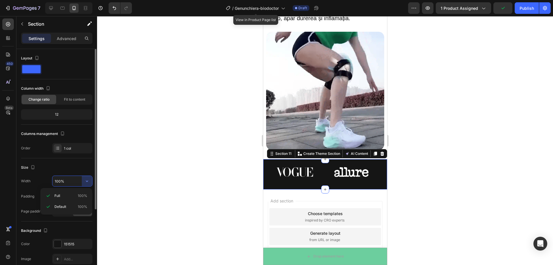
click at [77, 168] on div "Size" at bounding box center [56, 167] width 71 height 9
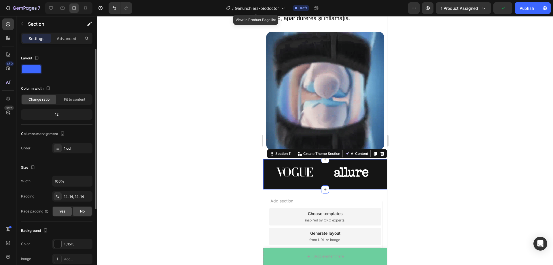
click at [67, 214] on div "Yes" at bounding box center [62, 211] width 19 height 9
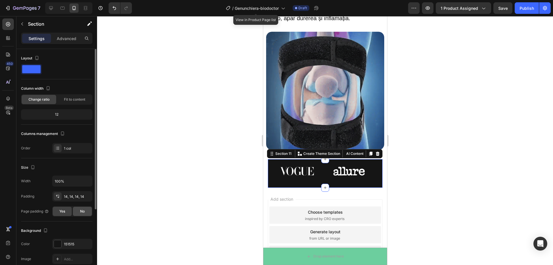
click at [80, 212] on span "No" at bounding box center [82, 211] width 5 height 5
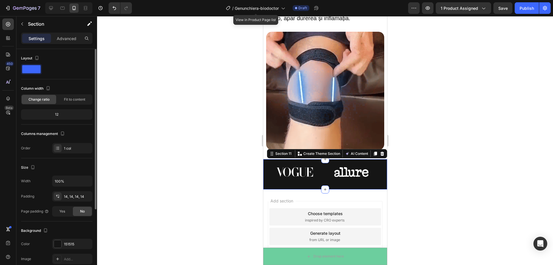
click at [56, 114] on div "12" at bounding box center [56, 114] width 69 height 8
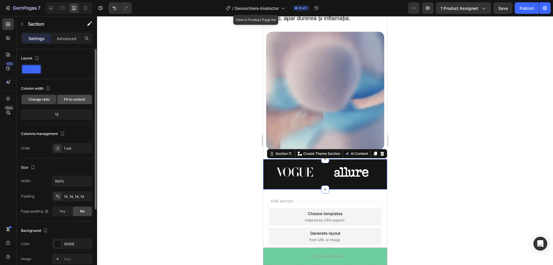
click at [79, 95] on div "Fit to content" at bounding box center [74, 99] width 35 height 9
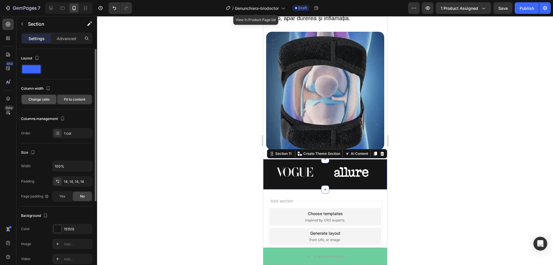
click at [47, 99] on span "Change ratio" at bounding box center [39, 99] width 21 height 5
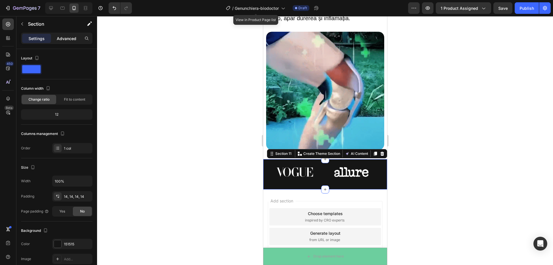
click at [61, 40] on p "Advanced" at bounding box center [67, 38] width 20 height 6
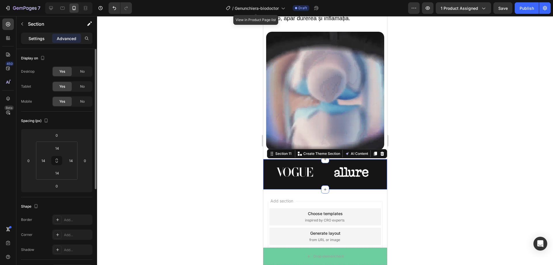
click at [39, 40] on p "Settings" at bounding box center [37, 38] width 16 height 6
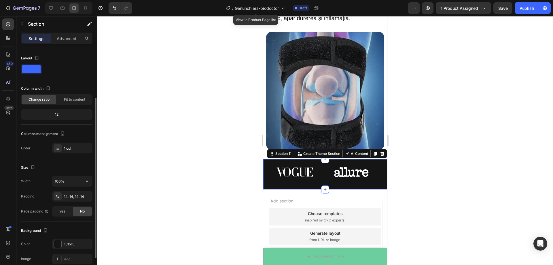
scroll to position [29, 0]
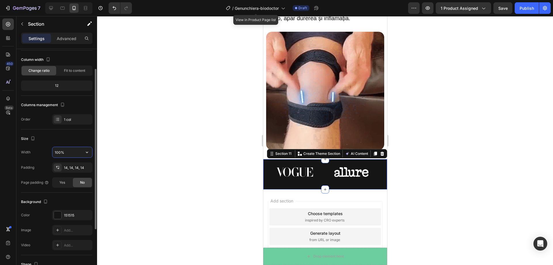
click at [66, 151] on input "100%" at bounding box center [72, 152] width 40 height 10
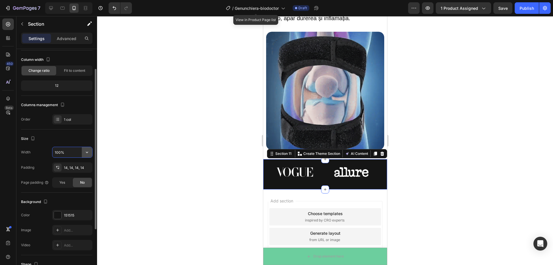
click at [84, 153] on icon "button" at bounding box center [87, 152] width 6 height 6
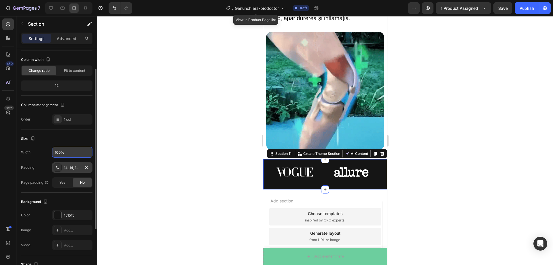
click at [71, 169] on div "14, 14, 14, 14" at bounding box center [72, 167] width 17 height 5
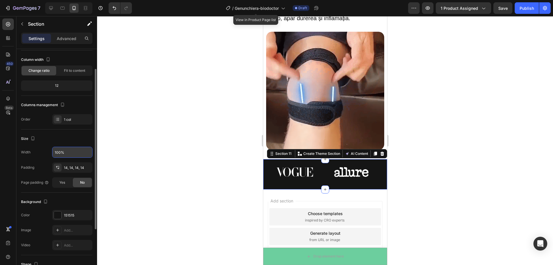
click at [70, 160] on div "Width 100% Padding 14, 14, 14, 14 Page padding Yes No" at bounding box center [56, 167] width 71 height 41
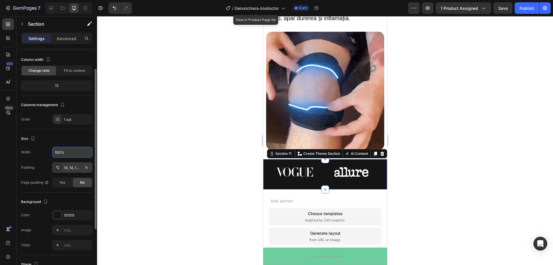
click at [58, 166] on icon at bounding box center [57, 167] width 5 height 5
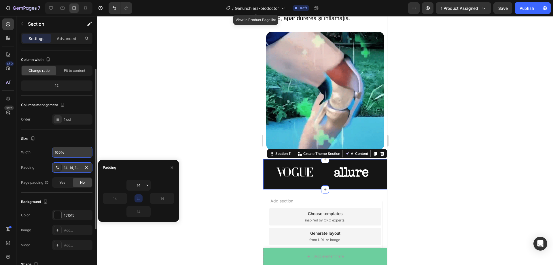
click at [58, 166] on icon at bounding box center [57, 167] width 5 height 5
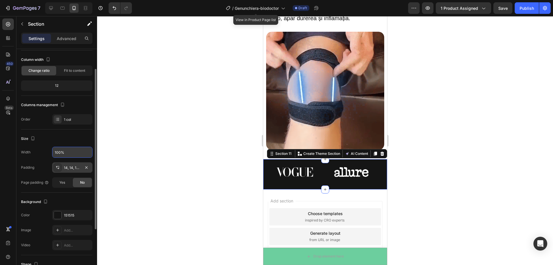
click at [58, 166] on icon at bounding box center [57, 167] width 5 height 5
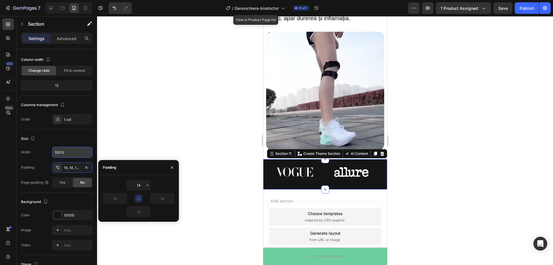
click at [136, 198] on button "button" at bounding box center [139, 198] width 8 height 8
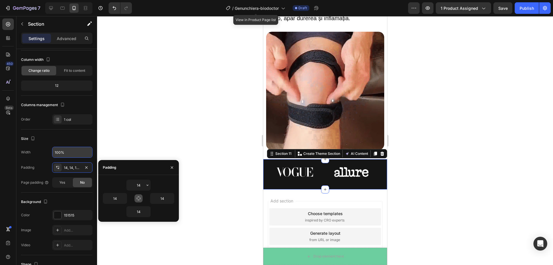
click at [138, 199] on icon "button" at bounding box center [138, 198] width 5 height 5
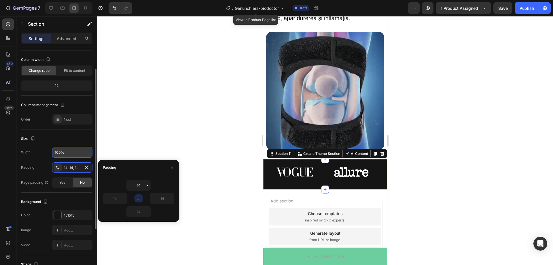
click at [40, 164] on div "Padding 14, 14, 14, 14" at bounding box center [56, 167] width 71 height 10
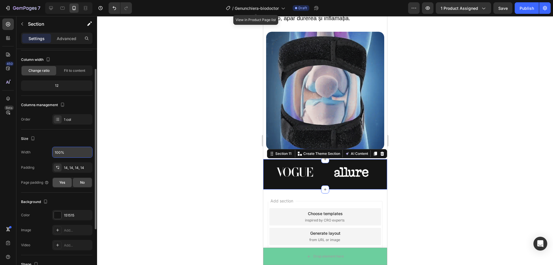
click at [63, 185] on div "Yes" at bounding box center [62, 182] width 19 height 9
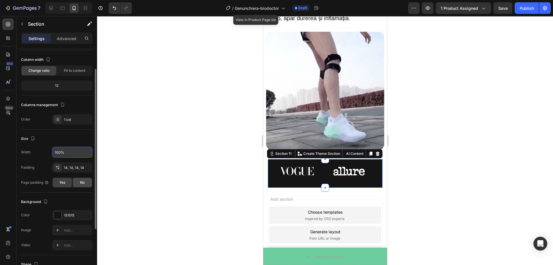
click at [82, 184] on span "No" at bounding box center [82, 182] width 5 height 5
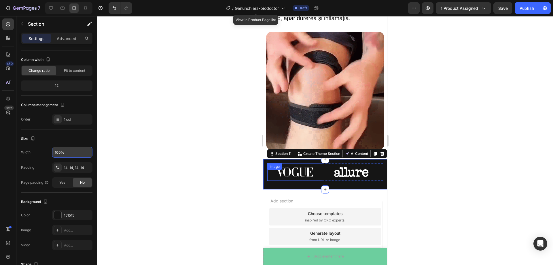
click at [296, 163] on div "Image" at bounding box center [294, 172] width 55 height 18
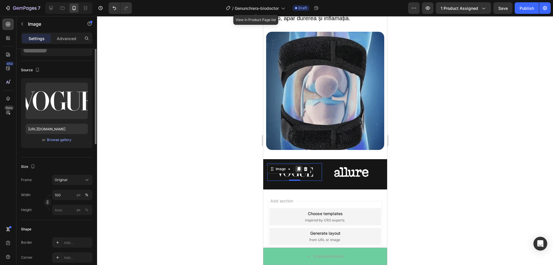
scroll to position [0, 0]
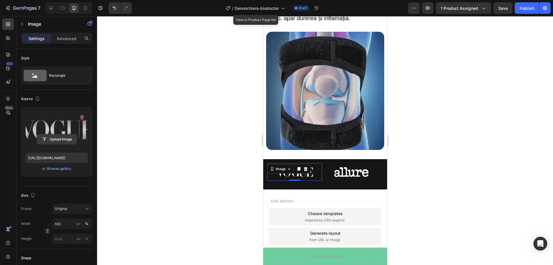
click at [49, 139] on input "file" at bounding box center [57, 139] width 40 height 10
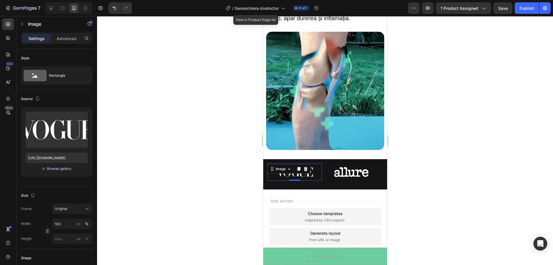
click at [52, 170] on div "Browse gallery" at bounding box center [59, 168] width 24 height 5
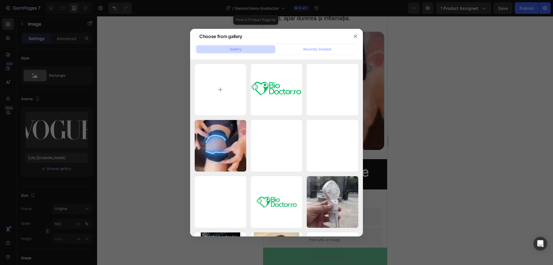
type input "C:\fakepath\Logo_ziarul_Libertatea.png"
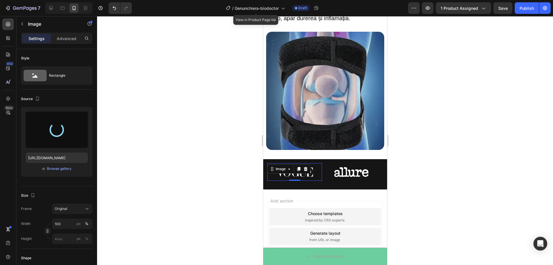
type input "[URL][DOMAIN_NAME]"
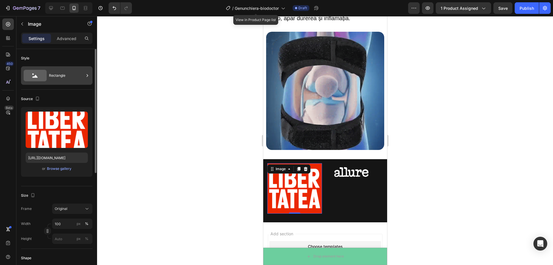
click at [47, 72] on div "Rectangle" at bounding box center [56, 75] width 71 height 18
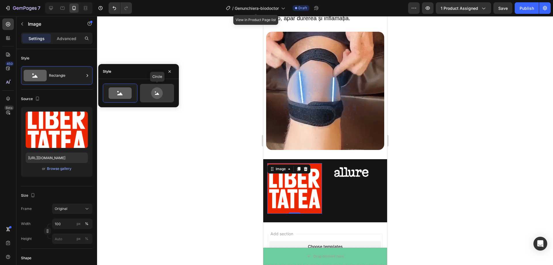
click at [167, 93] on icon at bounding box center [156, 93] width 27 height 12
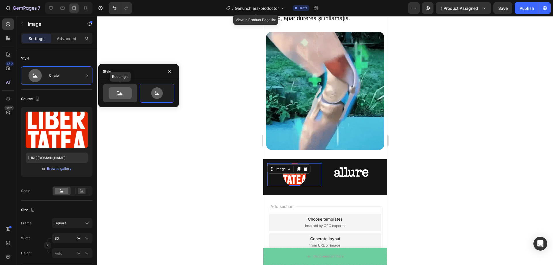
click at [119, 93] on icon at bounding box center [120, 93] width 23 height 12
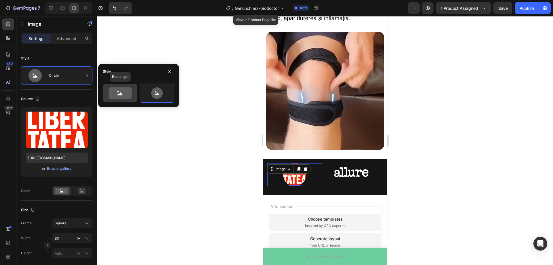
type input "100"
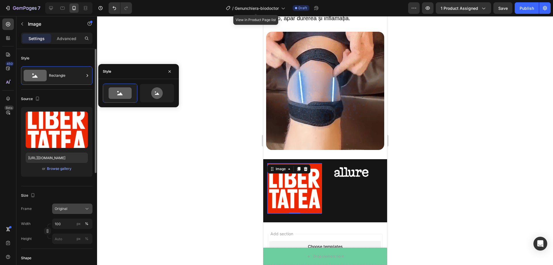
click at [80, 212] on button "Original" at bounding box center [72, 208] width 40 height 10
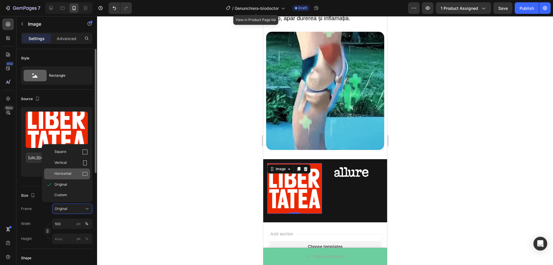
click at [84, 175] on icon at bounding box center [84, 174] width 5 height 4
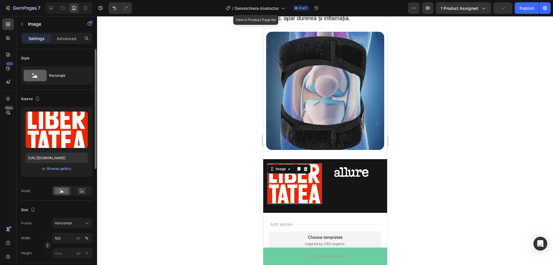
click at [200, 194] on div at bounding box center [325, 140] width 456 height 249
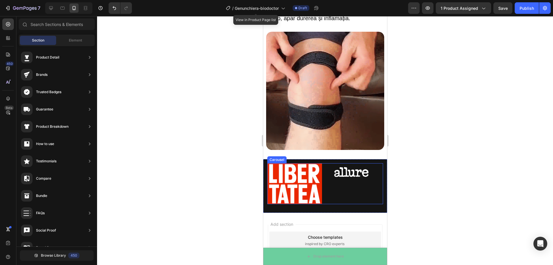
click at [353, 171] on img at bounding box center [351, 172] width 55 height 18
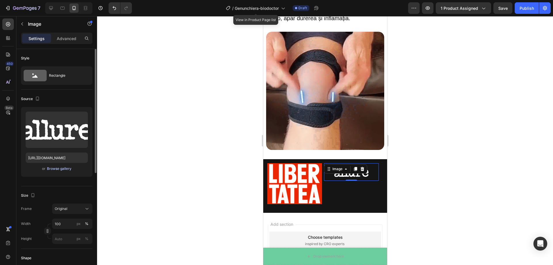
click at [54, 170] on div "Browse gallery" at bounding box center [59, 168] width 24 height 5
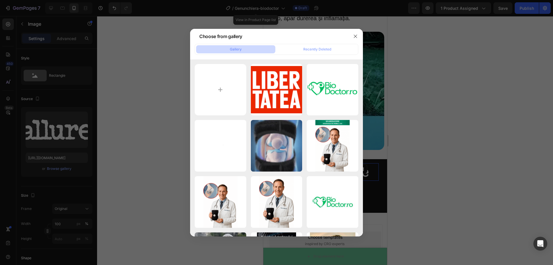
type input "C:\fakepath\Logo_Digi_24_(2023).svg.png"
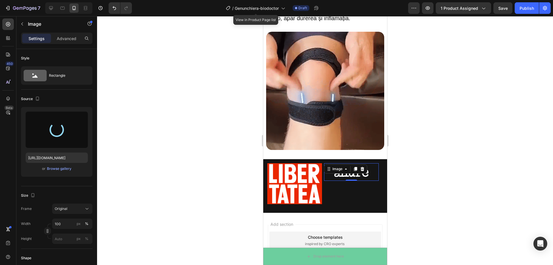
type input "[URL][DOMAIN_NAME]"
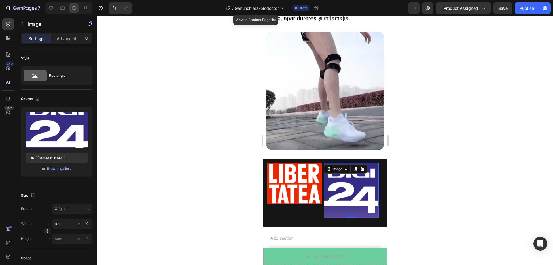
drag, startPoint x: 352, startPoint y: 213, endPoint x: 357, endPoint y: 203, distance: 11.1
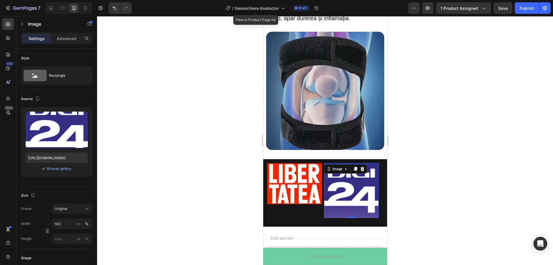
click at [351, 206] on div "Image 0" at bounding box center [351, 190] width 55 height 55
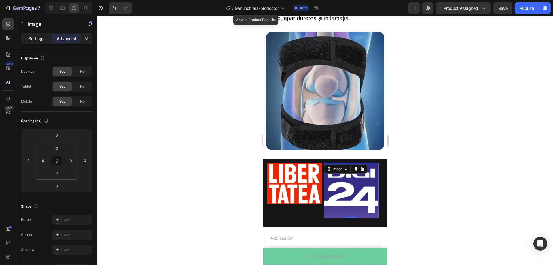
click at [42, 42] on div "Settings" at bounding box center [36, 38] width 29 height 9
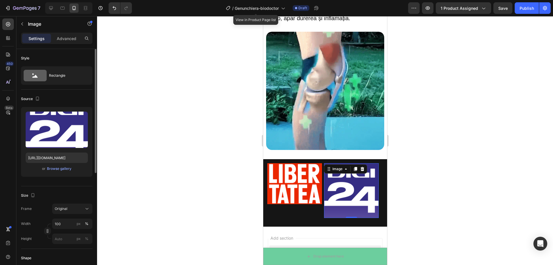
scroll to position [29, 0]
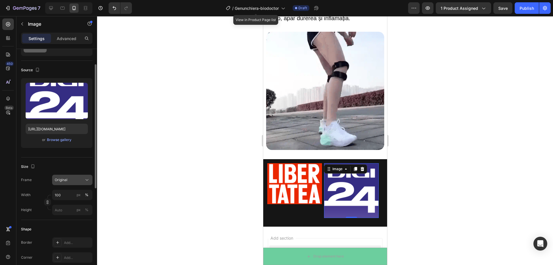
click at [82, 183] on button "Original" at bounding box center [72, 180] width 40 height 10
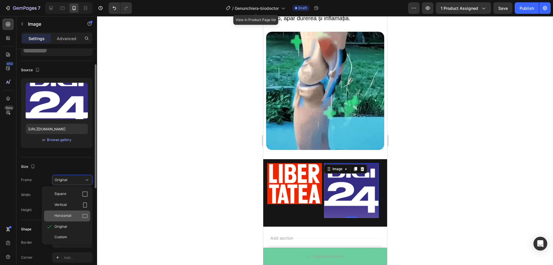
click at [84, 218] on icon at bounding box center [85, 216] width 6 height 6
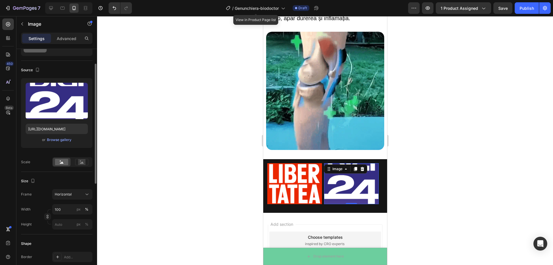
click at [484, 200] on div at bounding box center [325, 140] width 456 height 249
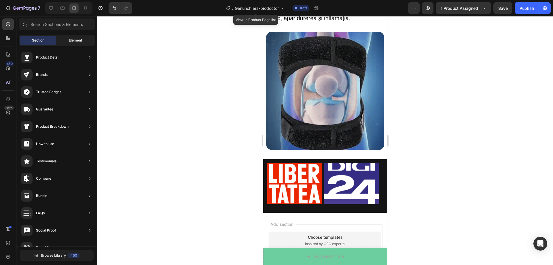
click at [76, 43] on div "Element" at bounding box center [75, 40] width 36 height 9
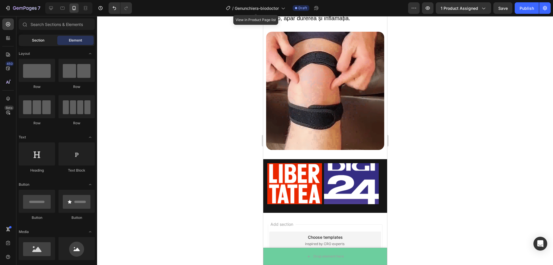
click at [40, 39] on span "Section" at bounding box center [38, 40] width 12 height 5
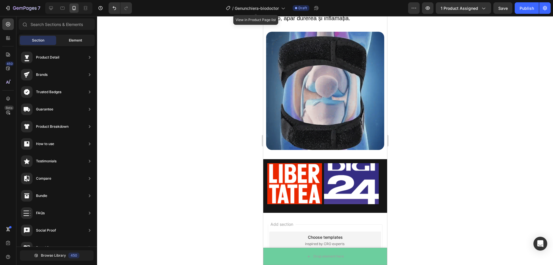
click at [72, 41] on span "Element" at bounding box center [75, 40] width 13 height 5
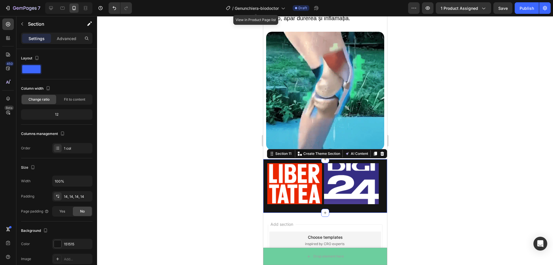
click at [266, 159] on div "Image Image Image Image Image Image Carousel Section 11 You can create reusable…" at bounding box center [325, 186] width 124 height 54
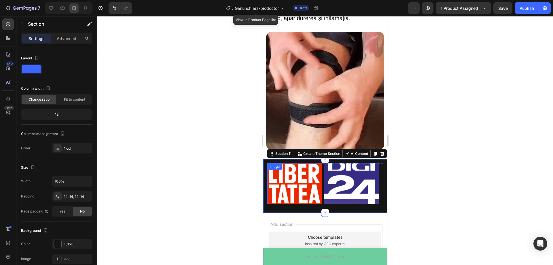
click at [272, 172] on img at bounding box center [294, 183] width 55 height 41
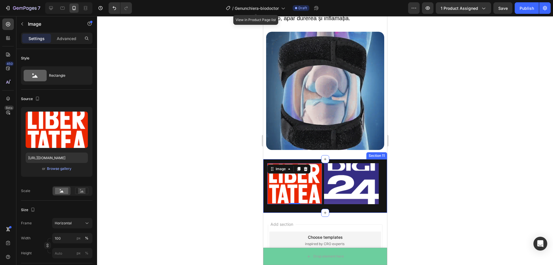
click at [266, 172] on div "Image 0 Image Image Image Image Image Carousel Section 11" at bounding box center [325, 186] width 124 height 54
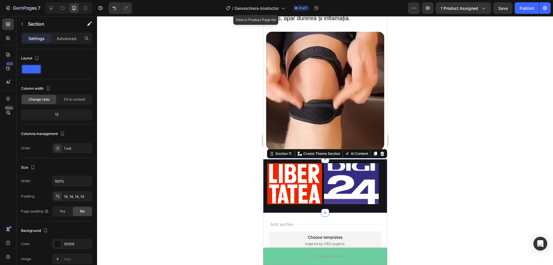
click at [264, 171] on div "Image Image Image Image Image Image Carousel Section 11 You can create reusable…" at bounding box center [325, 186] width 124 height 54
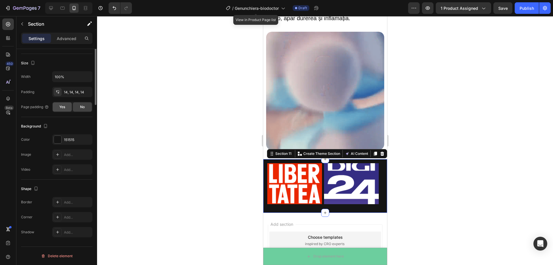
scroll to position [0, 0]
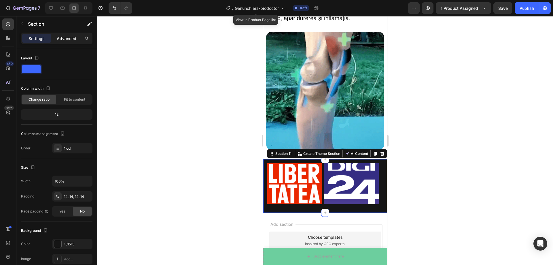
click at [69, 34] on div "Advanced" at bounding box center [66, 38] width 29 height 9
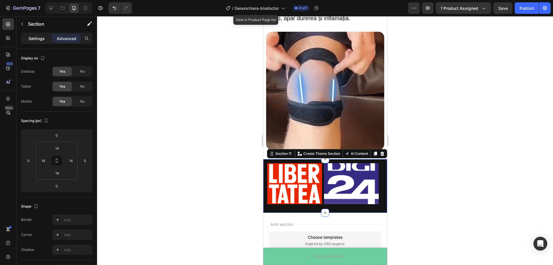
click at [37, 37] on p "Settings" at bounding box center [37, 38] width 16 height 6
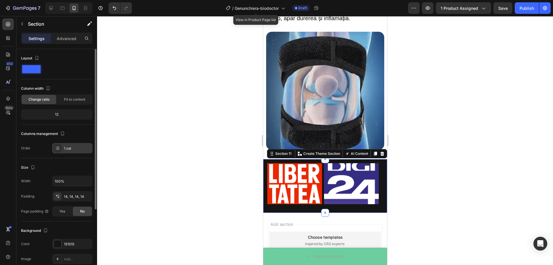
scroll to position [29, 0]
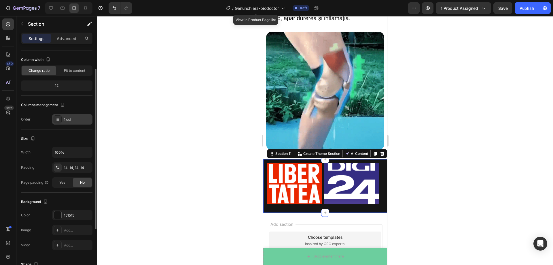
click at [57, 120] on icon at bounding box center [57, 119] width 5 height 5
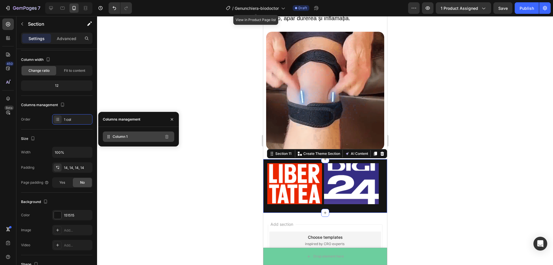
click at [140, 137] on div "Column 1" at bounding box center [138, 136] width 71 height 10
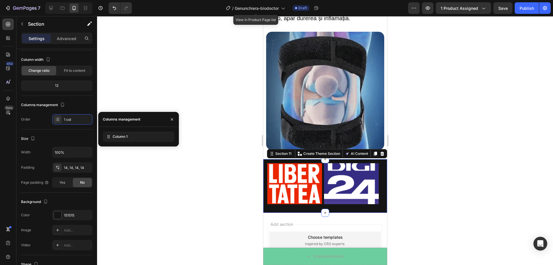
drag, startPoint x: 107, startPoint y: 137, endPoint x: 109, endPoint y: 142, distance: 5.9
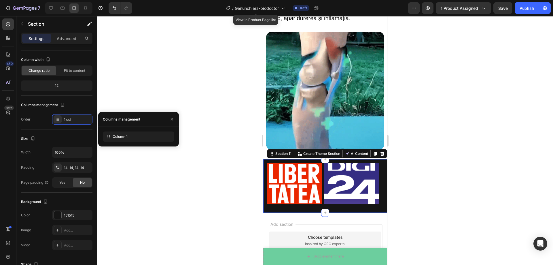
click at [109, 143] on div "Column 1" at bounding box center [138, 137] width 81 height 20
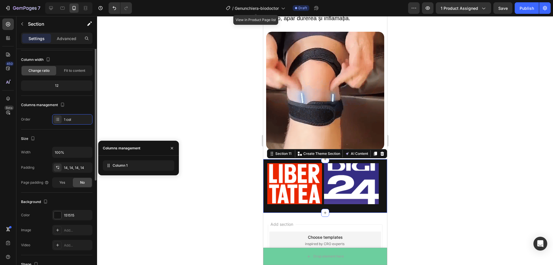
scroll to position [0, 0]
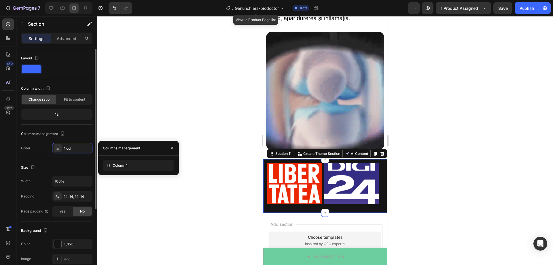
click at [35, 69] on span at bounding box center [31, 69] width 18 height 8
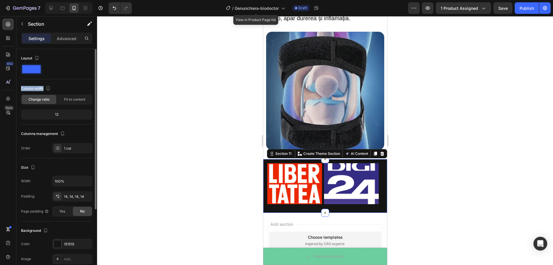
drag, startPoint x: 35, startPoint y: 69, endPoint x: 45, endPoint y: 82, distance: 16.9
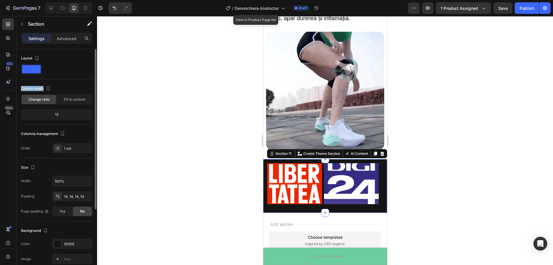
click at [45, 82] on div "Layout Column width Change ratio Fit to content 12 Columns management Order 1 c…" at bounding box center [56, 104] width 71 height 100
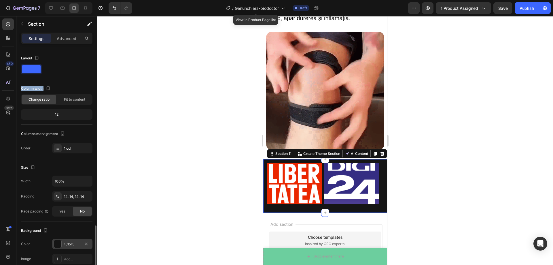
scroll to position [104, 0]
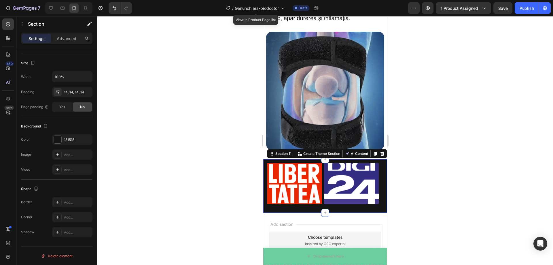
click at [433, 183] on div at bounding box center [325, 140] width 456 height 249
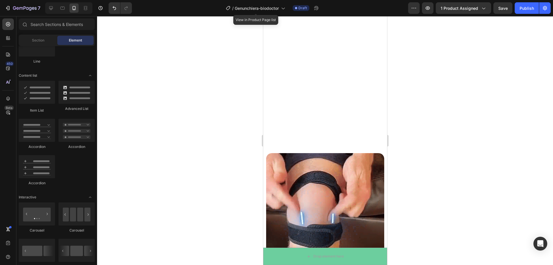
scroll to position [739, 0]
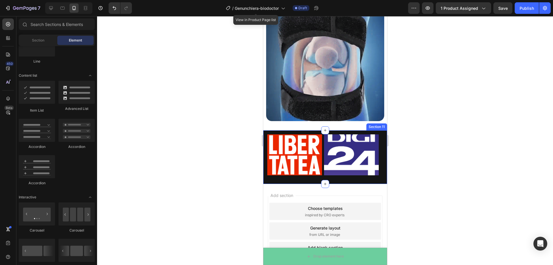
click at [277, 130] on div "Image Image Image Image Image Image Carousel Section 11" at bounding box center [325, 157] width 124 height 54
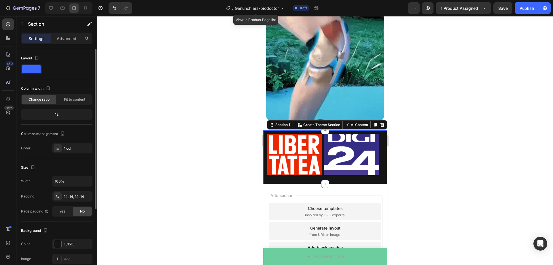
scroll to position [29, 0]
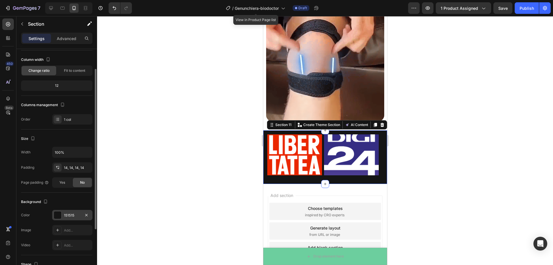
click at [57, 214] on div at bounding box center [57, 214] width 7 height 7
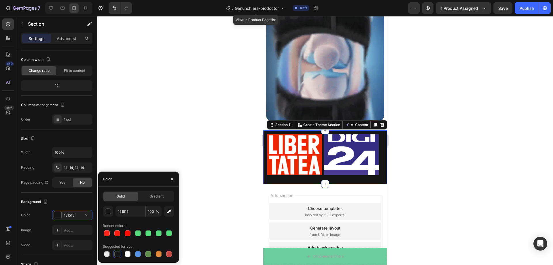
click at [123, 256] on div at bounding box center [138, 254] width 71 height 8
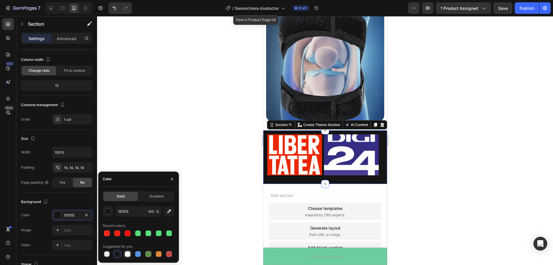
click at [126, 255] on div at bounding box center [128, 254] width 6 height 6
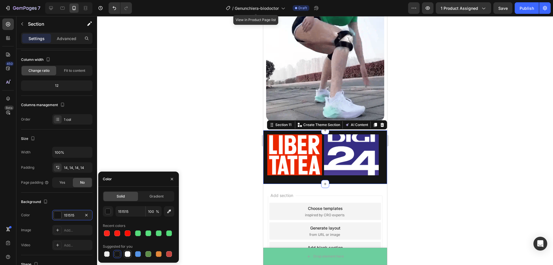
type input "FFFFFF"
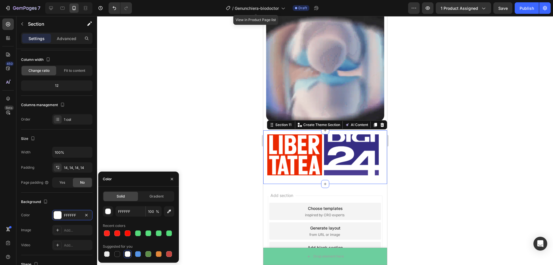
click at [140, 154] on div at bounding box center [325, 140] width 456 height 249
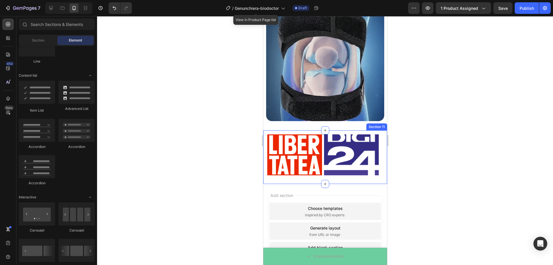
click at [380, 144] on div "Image Image Image Image Image Image Carousel Section 11" at bounding box center [325, 157] width 124 height 54
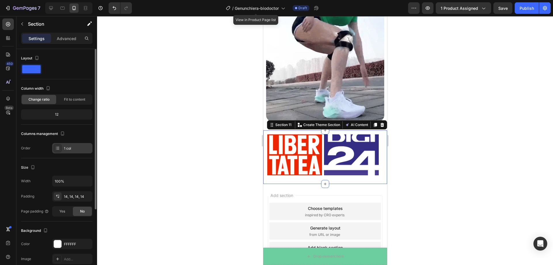
click at [59, 147] on icon at bounding box center [57, 148] width 5 height 5
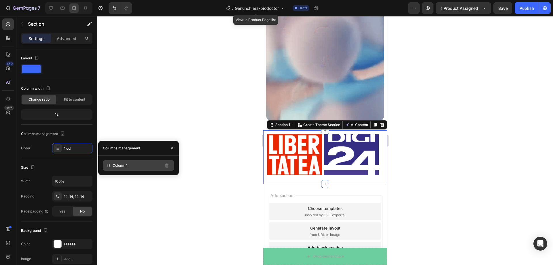
click at [135, 165] on div "Column 1" at bounding box center [138, 165] width 71 height 10
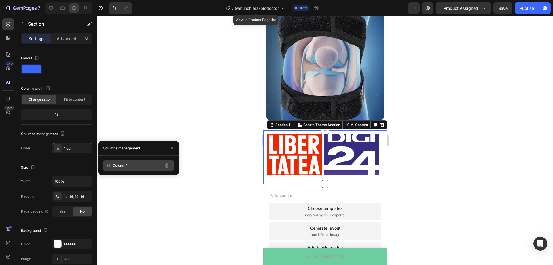
click at [135, 165] on div "Column 1" at bounding box center [138, 165] width 71 height 10
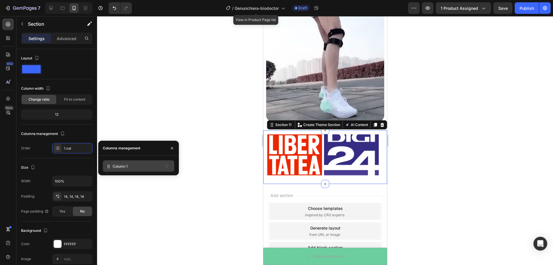
click at [136, 169] on div "Column 1" at bounding box center [138, 165] width 71 height 10
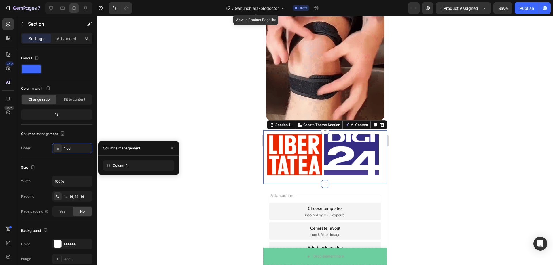
drag, startPoint x: 133, startPoint y: 167, endPoint x: 136, endPoint y: 184, distance: 18.0
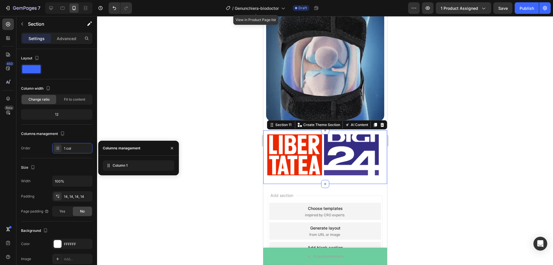
click at [136, 0] on div "7 Version history / Genunchiera-biodoctor View in Product Page list Draft Previ…" at bounding box center [276, 0] width 553 height 0
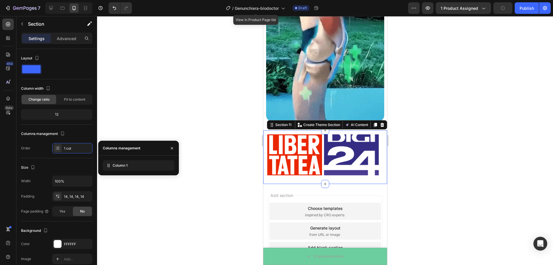
drag, startPoint x: 126, startPoint y: 164, endPoint x: 121, endPoint y: 178, distance: 15.3
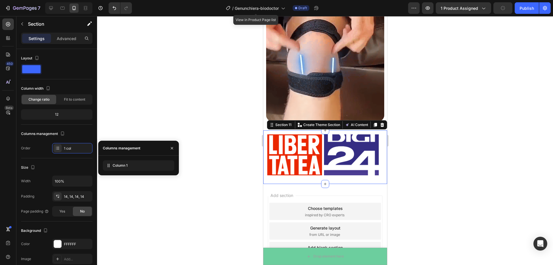
click at [127, 0] on div "7 Version history / Genunchiera-biodoctor View in Product Page list Draft Previ…" at bounding box center [276, 0] width 553 height 0
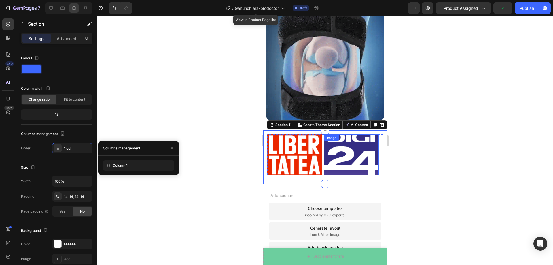
click at [340, 159] on img at bounding box center [351, 154] width 55 height 41
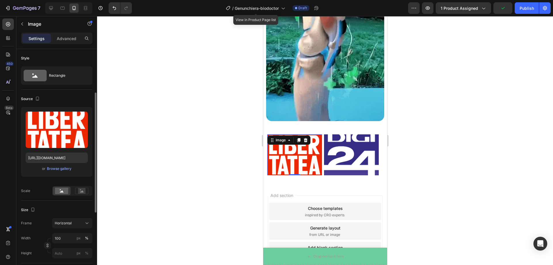
click at [309, 156] on img at bounding box center [294, 154] width 55 height 41
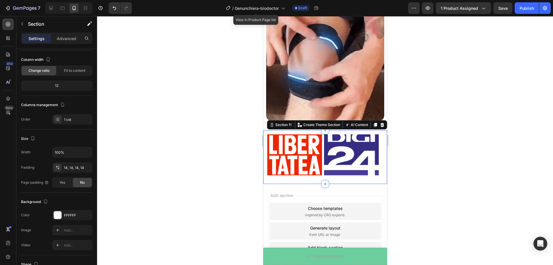
click at [264, 148] on div "Image Image Image Image Image Image Carousel Section 11 You can create reusable…" at bounding box center [325, 157] width 124 height 54
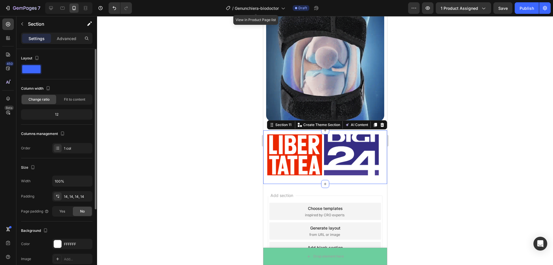
scroll to position [104, 0]
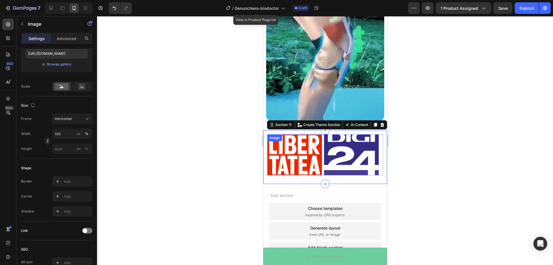
click at [304, 147] on img at bounding box center [294, 154] width 55 height 41
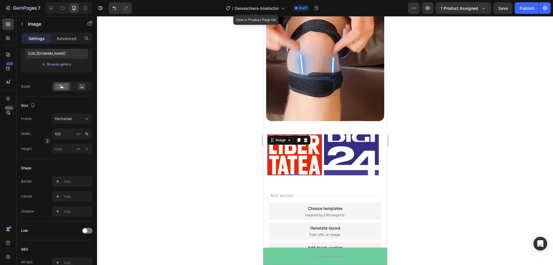
scroll to position [0, 0]
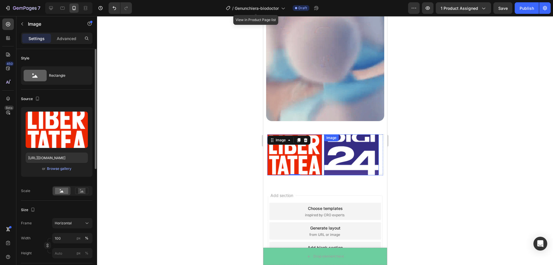
click at [344, 148] on img at bounding box center [351, 154] width 55 height 41
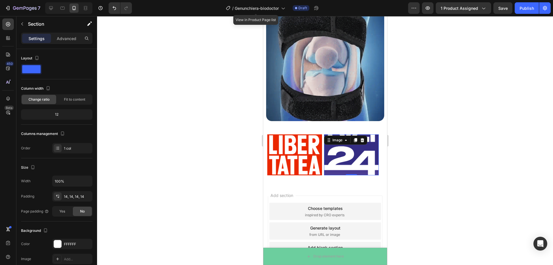
click at [381, 148] on div "Image Image 0 Image Image Image Image Carousel Section 11" at bounding box center [325, 157] width 124 height 54
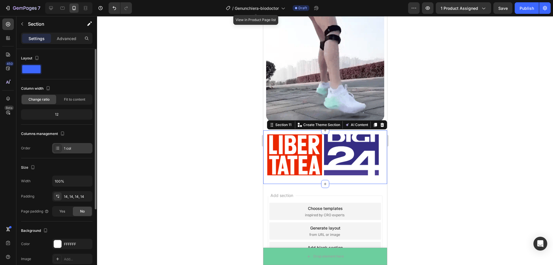
click at [57, 148] on icon at bounding box center [57, 148] width 5 height 5
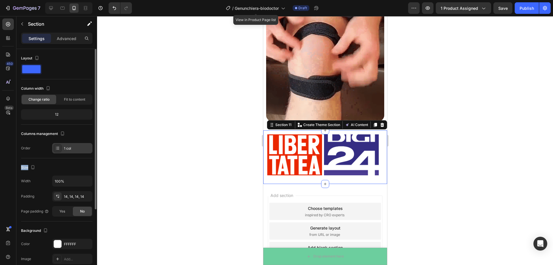
click at [57, 148] on icon at bounding box center [57, 148] width 5 height 5
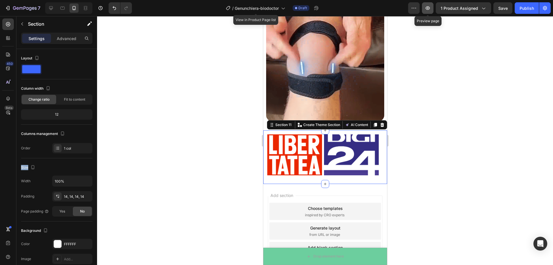
click at [429, 10] on icon "button" at bounding box center [428, 7] width 4 height 3
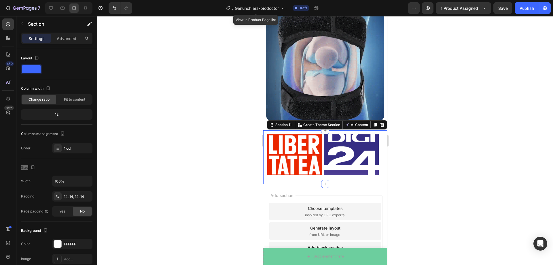
click at [266, 132] on div "Image Image Image Image Image Image Carousel Section 11 You can create reusable…" at bounding box center [325, 157] width 124 height 54
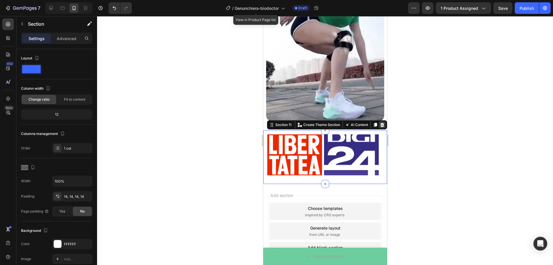
click at [380, 122] on icon at bounding box center [382, 124] width 5 height 5
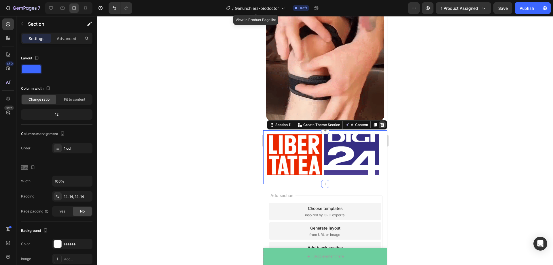
scroll to position [709, 0]
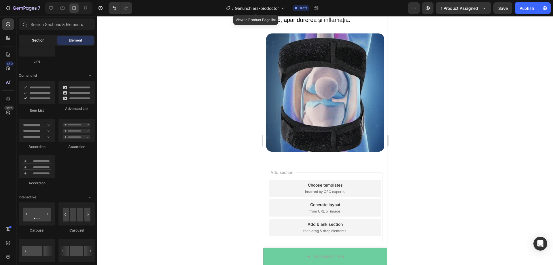
click at [36, 43] on span "Section" at bounding box center [38, 40] width 12 height 5
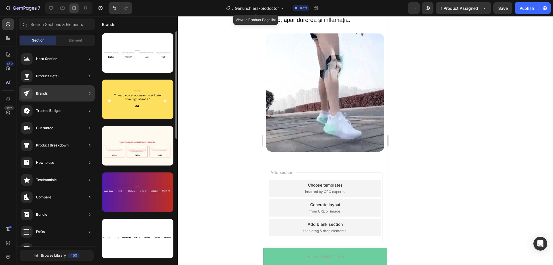
scroll to position [58, 0]
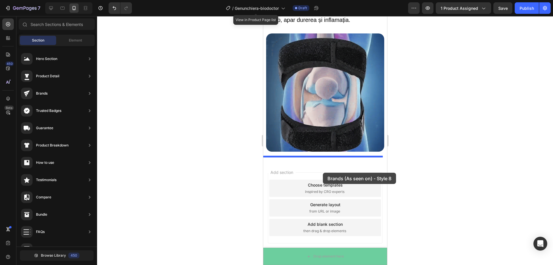
drag, startPoint x: 396, startPoint y: 153, endPoint x: 322, endPoint y: 173, distance: 75.8
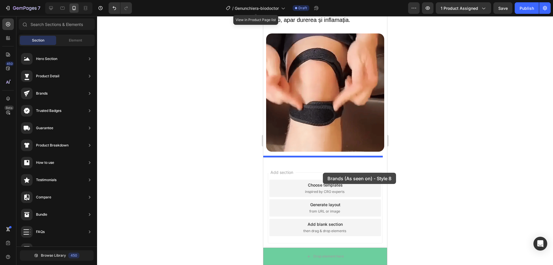
scroll to position [739, 0]
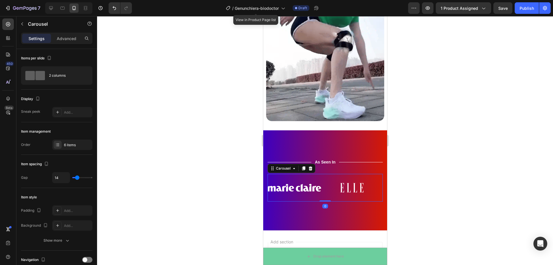
click at [349, 174] on div "Image Image Image Image Image Image Carousel 0" at bounding box center [324, 188] width 115 height 28
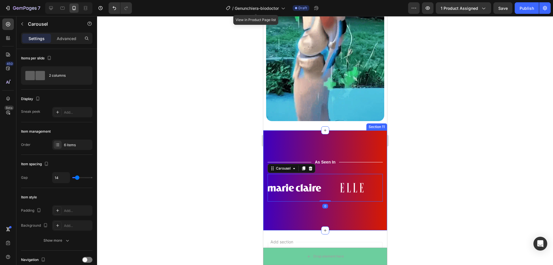
click at [354, 211] on div "Title Line As Seen In Text Block Title Line Row Image Image Image Image Image I…" at bounding box center [325, 180] width 124 height 100
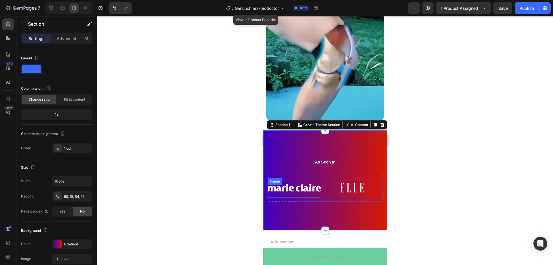
click at [309, 183] on div "Image" at bounding box center [294, 188] width 54 height 20
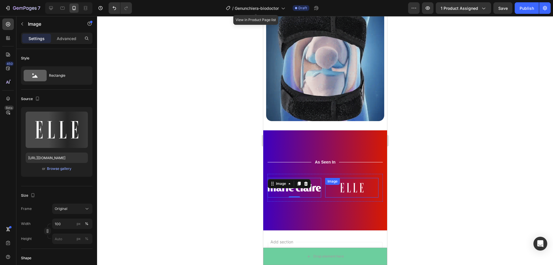
click at [328, 188] on img at bounding box center [352, 188] width 54 height 20
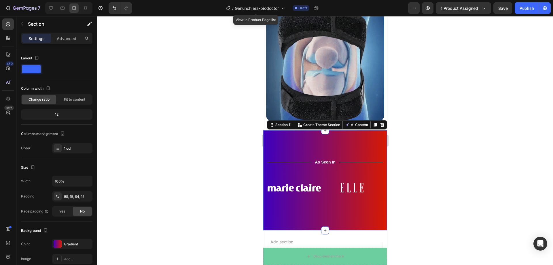
click at [334, 134] on div "Title Line As Seen In Text Block Title Line Row Image Image Image Image Image I…" at bounding box center [325, 180] width 124 height 100
click at [380, 122] on icon at bounding box center [382, 124] width 5 height 5
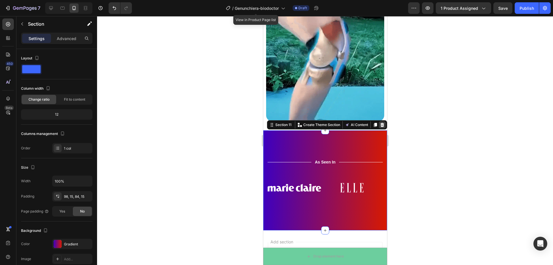
scroll to position [709, 0]
